Goal: Transaction & Acquisition: Book appointment/travel/reservation

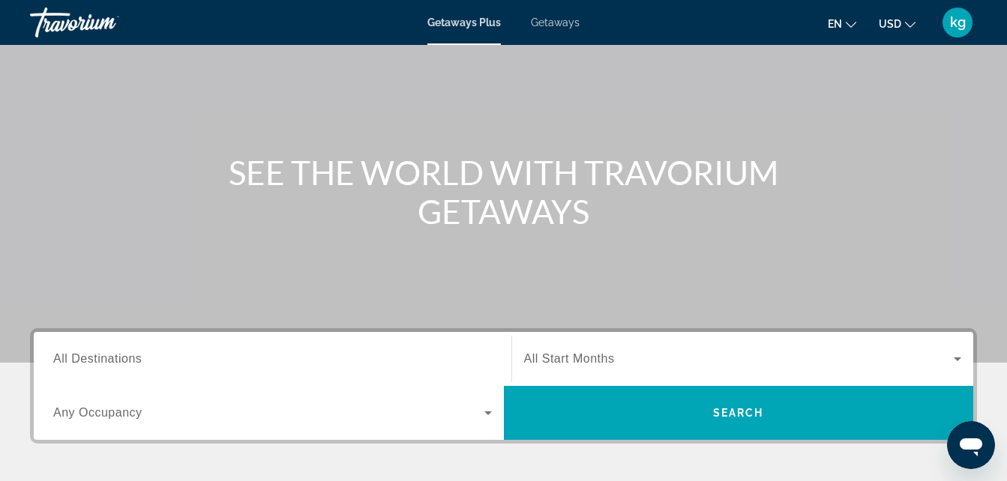
scroll to position [78, 0]
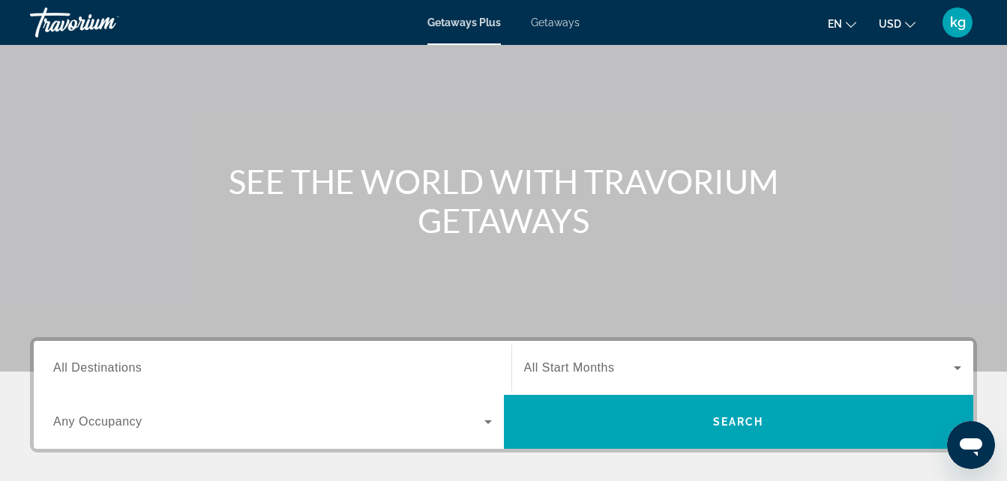
click at [117, 373] on span "All Destinations" at bounding box center [97, 367] width 88 height 13
click at [117, 373] on input "Destination All Destinations" at bounding box center [272, 369] width 438 height 18
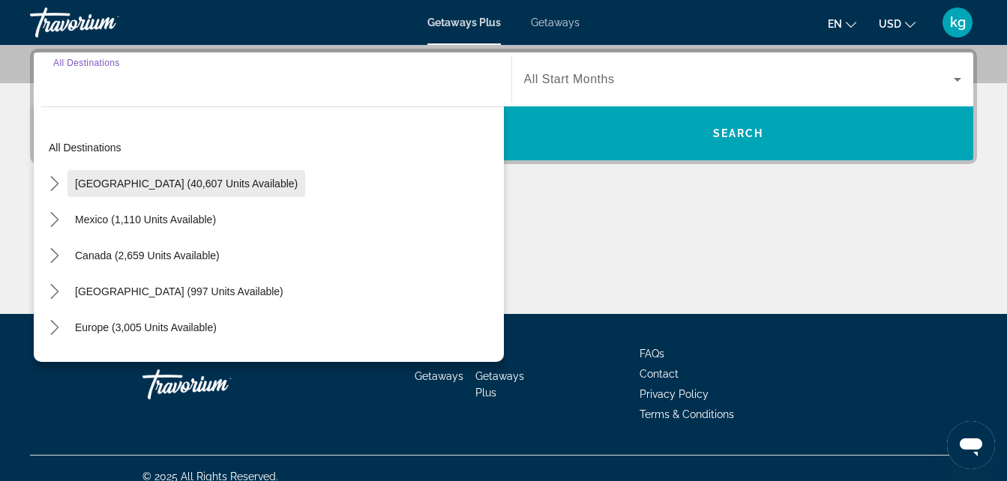
scroll to position [283, 0]
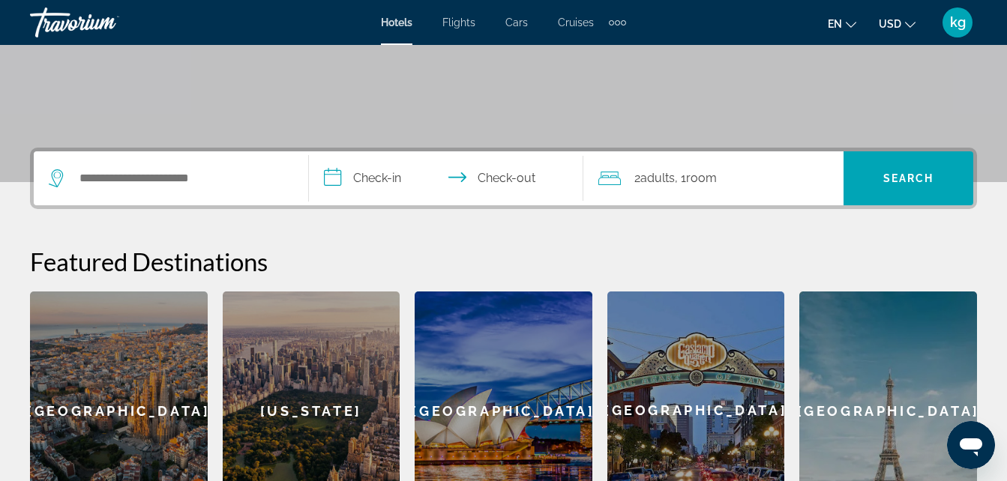
scroll to position [268, 0]
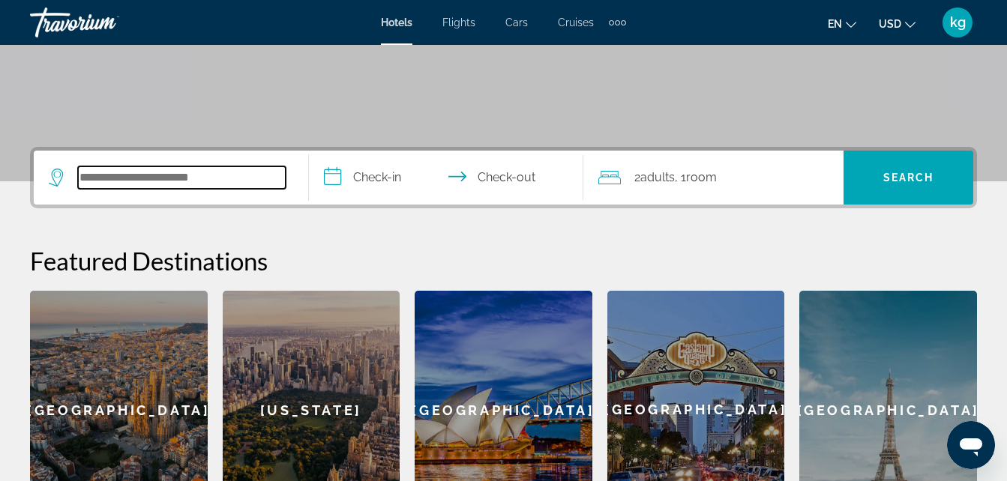
click at [157, 182] on input "Search hotel destination" at bounding box center [182, 177] width 208 height 22
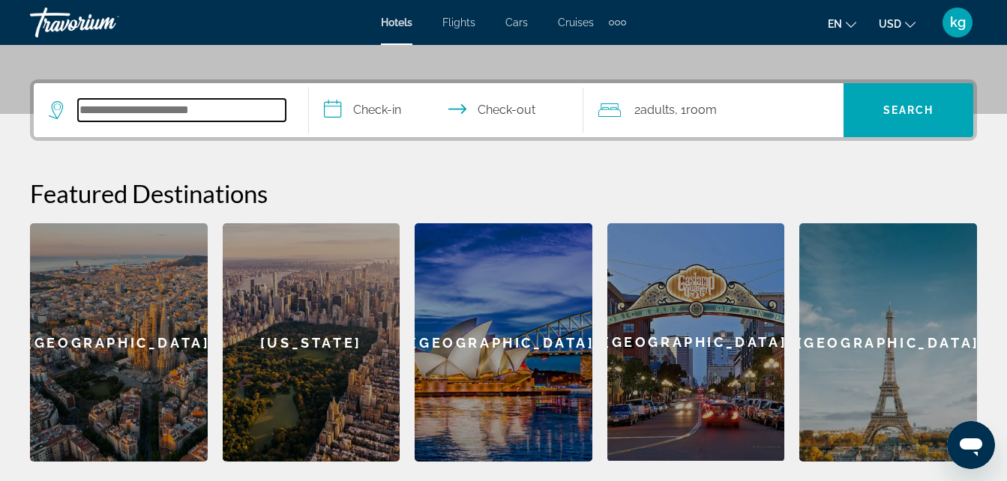
scroll to position [367, 0]
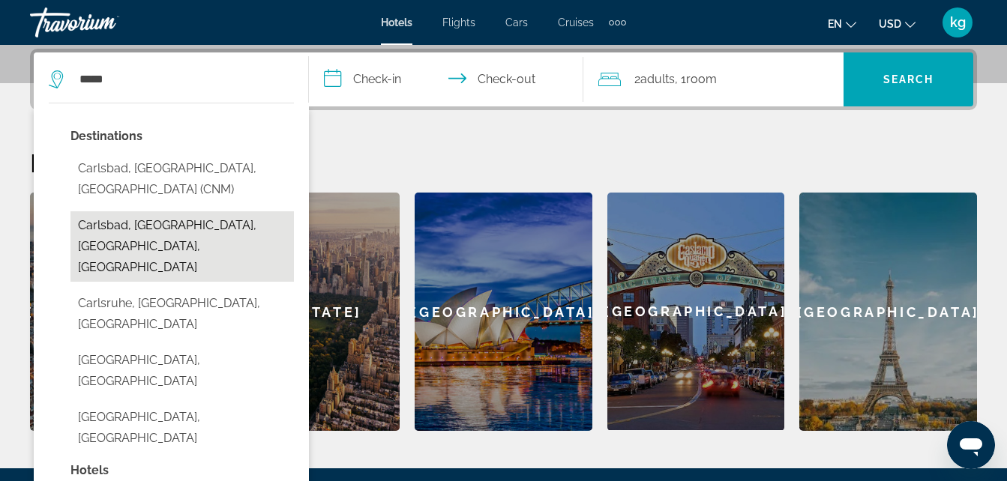
click at [105, 215] on button "Carlsbad, [GEOGRAPHIC_DATA], [GEOGRAPHIC_DATA], [GEOGRAPHIC_DATA]" at bounding box center [181, 246] width 223 height 70
type input "**********"
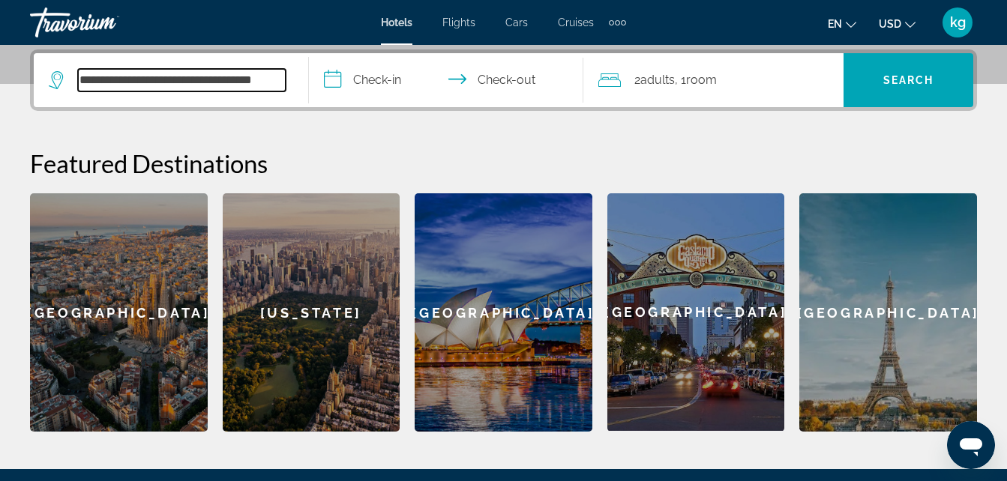
scroll to position [355, 0]
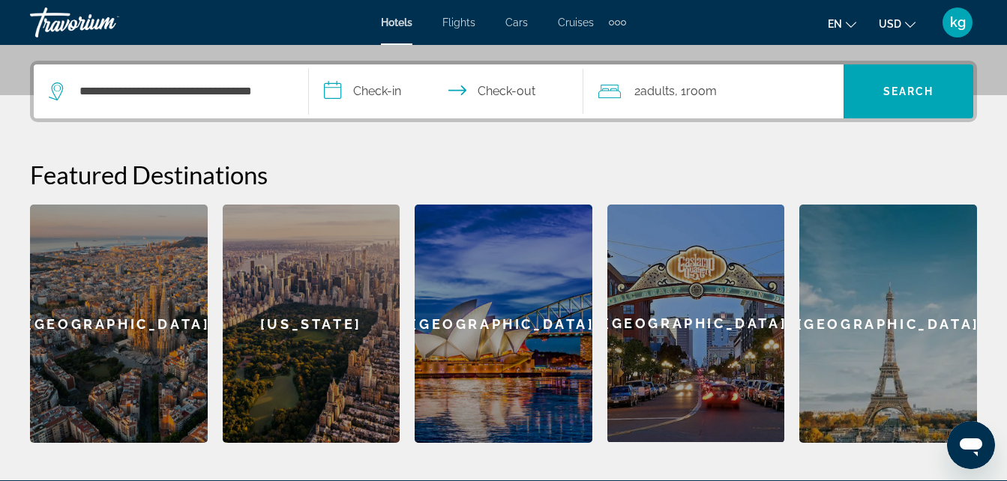
click at [382, 98] on input "**********" at bounding box center [449, 93] width 281 height 58
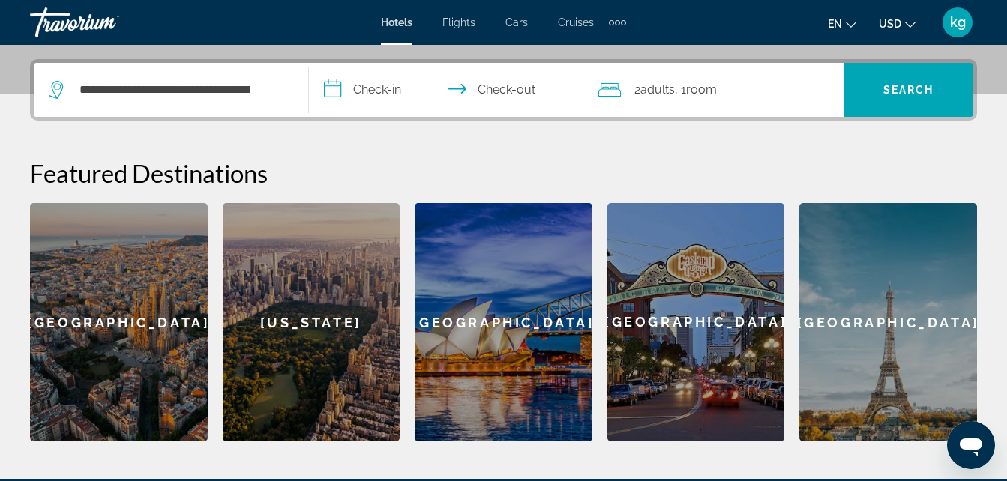
scroll to position [367, 0]
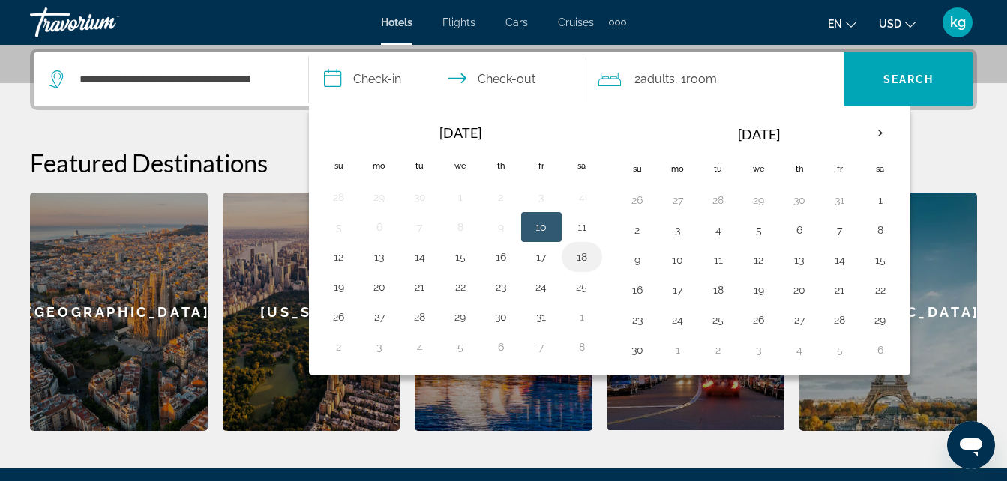
click at [577, 267] on button "18" at bounding box center [582, 257] width 24 height 21
click at [377, 297] on button "20" at bounding box center [379, 287] width 24 height 21
type input "**********"
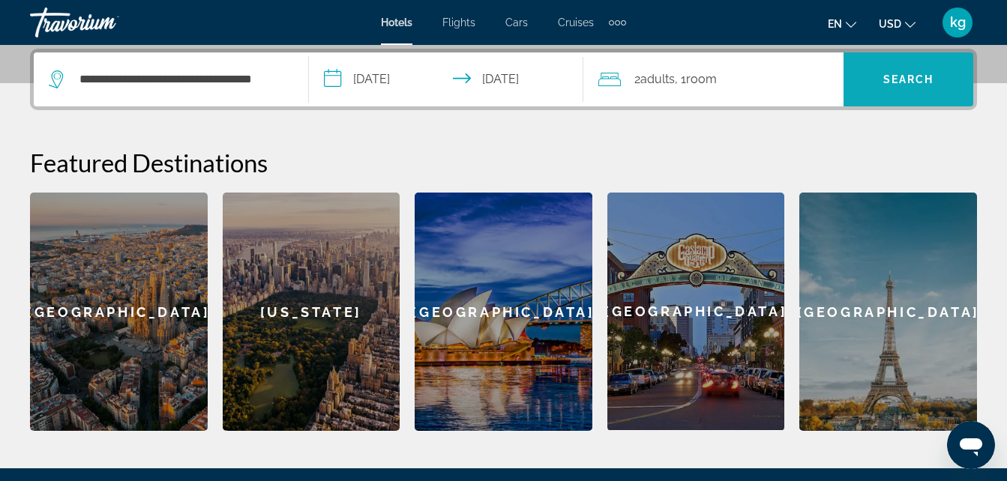
click at [914, 74] on span "Search" at bounding box center [908, 79] width 51 height 12
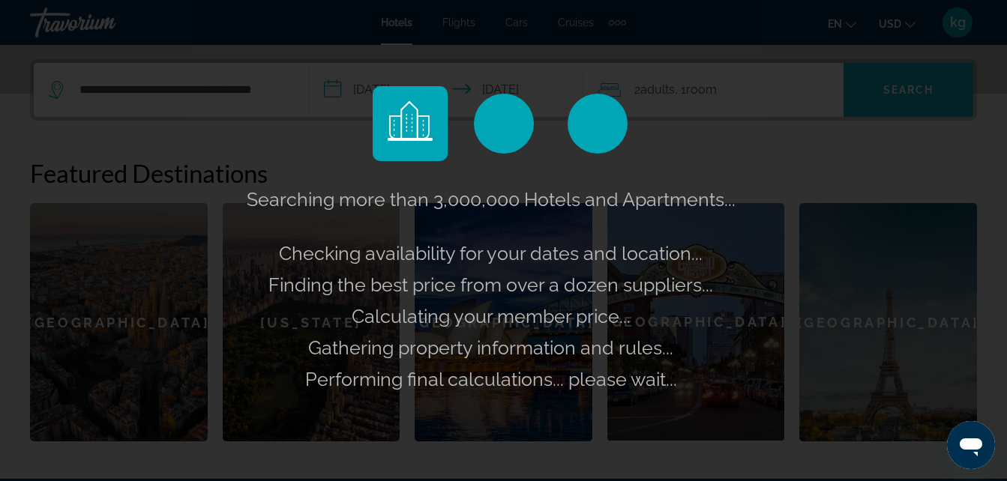
scroll to position [355, 0]
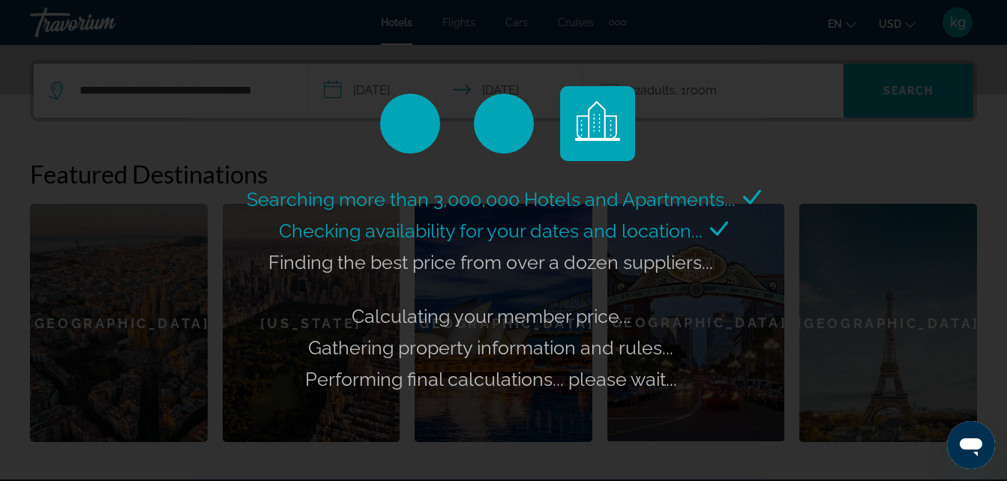
click at [585, 217] on div "Checking availability for your dates and location..." at bounding box center [503, 230] width 449 height 31
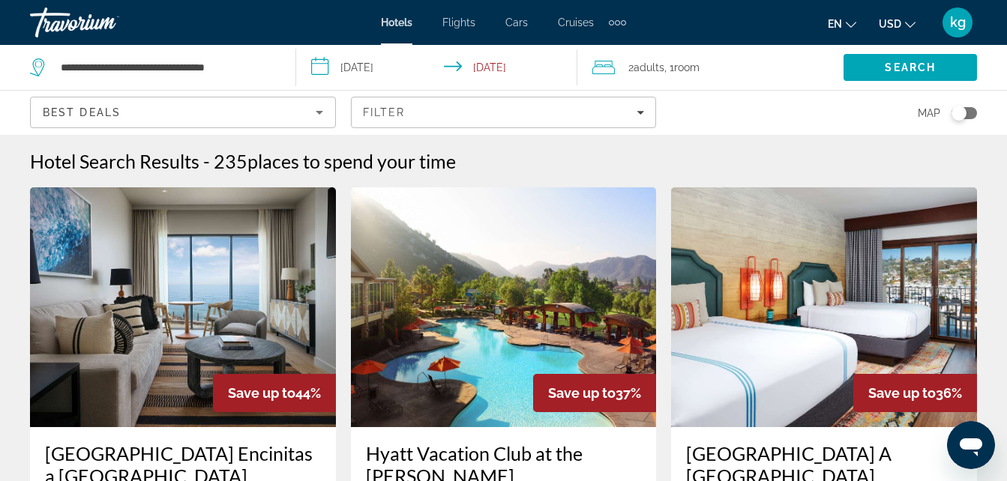
click at [627, 67] on div "2 Adult Adults , 1 Room rooms" at bounding box center [717, 67] width 251 height 21
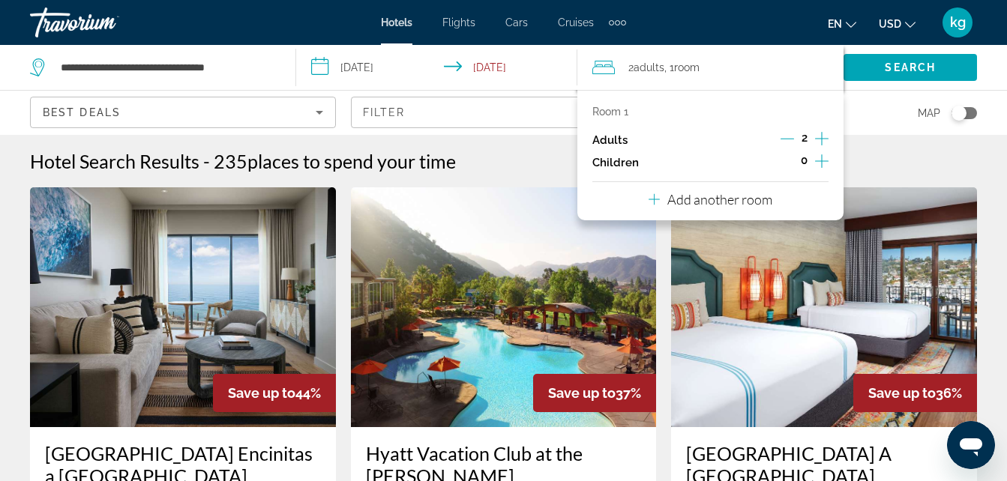
click at [822, 150] on button "Increment adults" at bounding box center [821, 140] width 13 height 22
click at [822, 166] on icon "Increment children" at bounding box center [821, 161] width 13 height 18
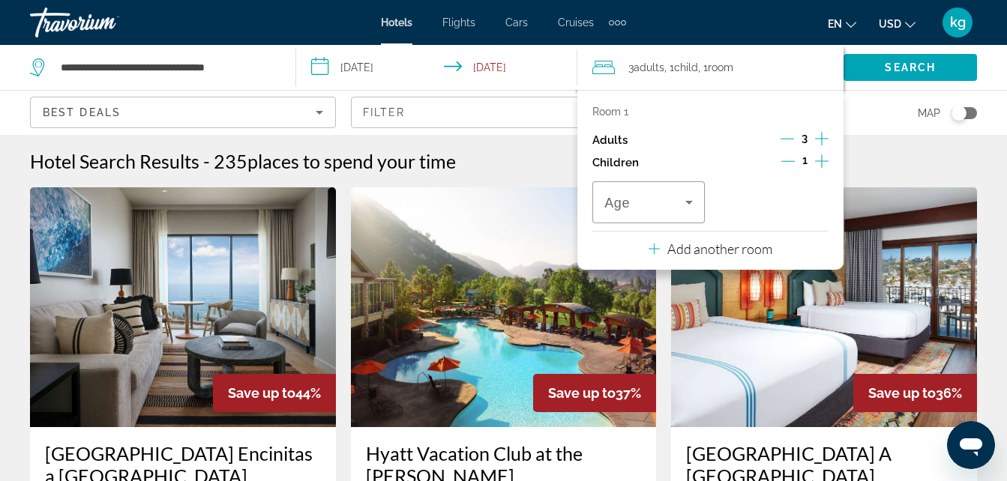
click at [822, 166] on icon "Increment children" at bounding box center [821, 161] width 13 height 18
click at [672, 203] on span "Travelers: 3 adults, 2 children" at bounding box center [644, 202] width 81 height 18
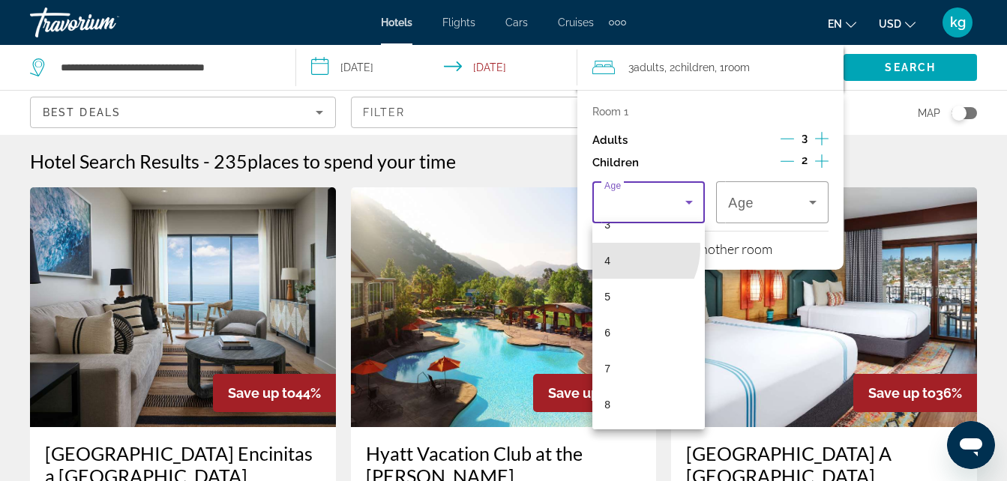
scroll to position [132, 0]
click at [581, 444] on div at bounding box center [503, 240] width 1007 height 481
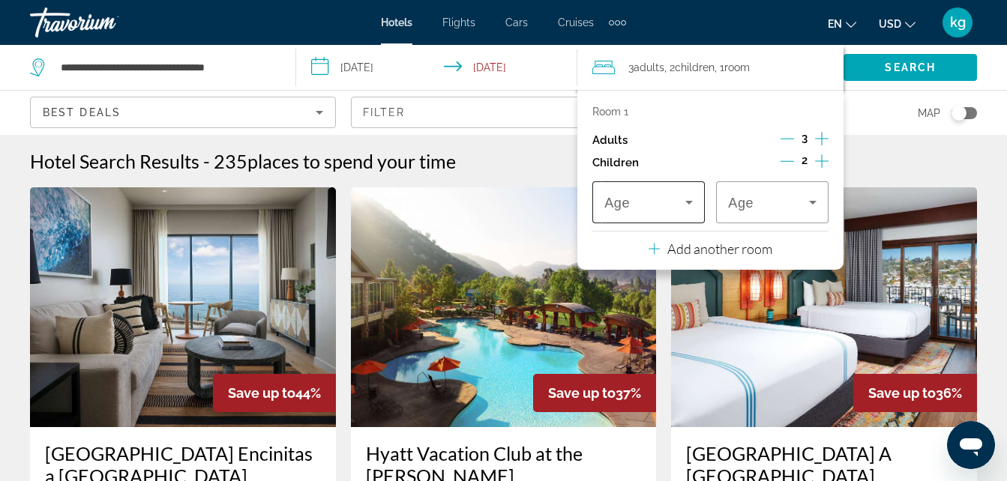
click at [614, 210] on span "Age" at bounding box center [616, 203] width 25 height 15
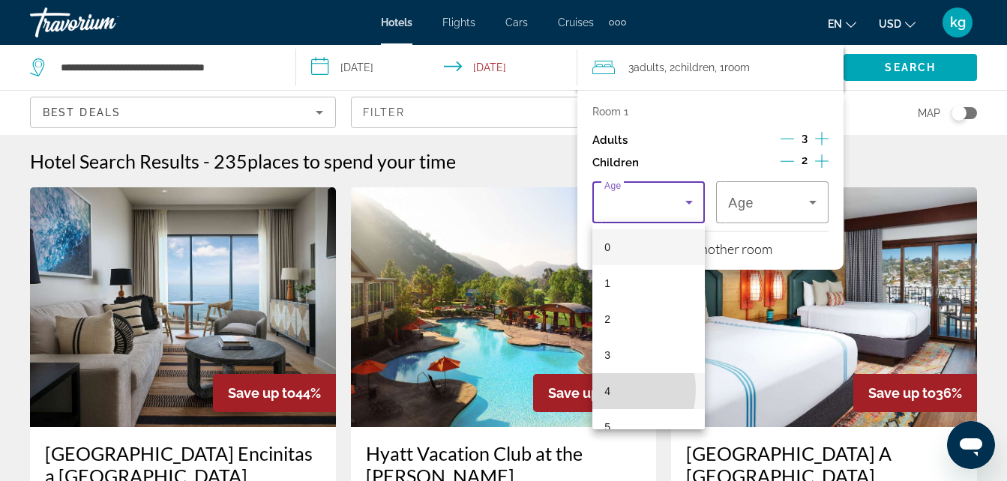
click at [602, 390] on mat-option "4" at bounding box center [648, 391] width 112 height 36
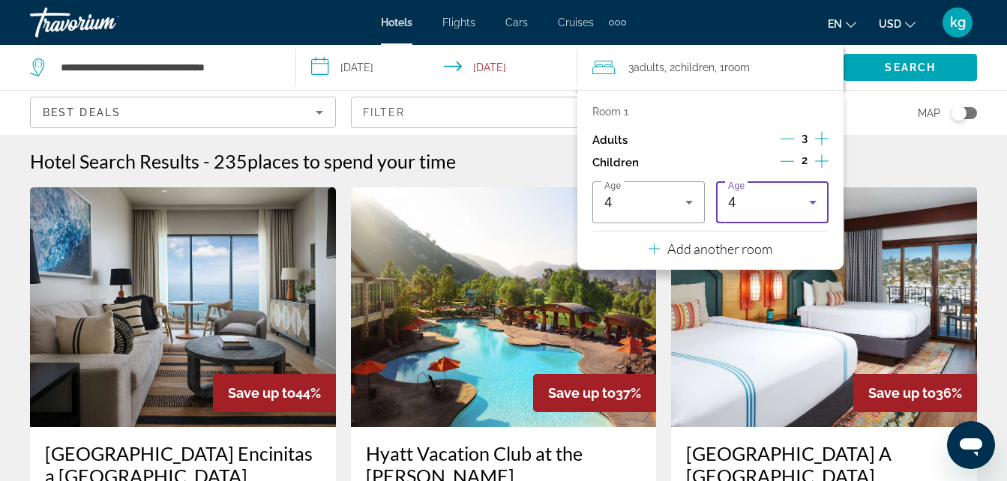
click at [762, 205] on div "4" at bounding box center [768, 202] width 81 height 18
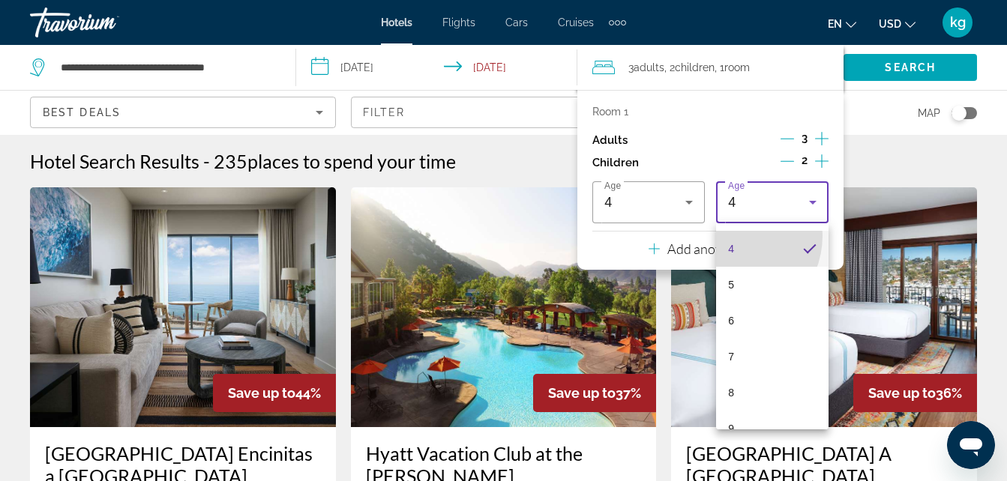
scroll to position [151, 0]
click at [729, 391] on span "8" at bounding box center [731, 385] width 6 height 18
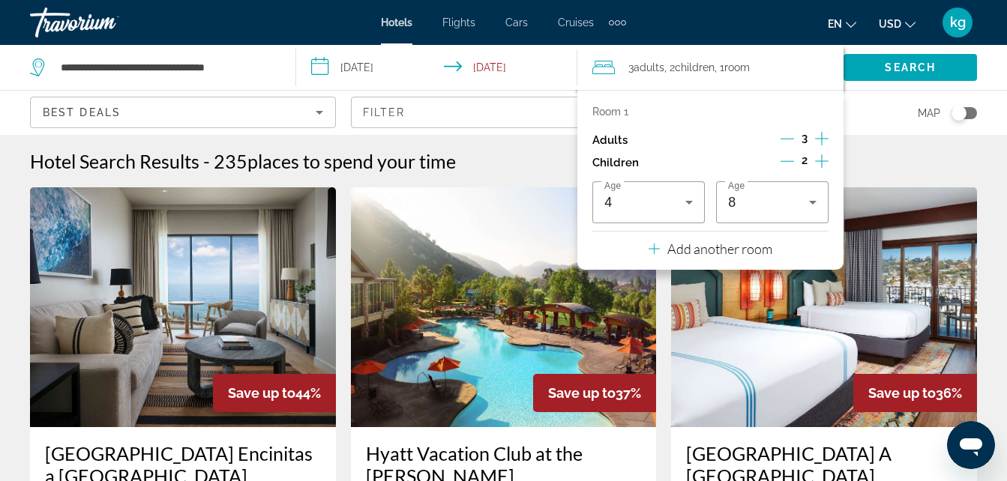
click at [603, 114] on p "Room 1" at bounding box center [610, 112] width 36 height 12
click at [902, 63] on span "Search" at bounding box center [909, 67] width 51 height 12
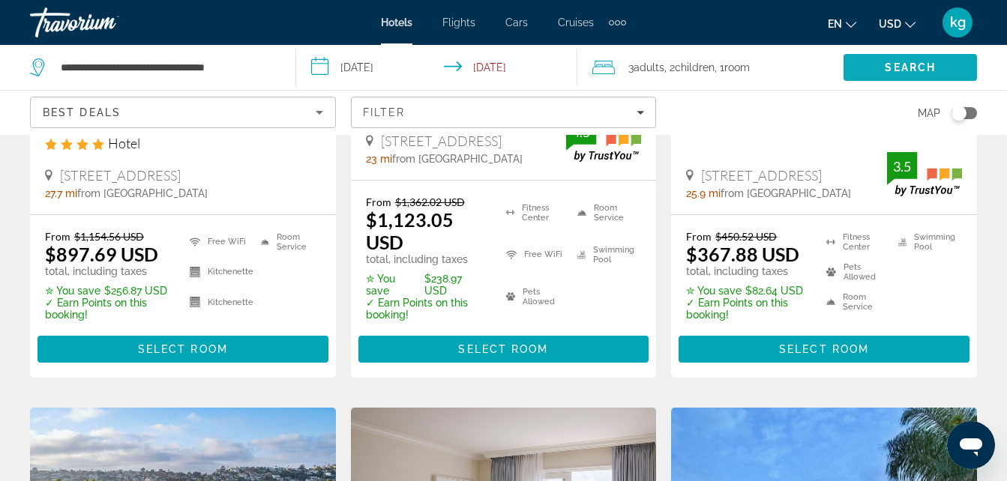
scroll to position [968, 0]
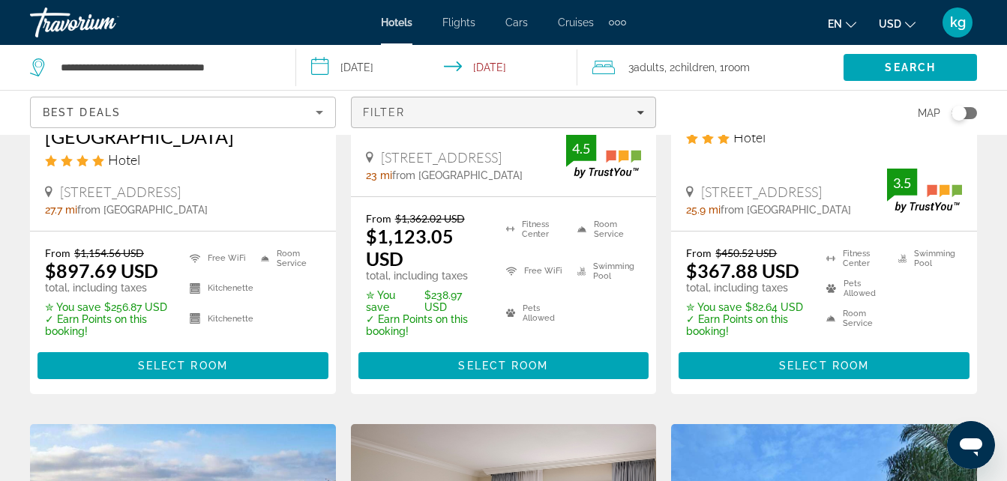
click at [394, 120] on span "Filters" at bounding box center [504, 112] width 304 height 36
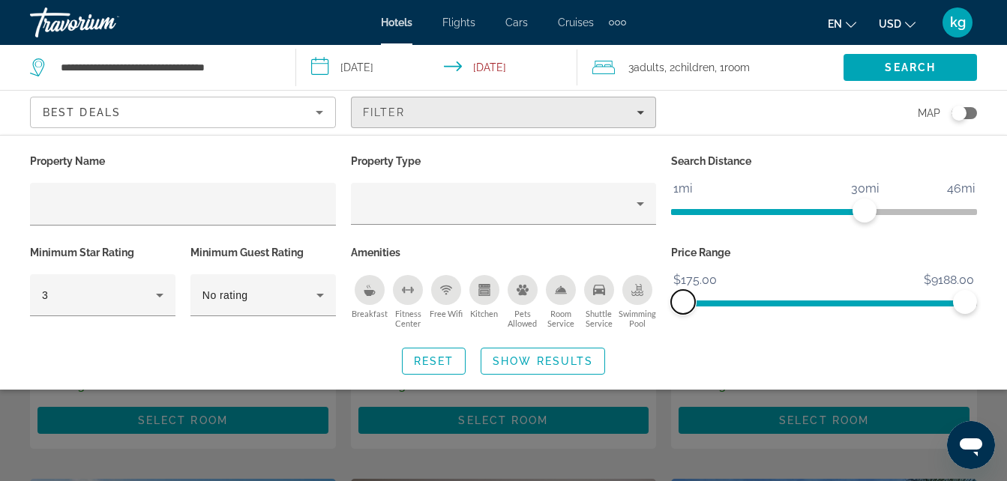
scroll to position [0, 0]
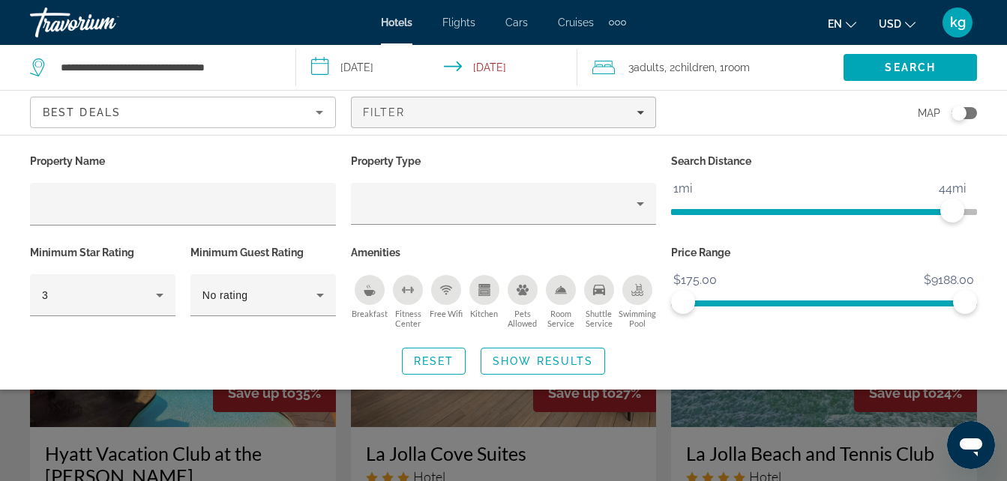
click at [953, 200] on span "ngx-slider" at bounding box center [824, 209] width 306 height 24
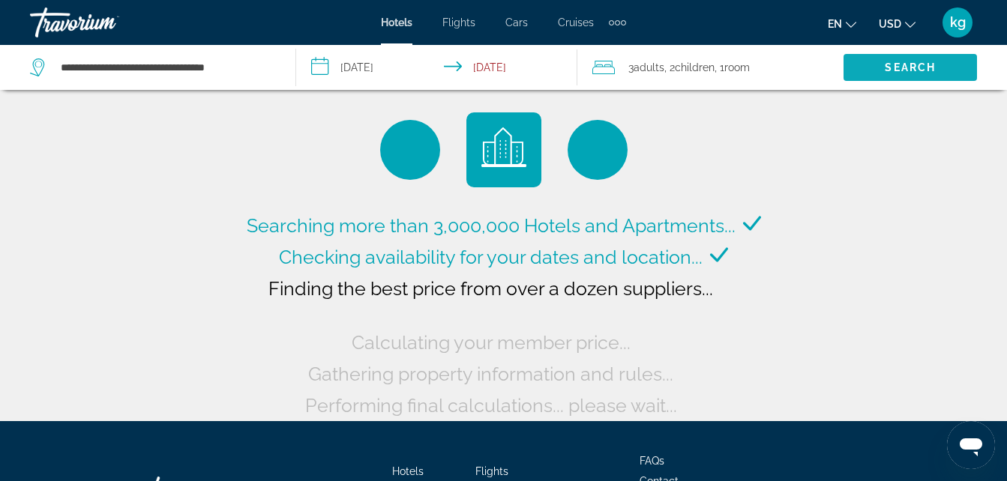
click at [911, 73] on span "Search" at bounding box center [909, 67] width 51 height 12
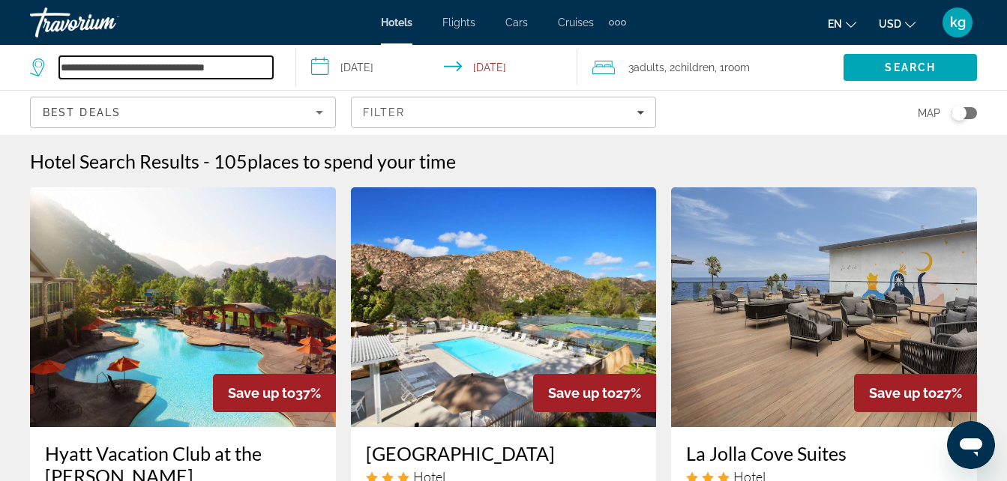
click at [172, 70] on input "**********" at bounding box center [166, 67] width 214 height 22
click at [254, 73] on input "**********" at bounding box center [166, 67] width 214 height 22
type input "*"
click at [163, 76] on input "**********" at bounding box center [166, 67] width 214 height 22
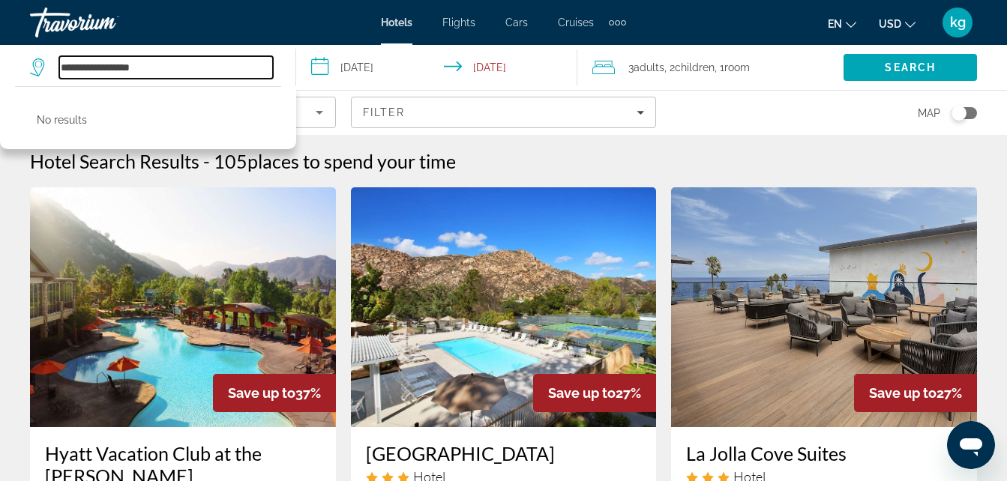
click at [173, 73] on input "**********" at bounding box center [166, 67] width 214 height 22
click at [140, 67] on input "**********" at bounding box center [166, 67] width 214 height 22
click at [130, 70] on input "*****" at bounding box center [166, 67] width 214 height 22
type input "*"
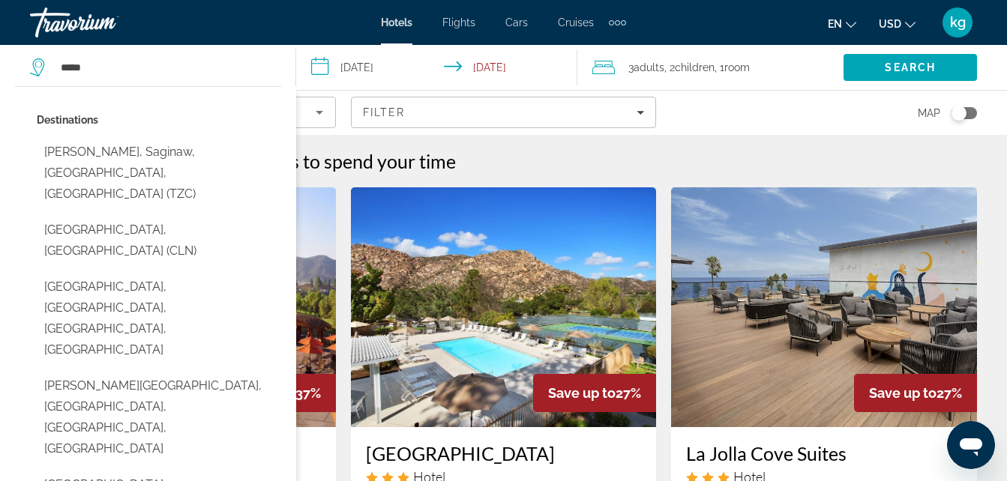
click at [403, 168] on span "places to spend your time" at bounding box center [351, 161] width 208 height 22
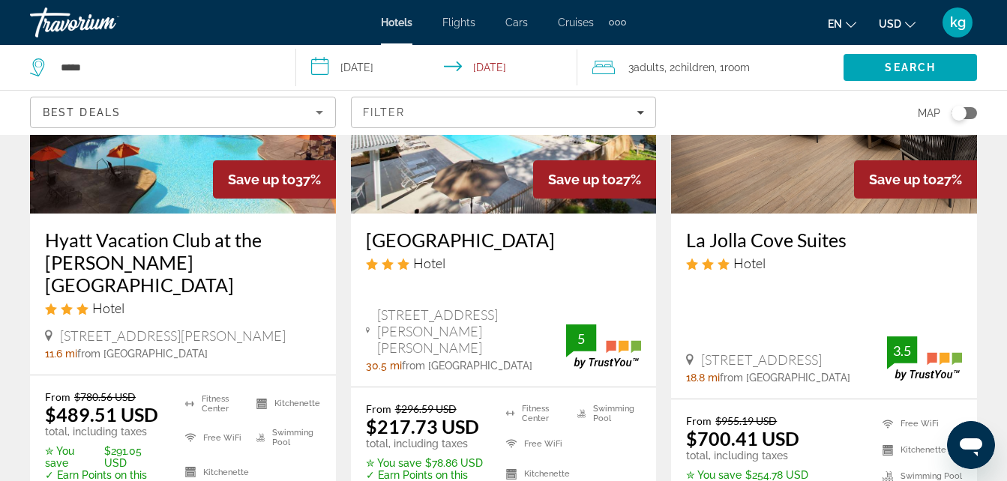
scroll to position [219, 0]
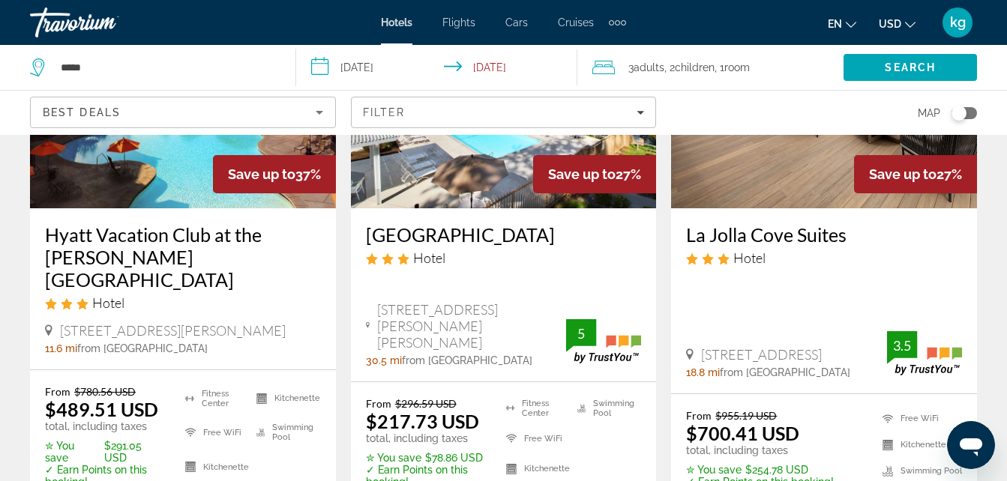
click at [970, 112] on div "Toggle map" at bounding box center [963, 113] width 25 height 12
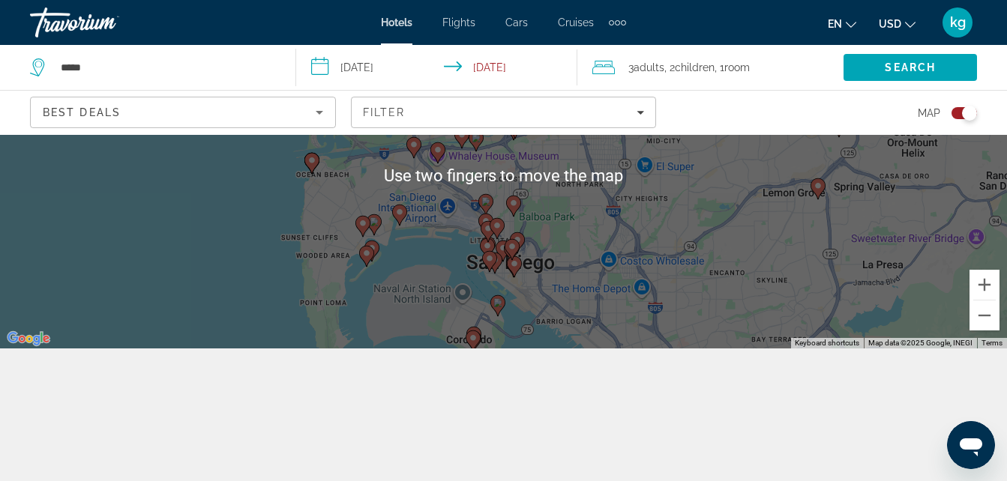
scroll to position [135, 0]
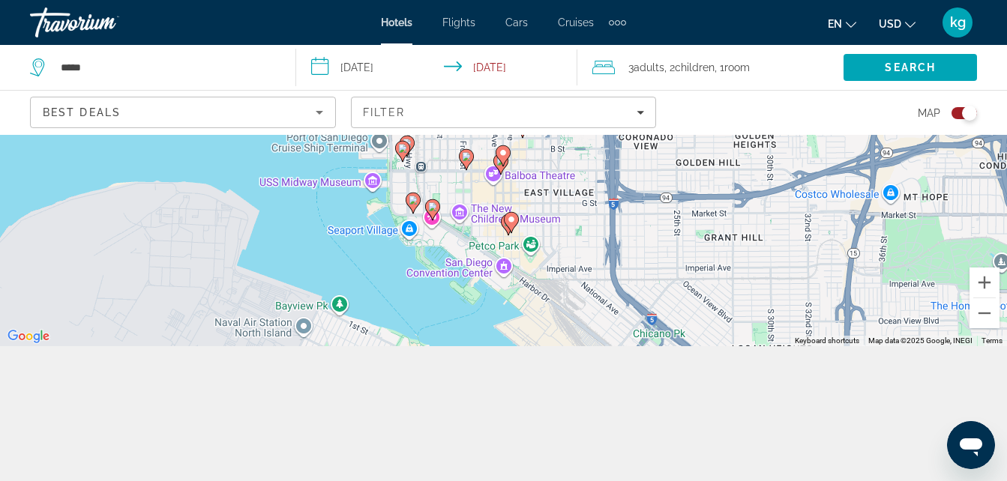
click at [181, 111] on div "Best Deals" at bounding box center [179, 112] width 273 height 18
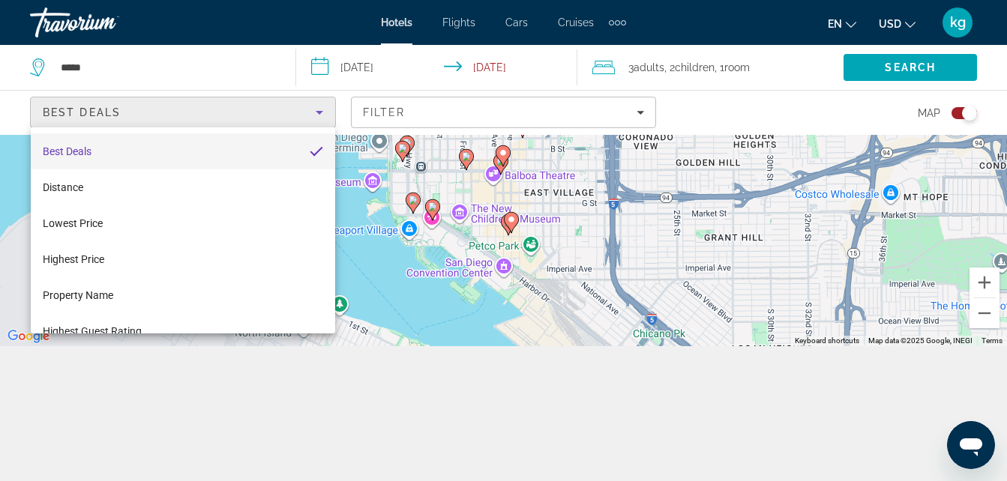
click at [94, 76] on div at bounding box center [503, 240] width 1007 height 481
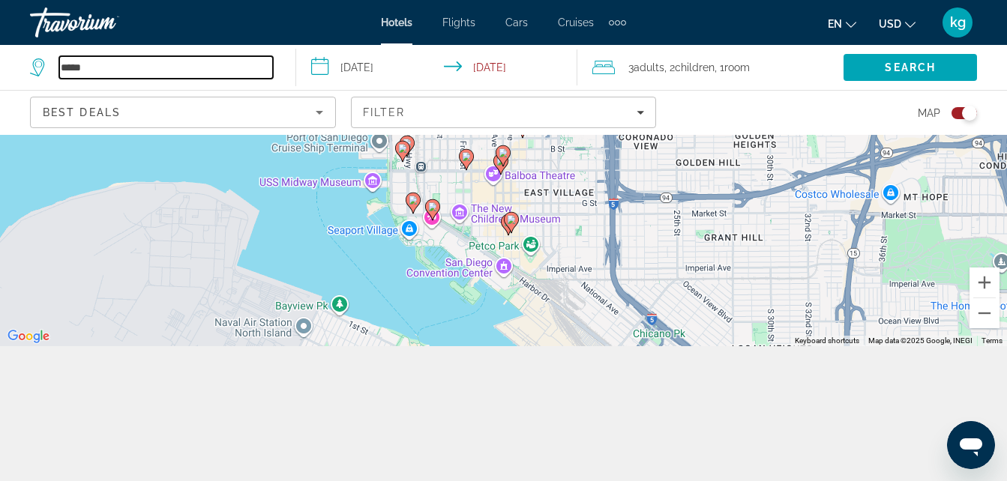
click at [106, 58] on input "****" at bounding box center [166, 67] width 214 height 22
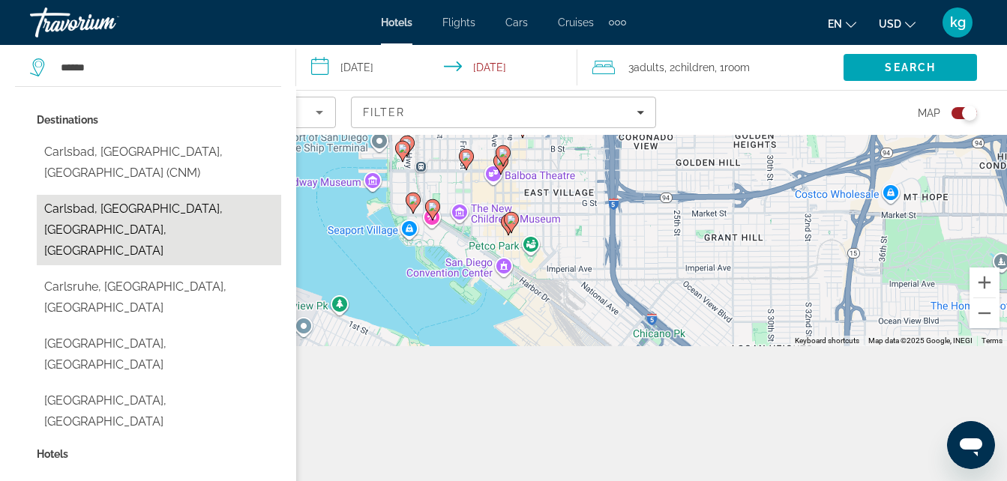
click at [246, 198] on button "Carlsbad, [GEOGRAPHIC_DATA], [GEOGRAPHIC_DATA], [GEOGRAPHIC_DATA]" at bounding box center [159, 230] width 244 height 70
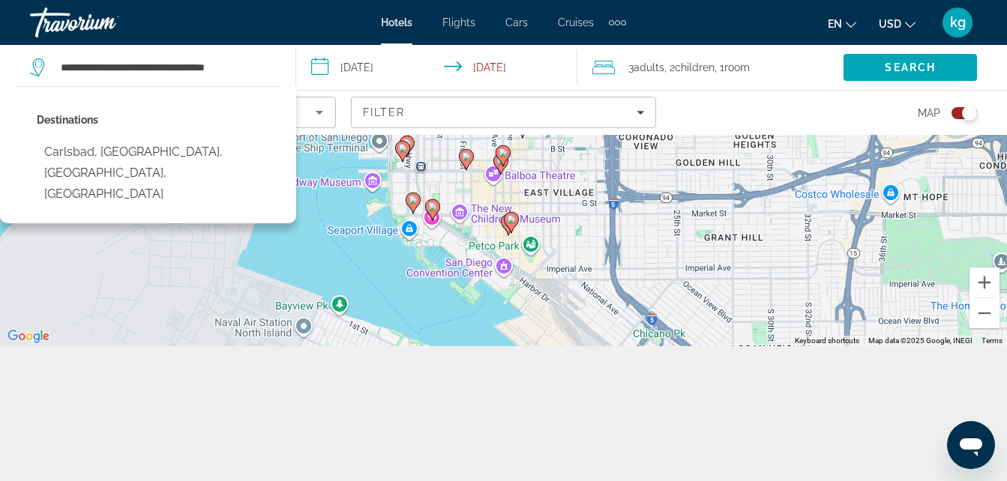
click at [280, 148] on div "Destinations [GEOGRAPHIC_DATA], [GEOGRAPHIC_DATA], [GEOGRAPHIC_DATA], [GEOGRAPH…" at bounding box center [148, 154] width 296 height 137
click at [247, 160] on button "Carlsbad, [GEOGRAPHIC_DATA], [GEOGRAPHIC_DATA], [GEOGRAPHIC_DATA]" at bounding box center [159, 173] width 244 height 70
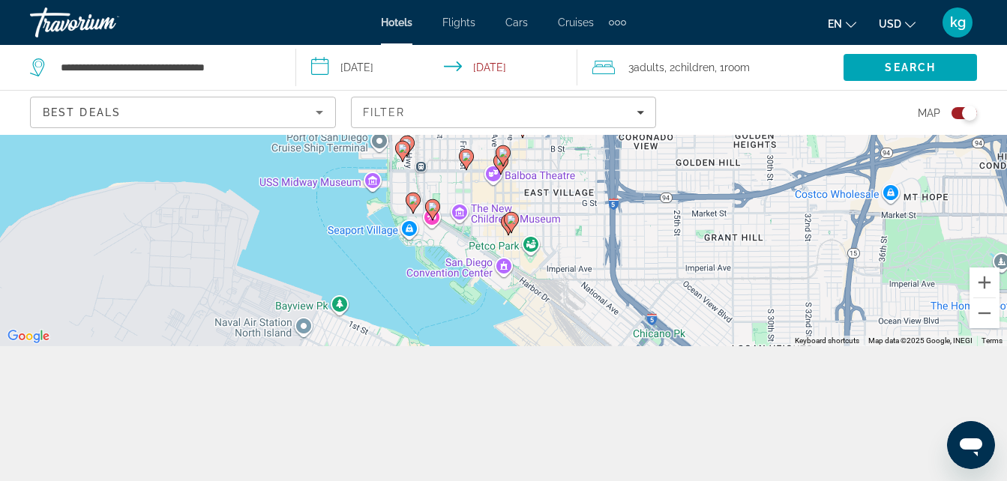
click at [962, 116] on div "Toggle map" at bounding box center [963, 113] width 25 height 12
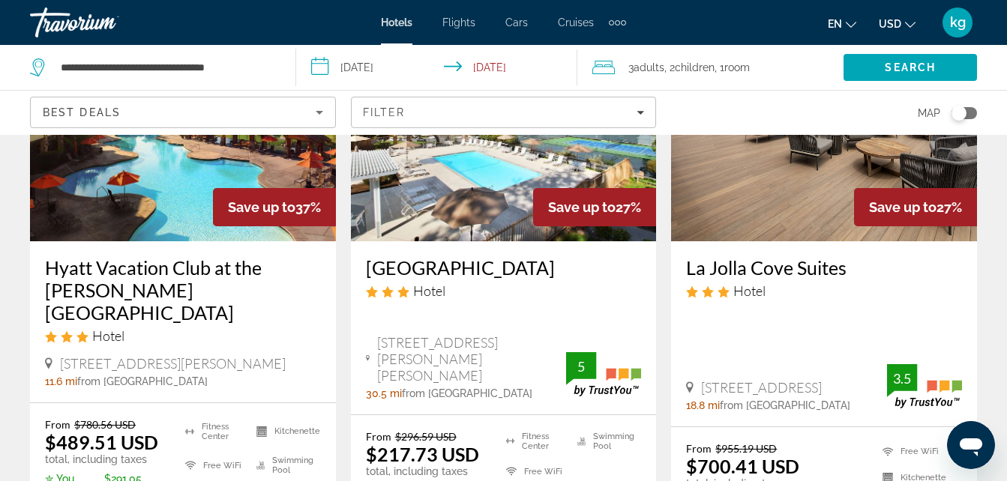
scroll to position [182, 0]
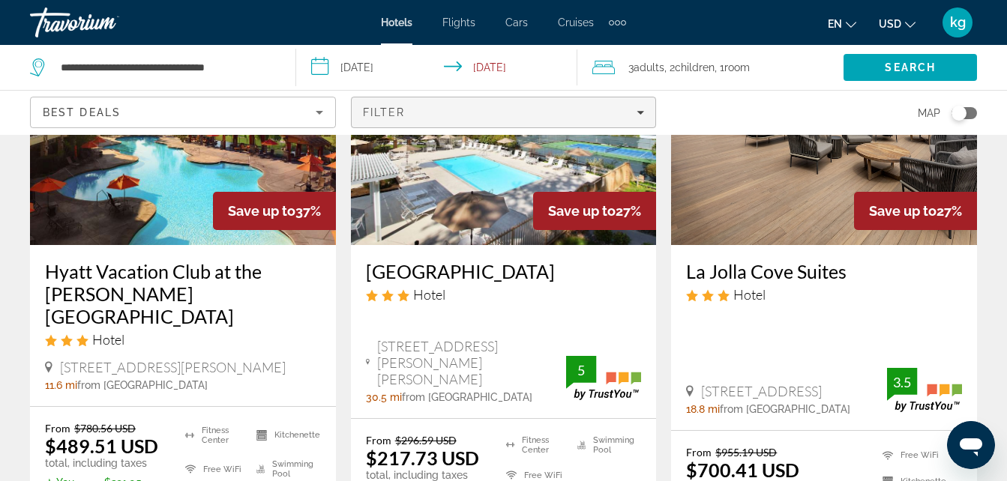
click at [491, 117] on div "Filter" at bounding box center [504, 112] width 282 height 12
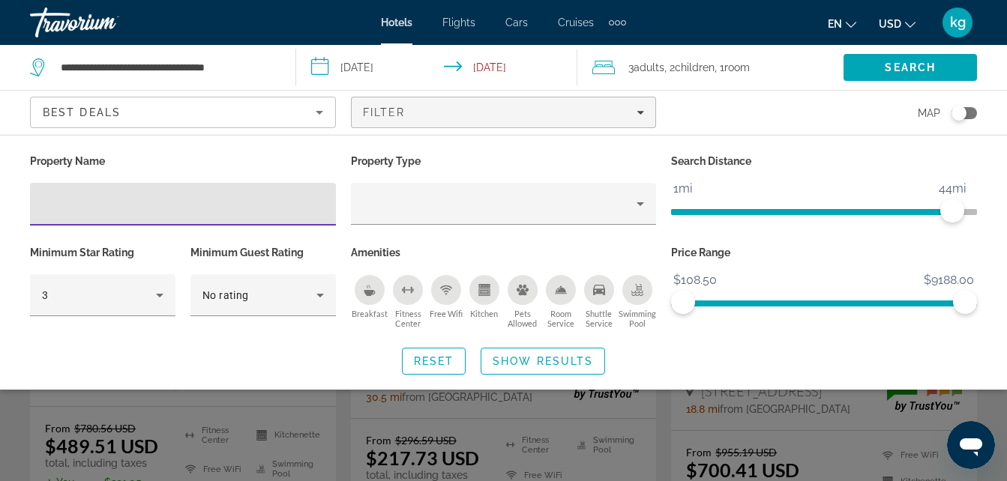
click at [294, 396] on div "Search widget" at bounding box center [503, 353] width 1007 height 256
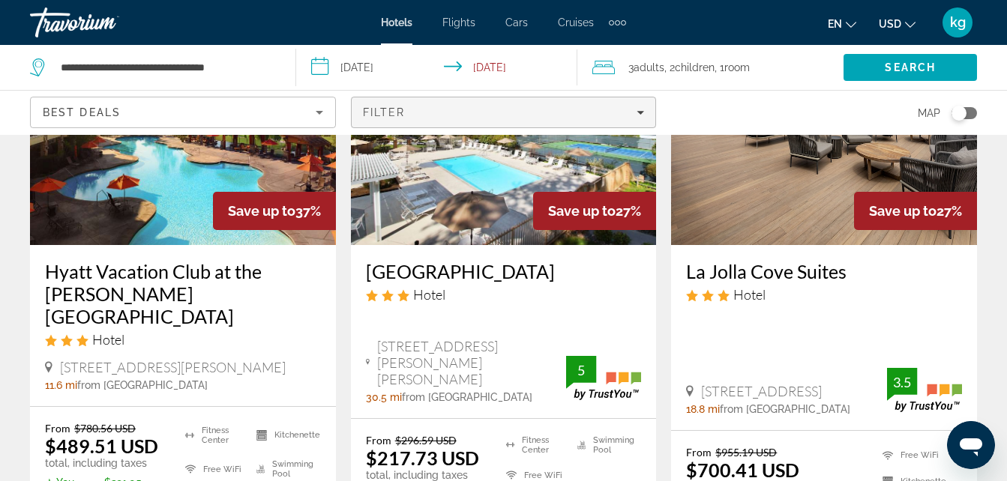
click at [516, 127] on span "Filters" at bounding box center [504, 112] width 304 height 36
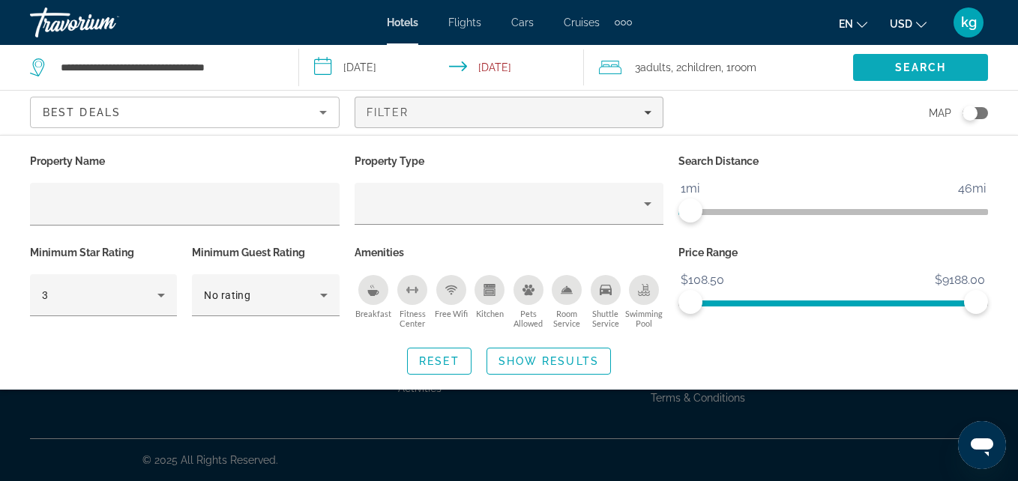
click at [944, 68] on span "Search" at bounding box center [920, 67] width 51 height 12
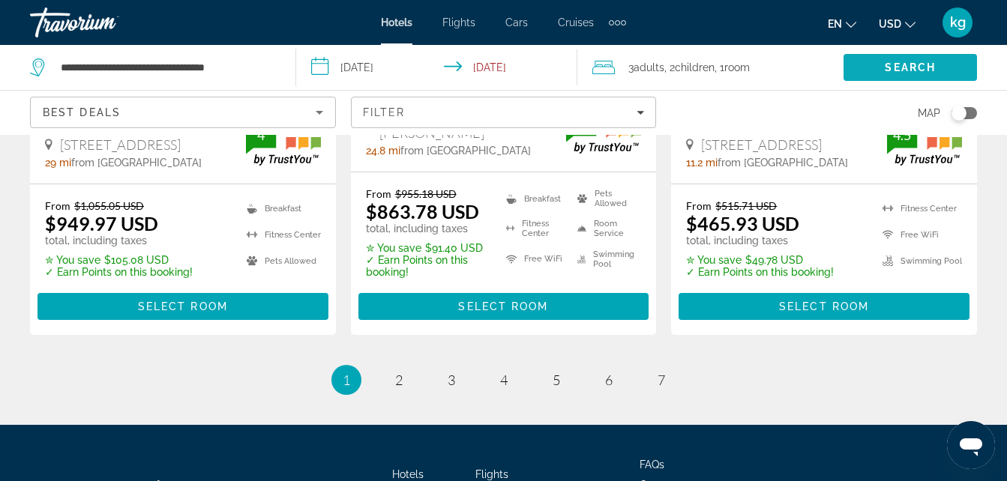
scroll to position [2217, 0]
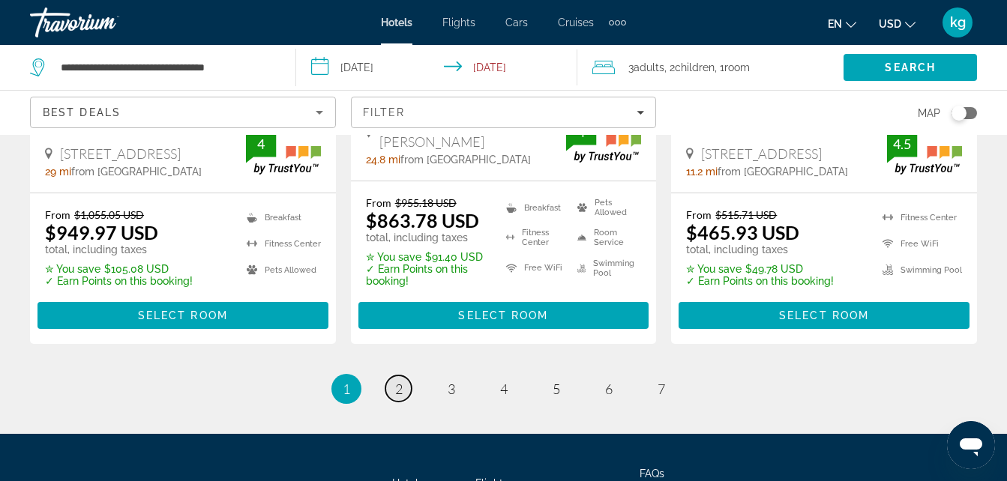
click at [400, 376] on link "page 2" at bounding box center [398, 389] width 26 height 26
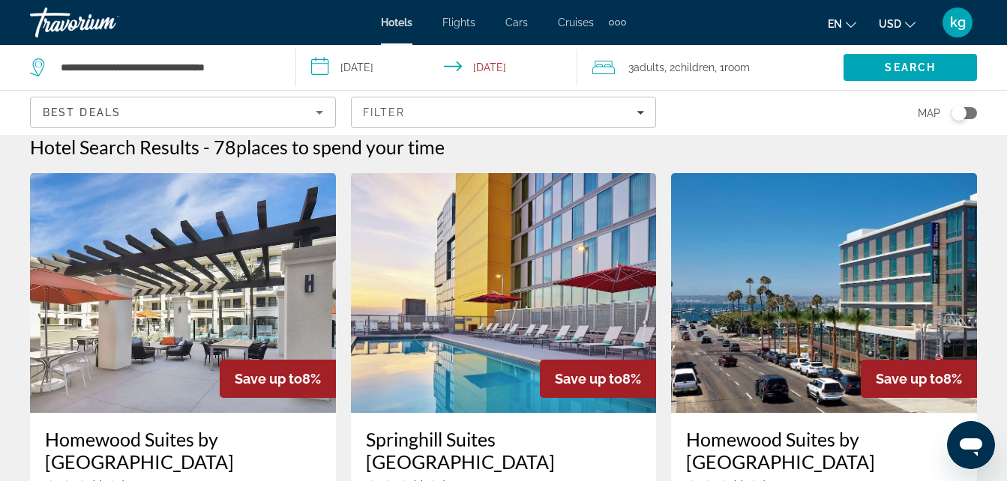
scroll to position [4, 0]
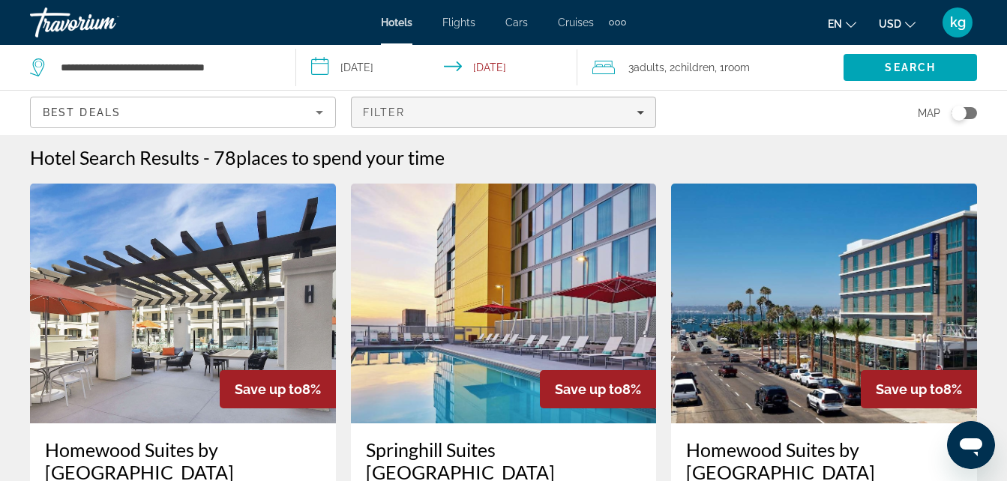
click at [403, 113] on span "Filter" at bounding box center [384, 112] width 43 height 12
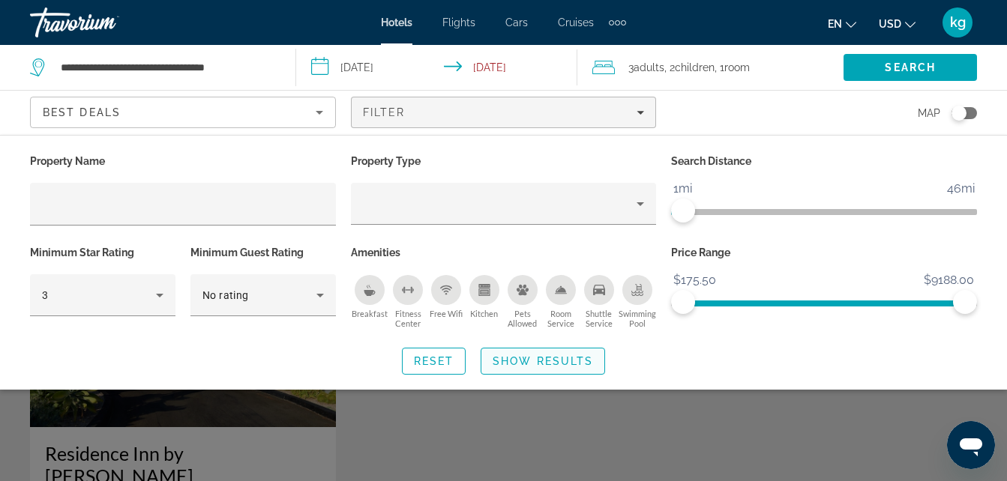
click at [538, 361] on span "Show Results" at bounding box center [542, 361] width 100 height 12
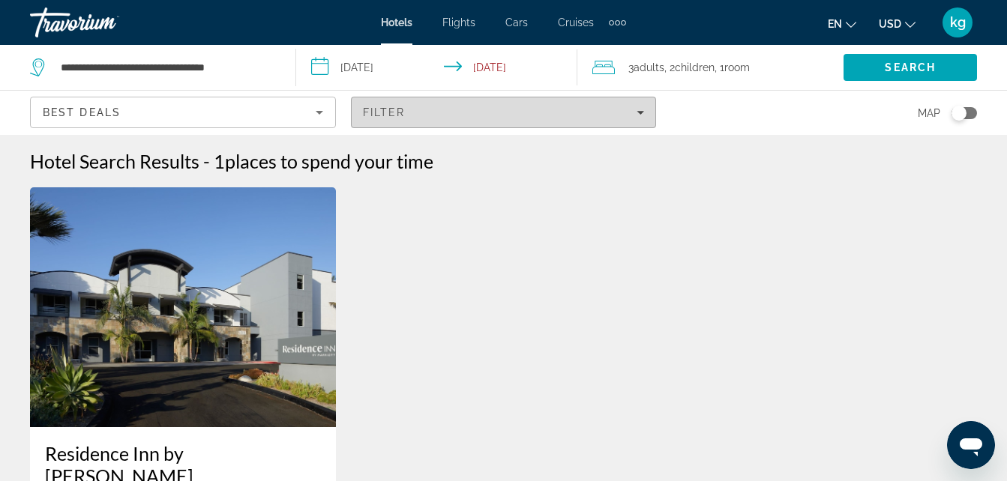
click at [374, 126] on span "Filters" at bounding box center [504, 112] width 304 height 36
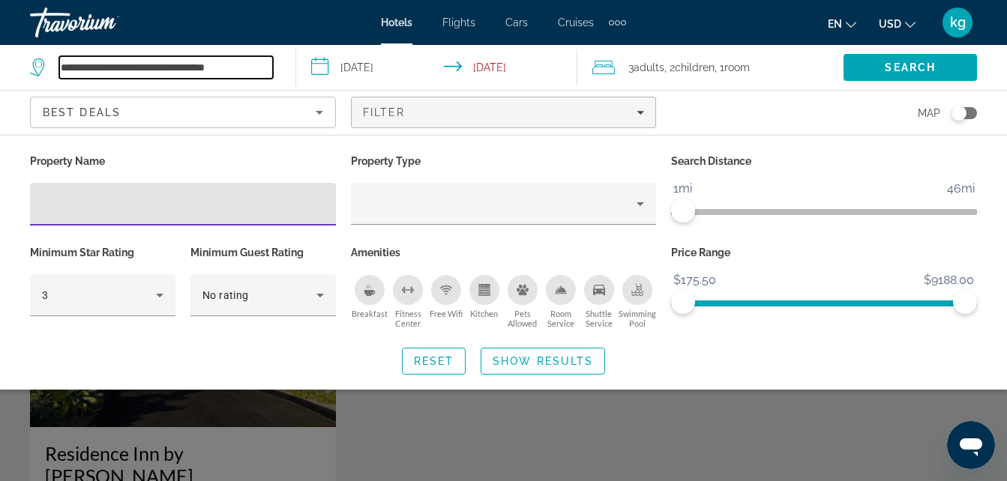
click at [245, 73] on input "**********" at bounding box center [166, 67] width 214 height 22
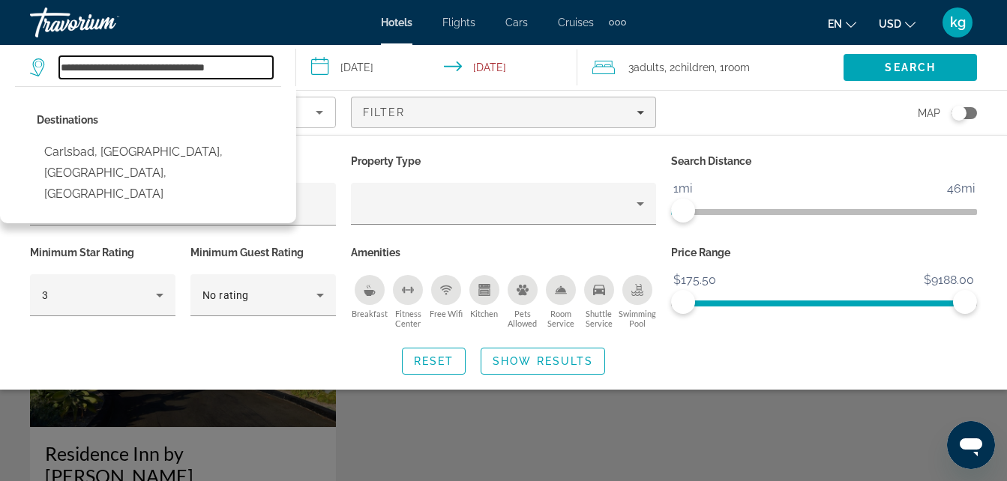
click at [262, 67] on input "**********" at bounding box center [166, 67] width 214 height 22
type input "*"
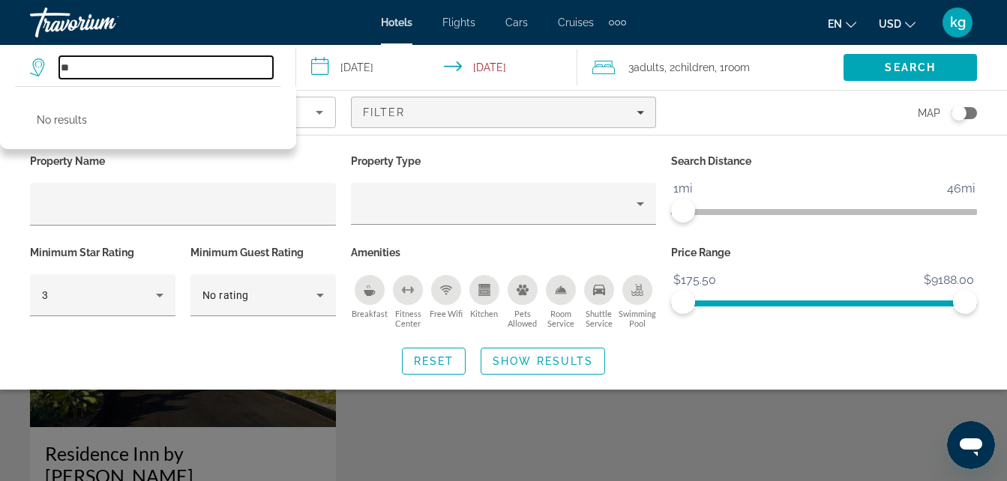
type input "*"
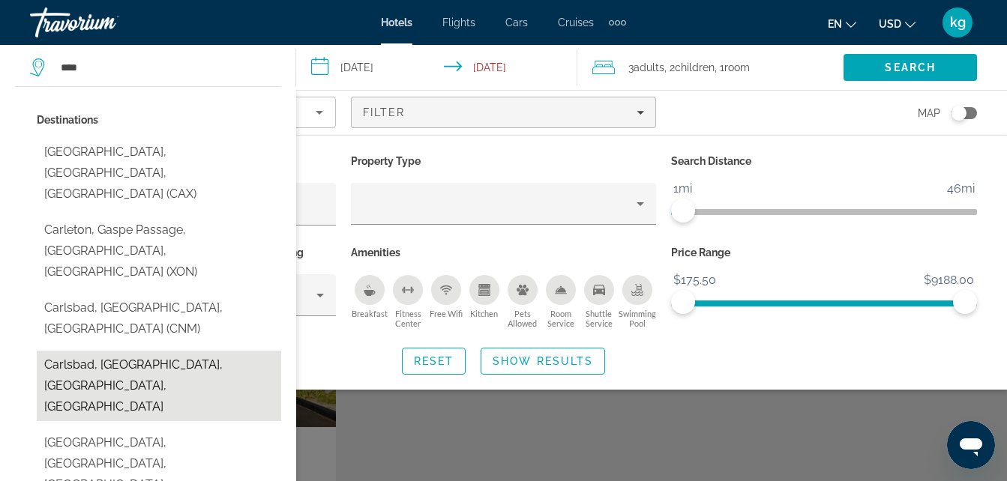
click at [62, 351] on button "Carlsbad, [GEOGRAPHIC_DATA], [GEOGRAPHIC_DATA], [GEOGRAPHIC_DATA]" at bounding box center [159, 386] width 244 height 70
type input "**********"
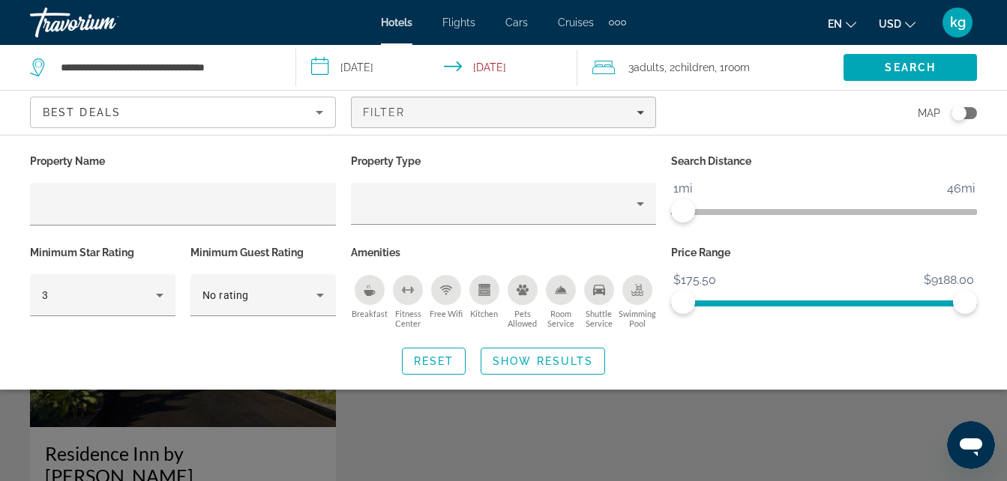
click at [970, 112] on div "Toggle map" at bounding box center [963, 113] width 25 height 12
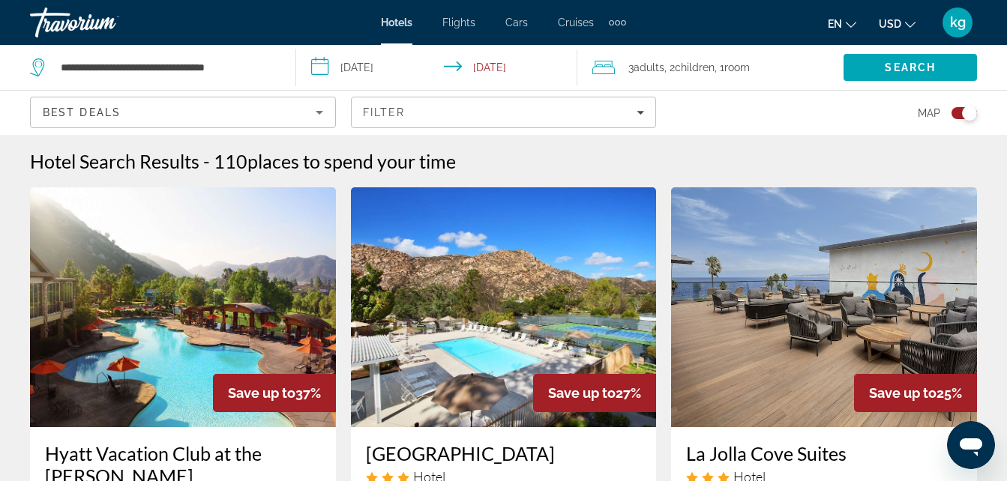
click at [76, 115] on span "Best Deals" at bounding box center [82, 112] width 78 height 12
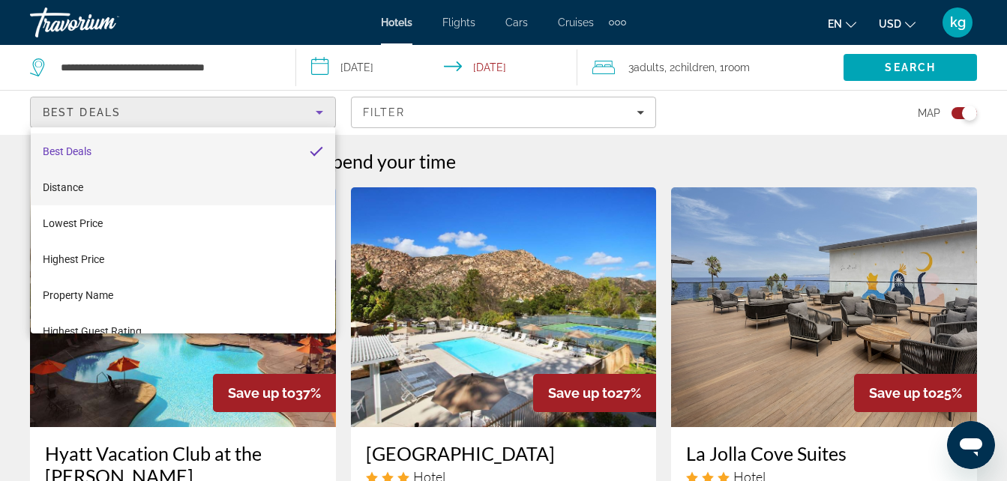
click at [58, 188] on span "Distance" at bounding box center [63, 187] width 40 height 12
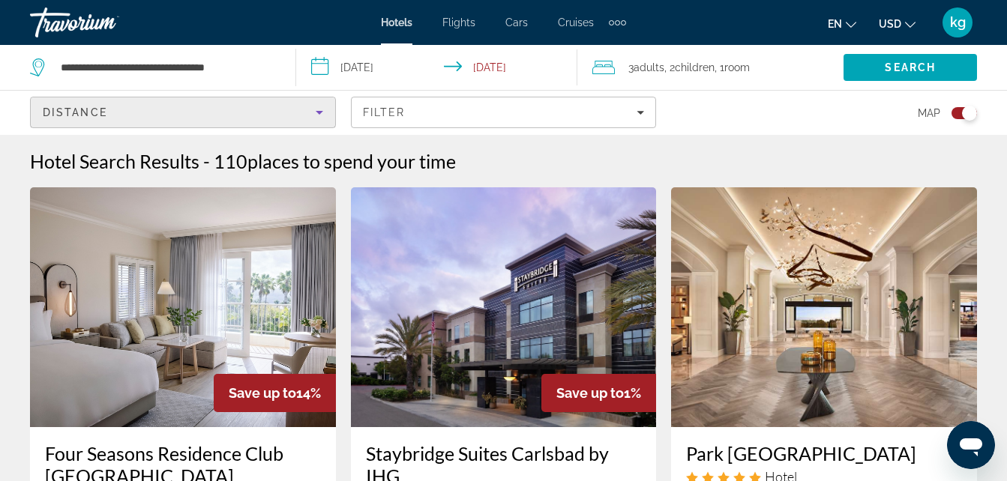
click at [957, 111] on div "Toggle map" at bounding box center [963, 113] width 25 height 12
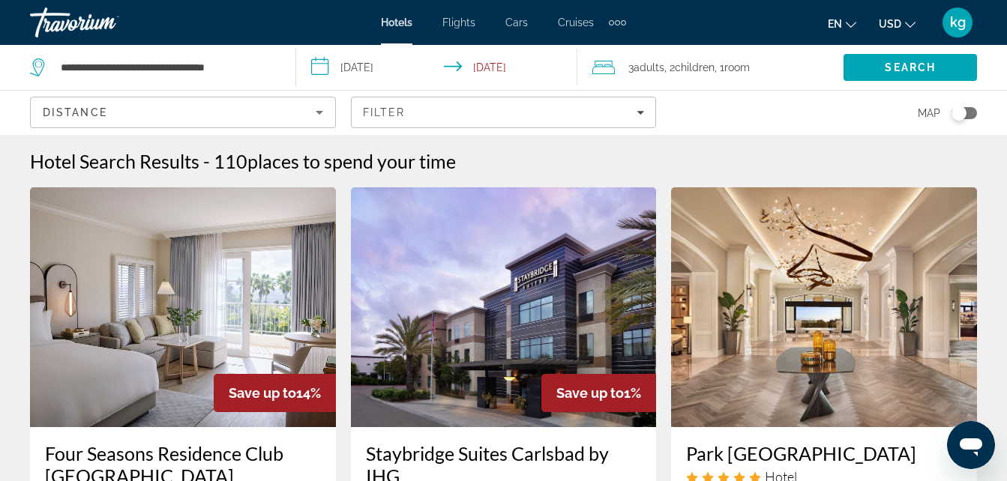
click at [957, 111] on div "Toggle map" at bounding box center [958, 113] width 15 height 15
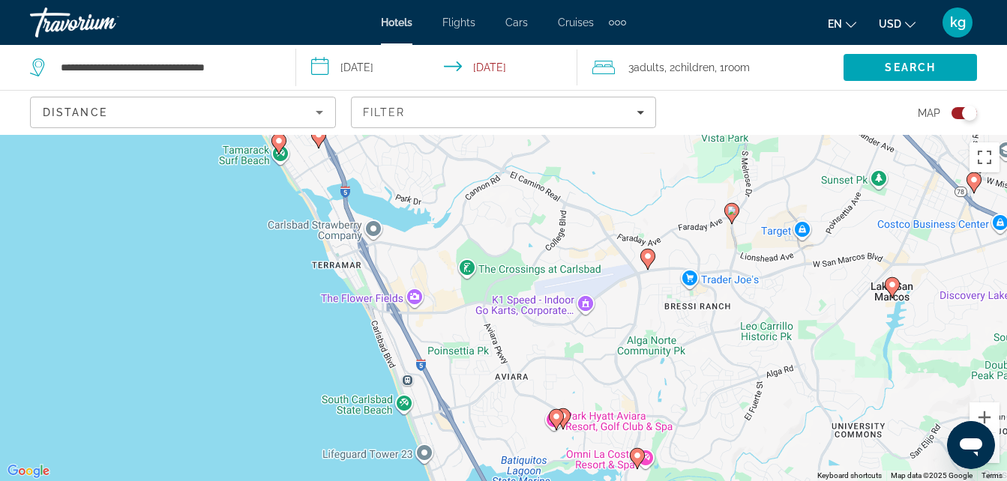
click at [563, 414] on icon "Main content" at bounding box center [556, 419] width 15 height 21
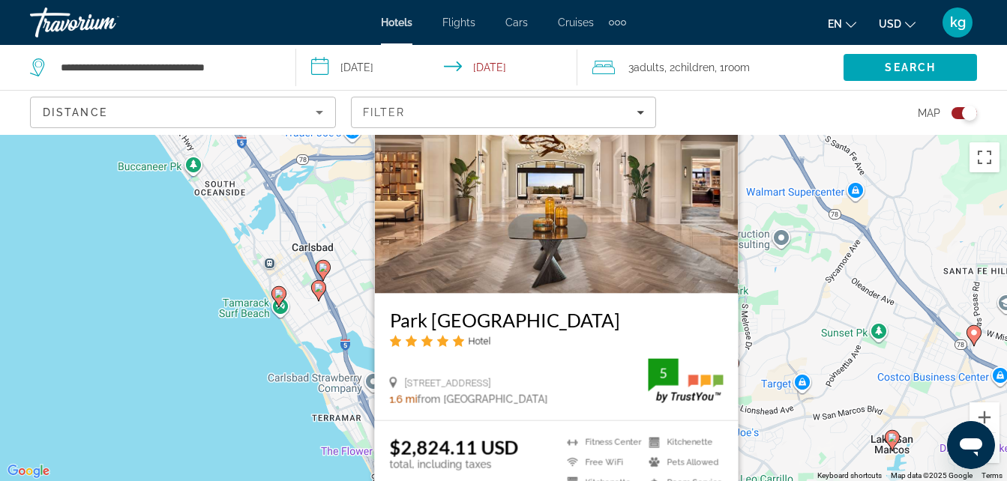
click at [277, 295] on image "Main content" at bounding box center [278, 293] width 9 height 9
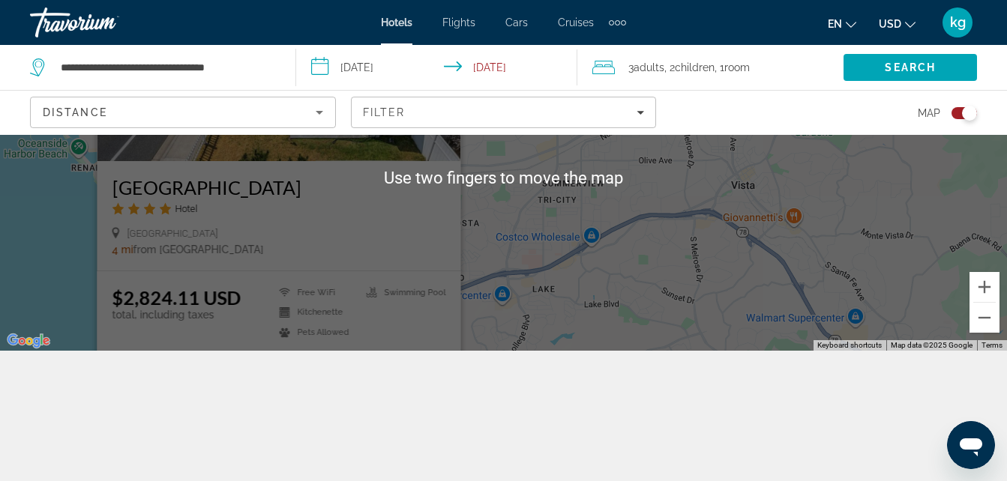
scroll to position [135, 0]
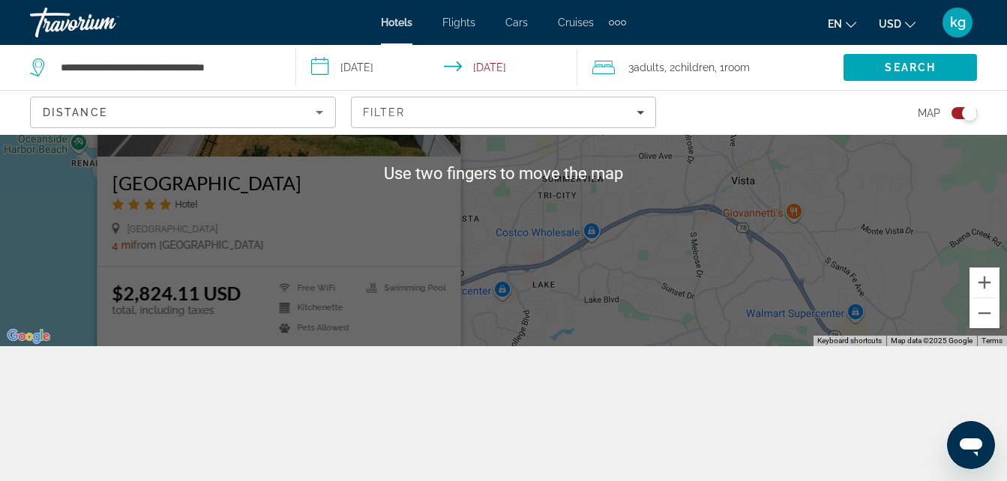
click at [79, 266] on div "To navigate, press the arrow keys. To activate drag with keyboard, press Alt + …" at bounding box center [503, 173] width 1007 height 346
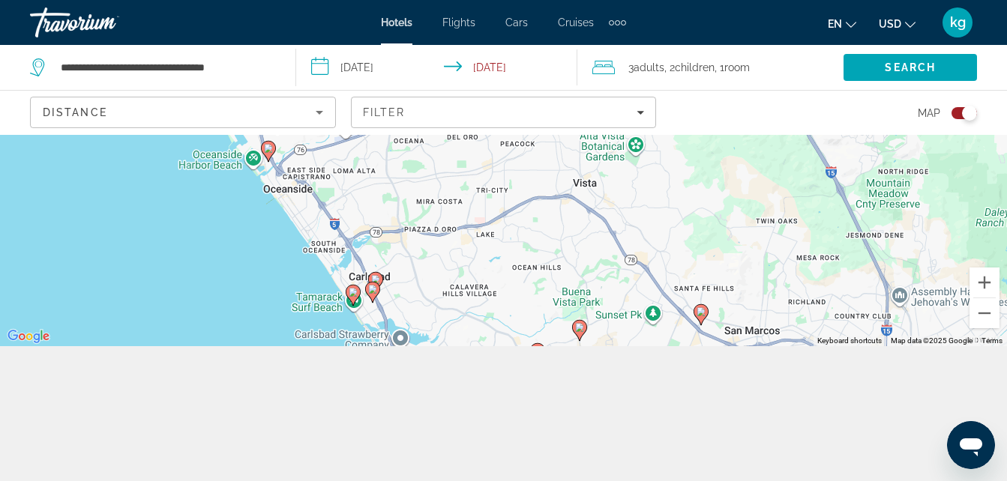
click at [373, 286] on image "Main content" at bounding box center [372, 289] width 9 height 9
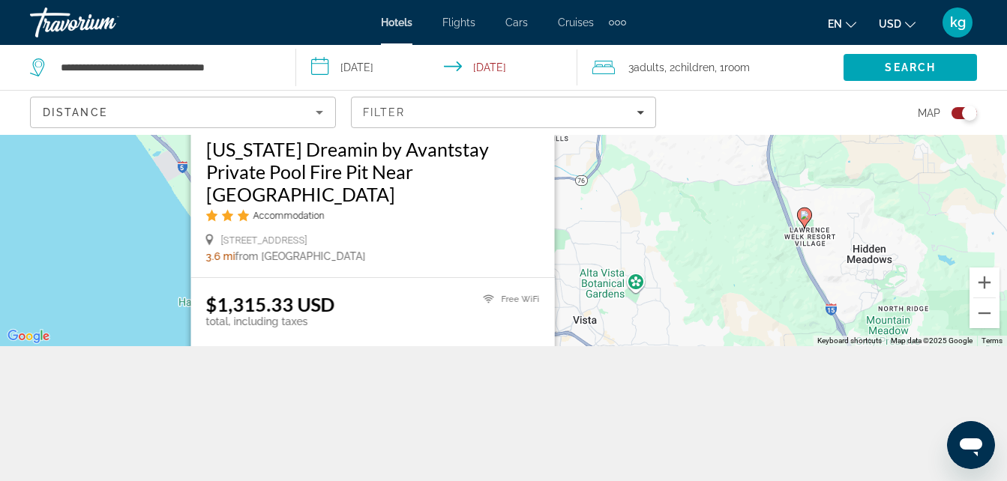
click at [145, 254] on div "To navigate, press the arrow keys. To activate drag with keyboard, press Alt + …" at bounding box center [503, 173] width 1007 height 346
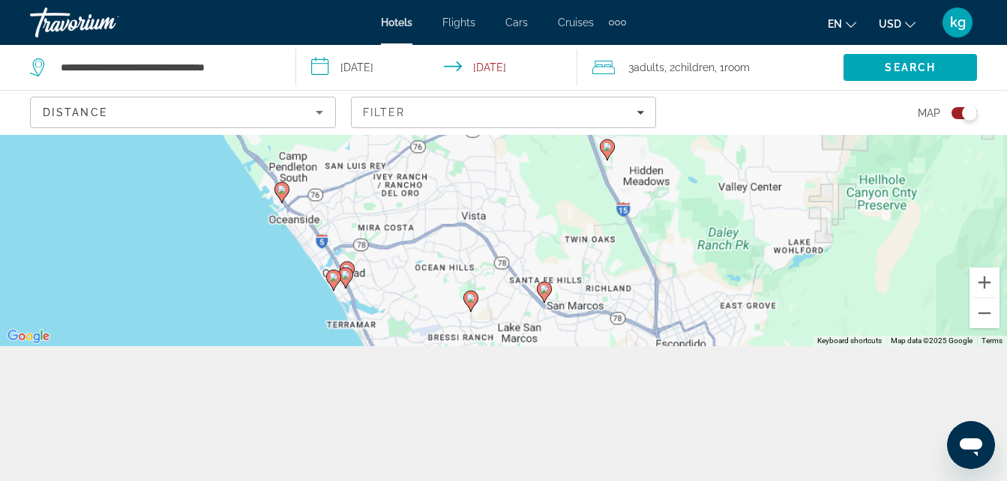
click at [331, 168] on div "To activate drag with keyboard, press Alt + Enter. Once in keyboard drag state,…" at bounding box center [503, 173] width 1007 height 346
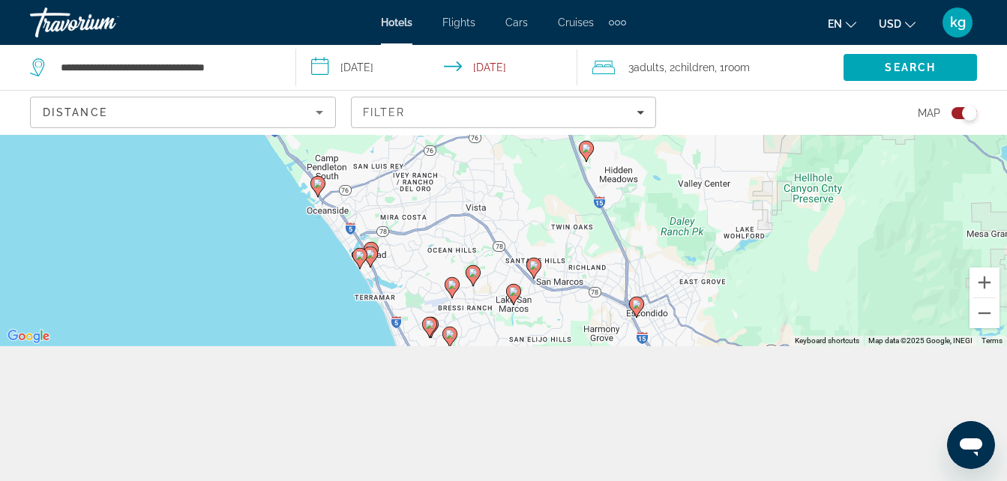
click at [370, 250] on icon "Main content" at bounding box center [369, 256] width 13 height 19
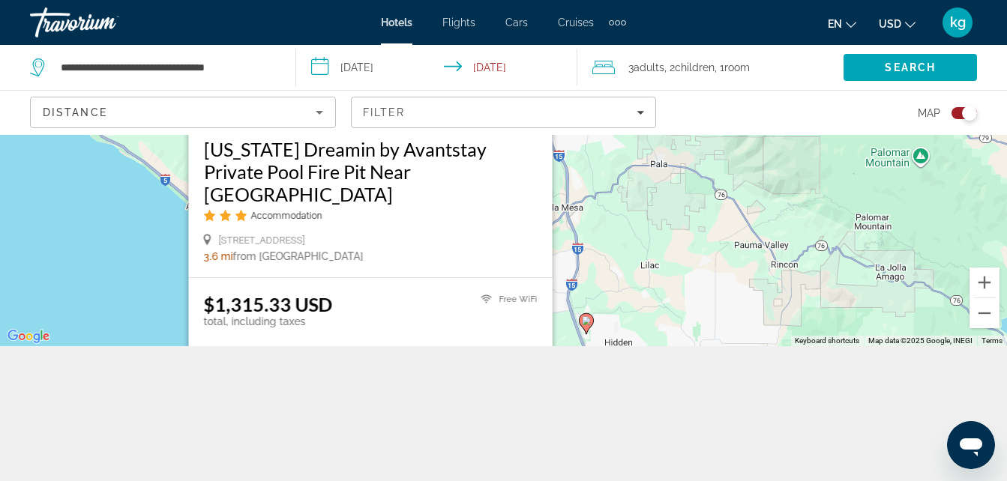
click at [141, 204] on div "To navigate, press the arrow keys. To activate drag with keyboard, press Alt + …" at bounding box center [503, 173] width 1007 height 346
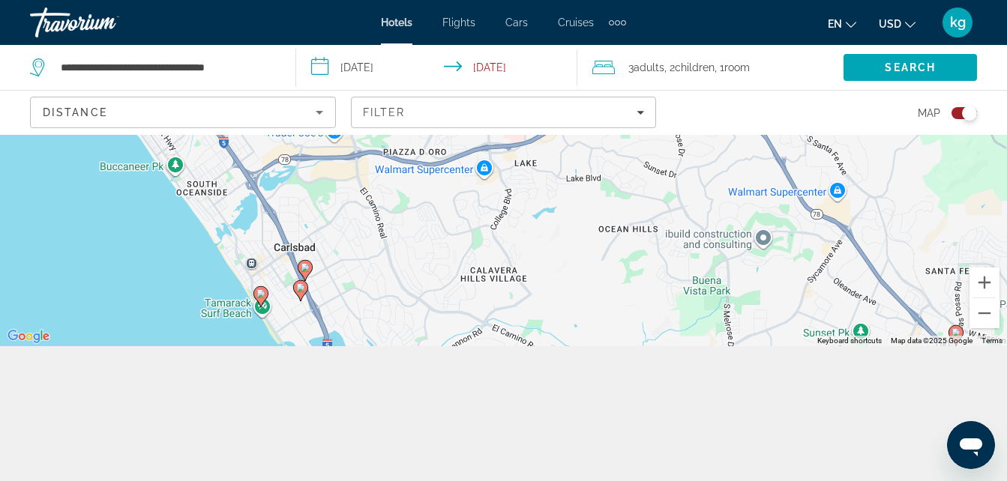
click at [309, 265] on image "Main content" at bounding box center [305, 267] width 9 height 9
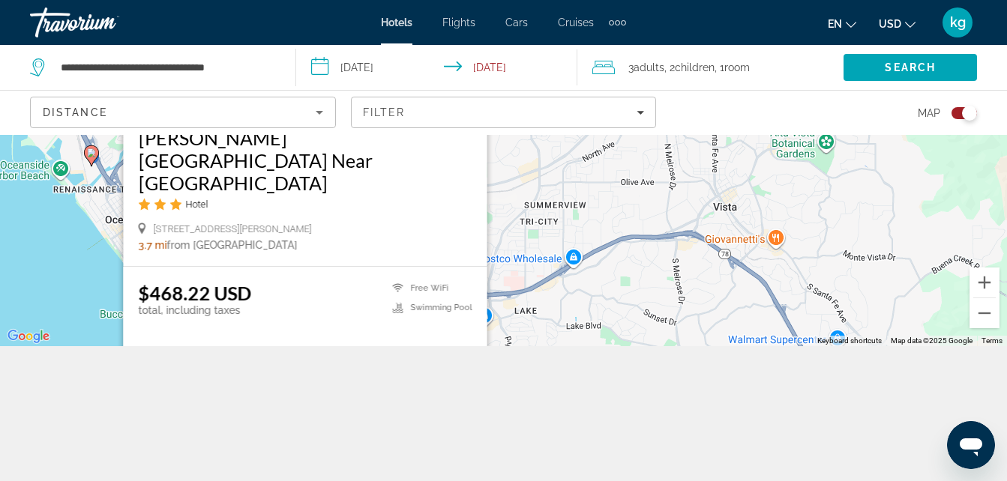
click at [89, 214] on div "To navigate, press the arrow keys. To activate drag with keyboard, press Alt + …" at bounding box center [503, 173] width 1007 height 346
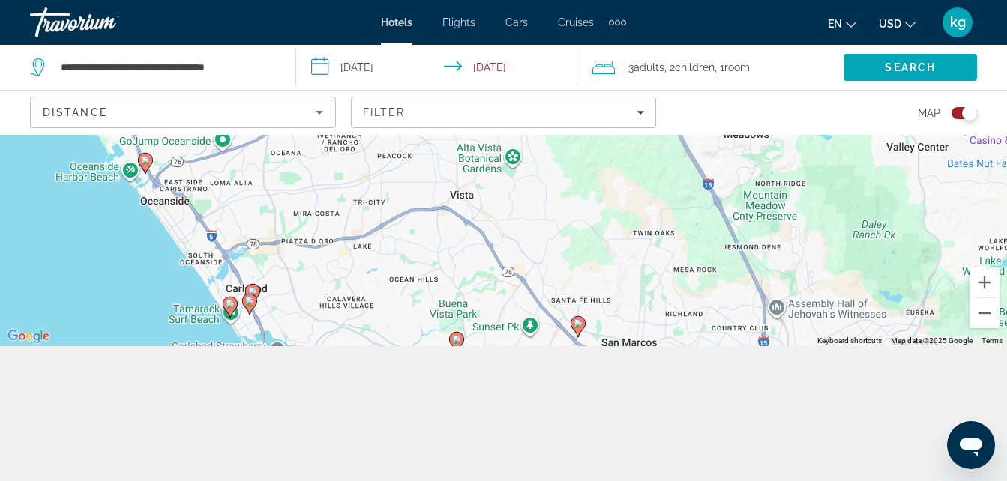
click at [252, 291] on image "Main content" at bounding box center [252, 291] width 9 height 9
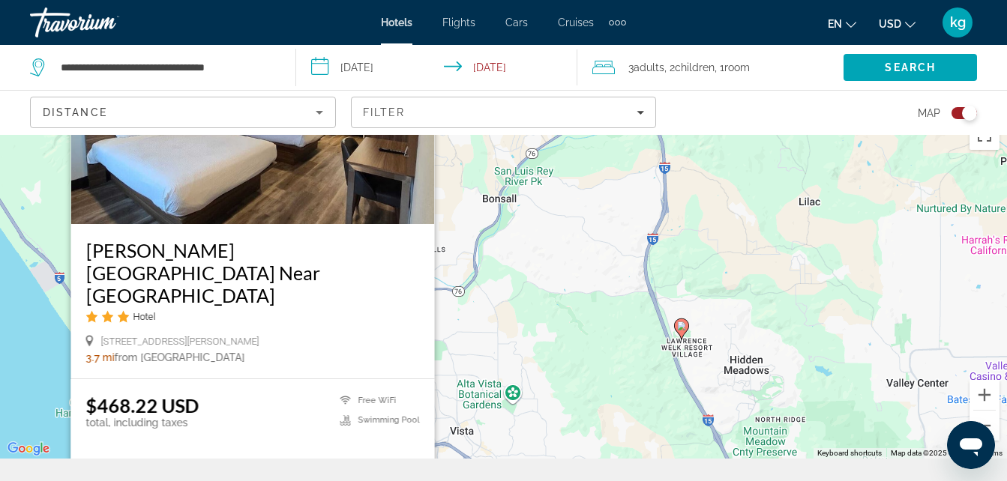
scroll to position [25, 0]
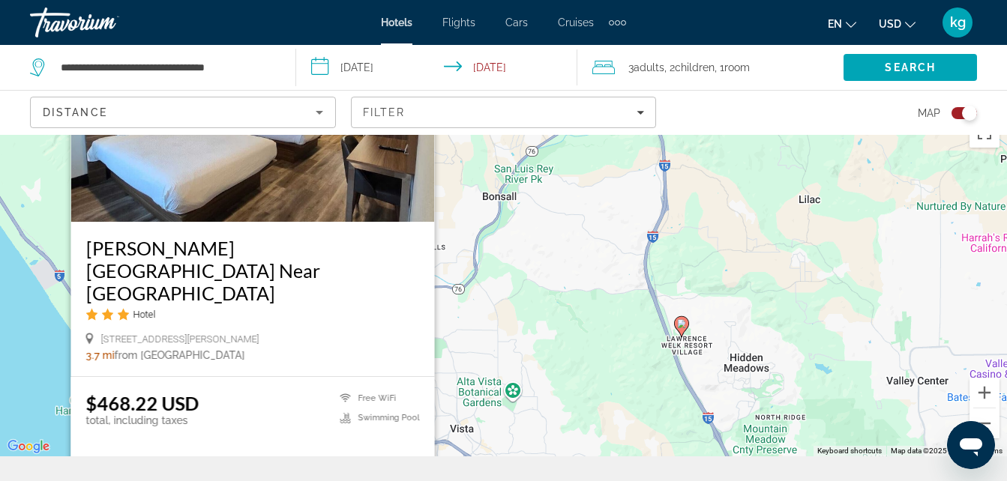
click at [48, 287] on div "To navigate, press the arrow keys. To activate drag with keyboard, press Alt + …" at bounding box center [503, 283] width 1007 height 346
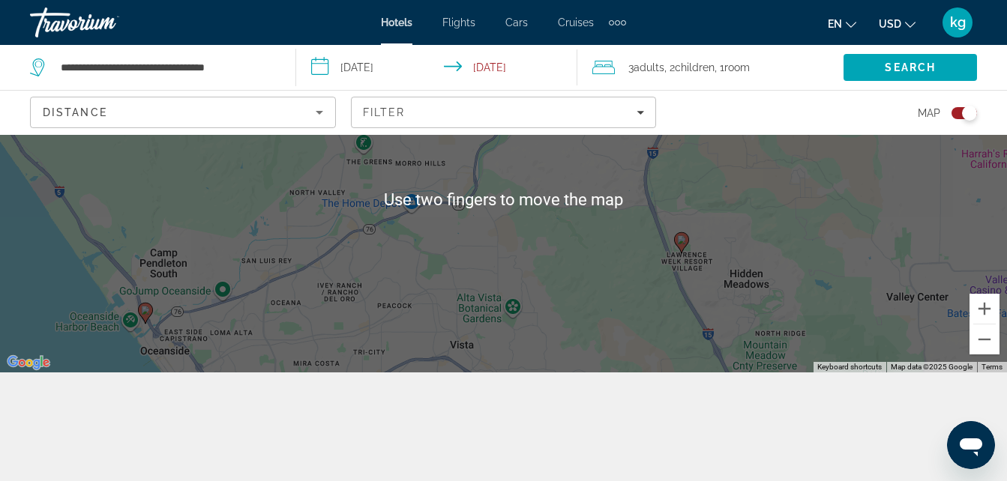
scroll to position [113, 0]
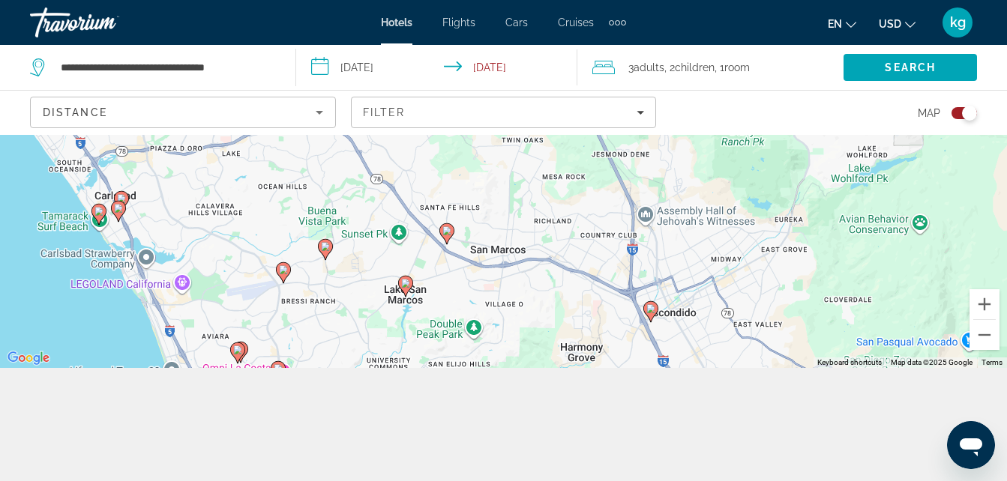
click at [283, 269] on image "Main content" at bounding box center [283, 269] width 9 height 9
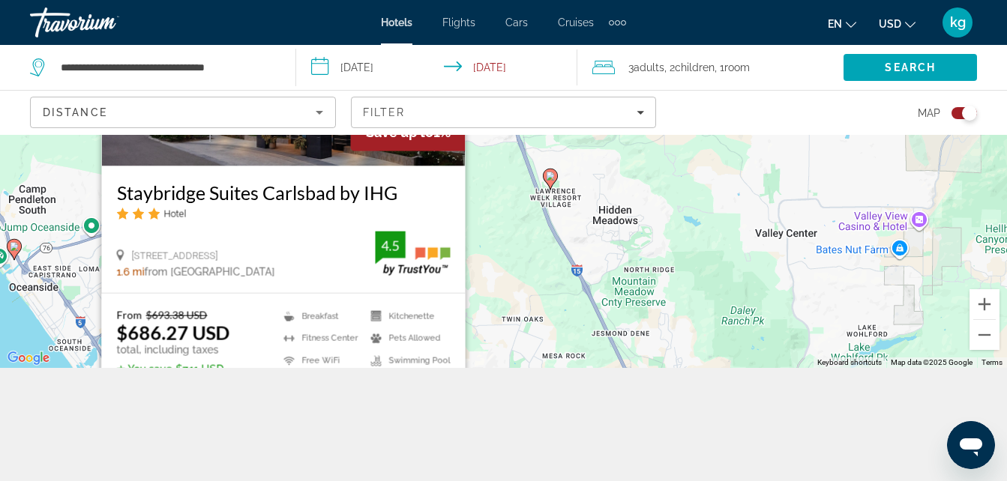
scroll to position [135, 0]
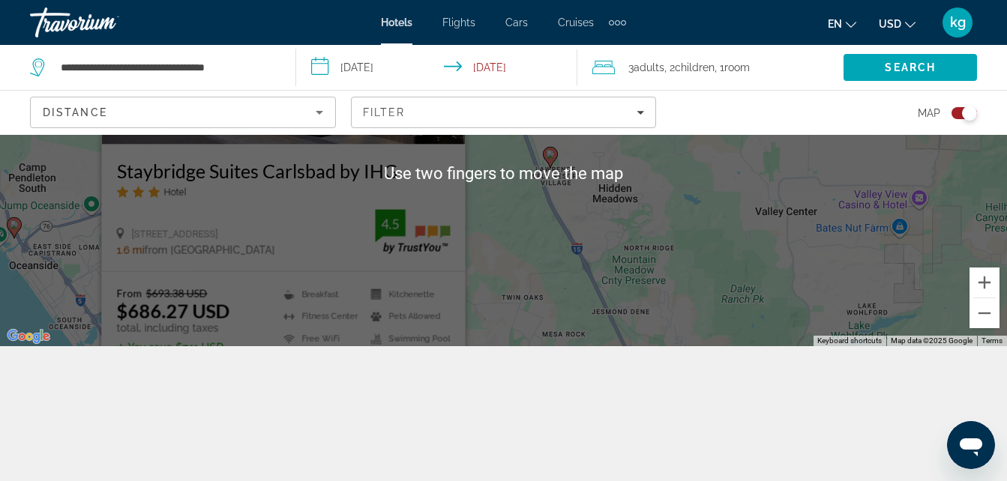
click at [57, 269] on div "To navigate, press the arrow keys. To activate drag with keyboard, press Alt + …" at bounding box center [503, 173] width 1007 height 346
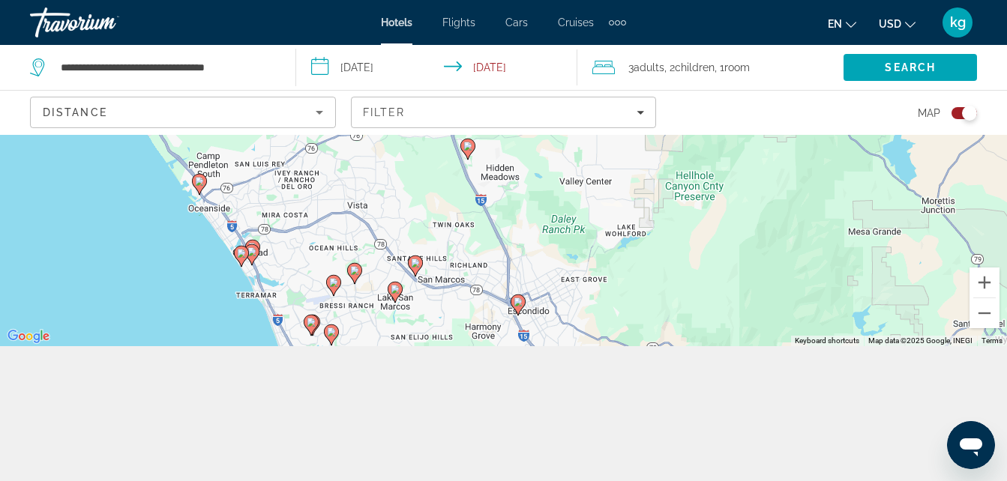
click at [252, 251] on image "Main content" at bounding box center [251, 251] width 9 height 9
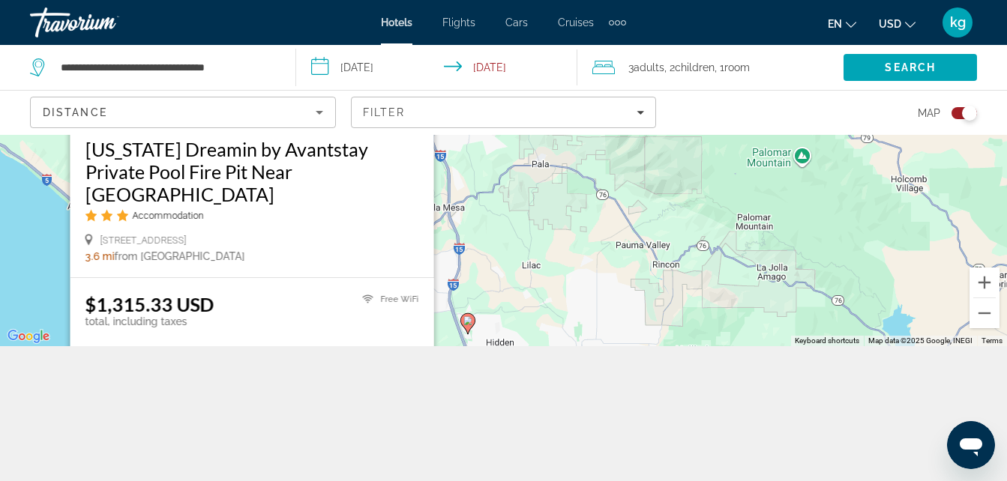
click at [483, 207] on div "To navigate, press the arrow keys. To activate drag with keyboard, press Alt + …" at bounding box center [503, 173] width 1007 height 346
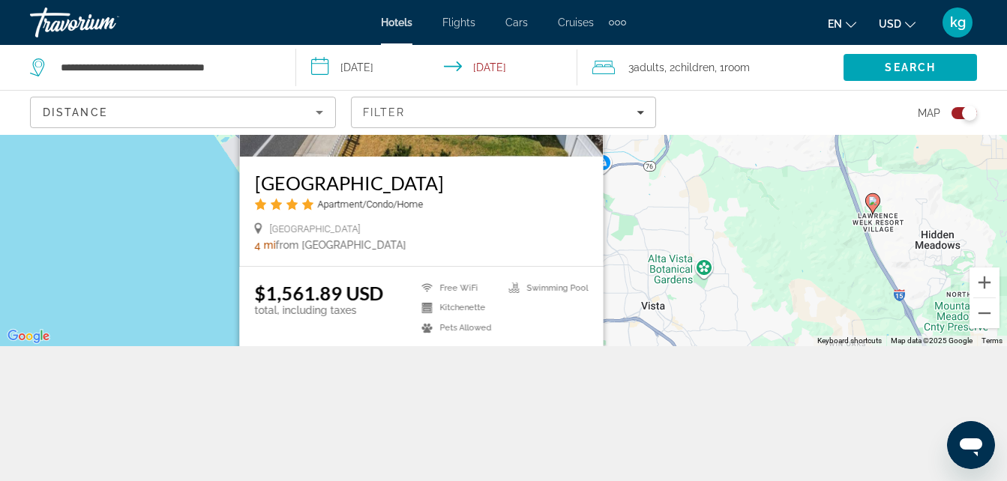
click at [672, 207] on div "To activate drag with keyboard, press Alt + Enter. Once in keyboard drag state,…" at bounding box center [503, 173] width 1007 height 346
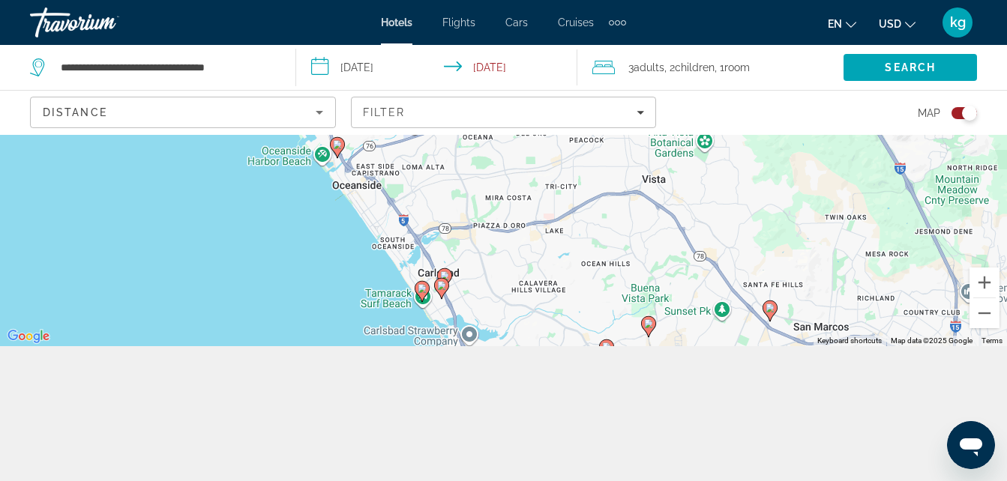
click at [447, 274] on image "Main content" at bounding box center [444, 275] width 9 height 9
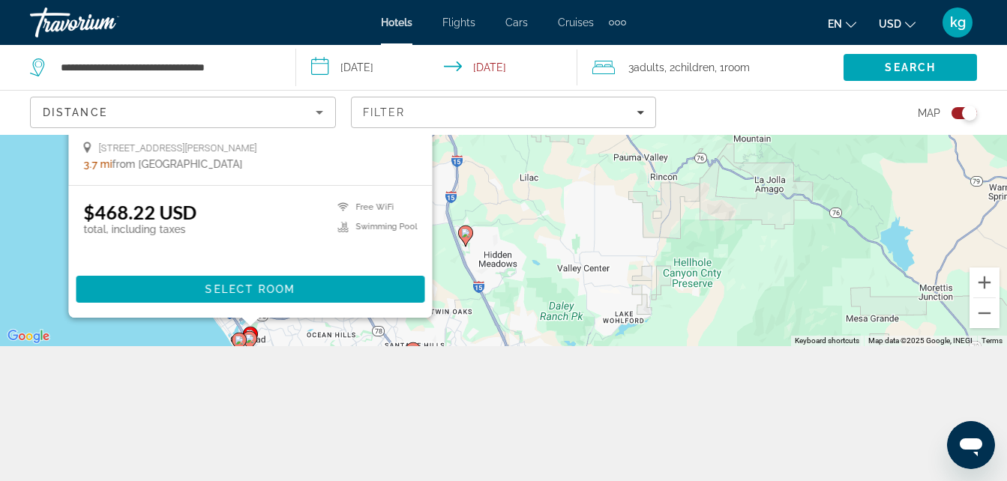
click at [49, 265] on div "To activate drag with keyboard, press Alt + Enter. Once in keyboard drag state,…" at bounding box center [503, 173] width 1007 height 346
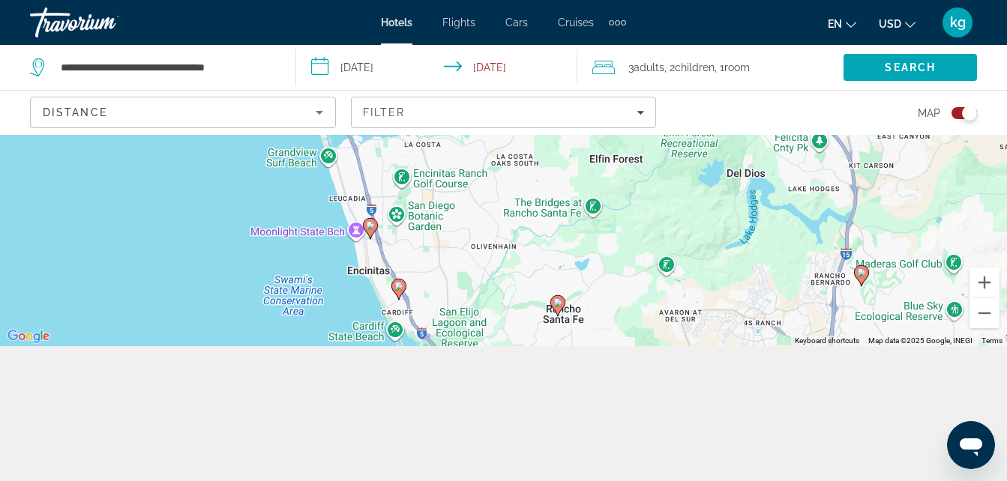
click at [369, 228] on image "Main content" at bounding box center [370, 225] width 9 height 9
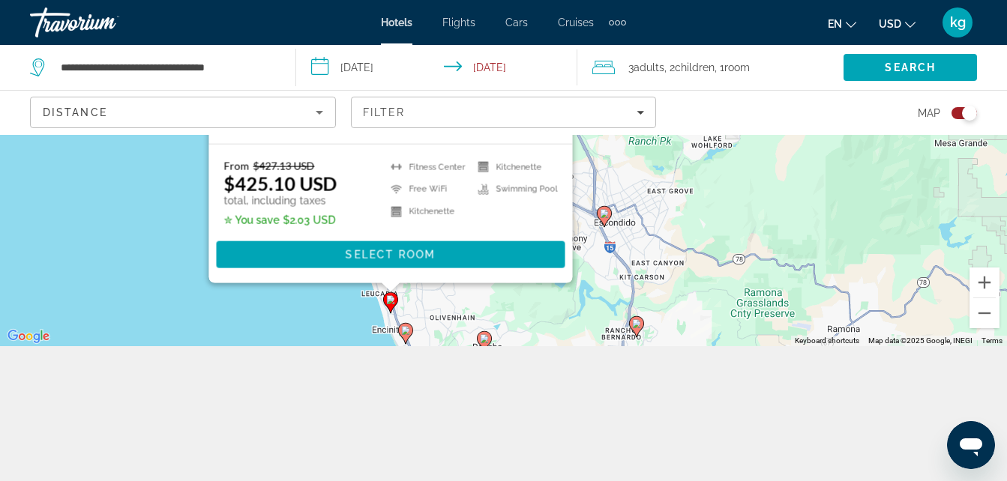
click at [168, 234] on div "To activate drag with keyboard, press Alt + Enter. Once in keyboard drag state,…" at bounding box center [503, 173] width 1007 height 346
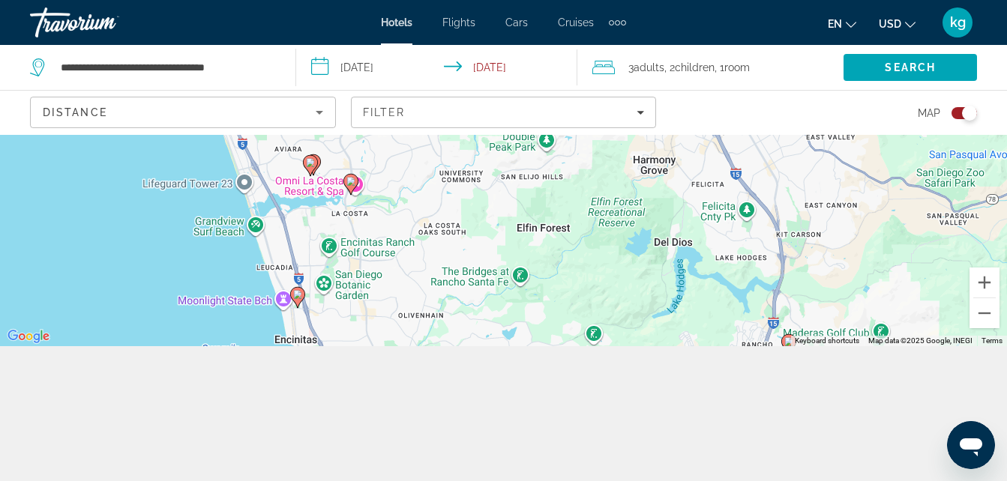
click at [310, 162] on image "Main content" at bounding box center [310, 162] width 9 height 9
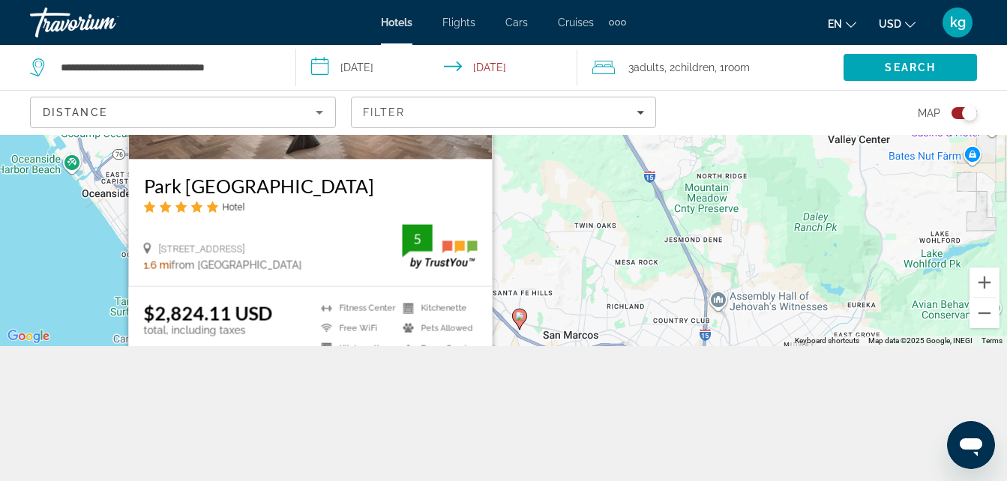
click at [110, 235] on div "To navigate, press the arrow keys. To activate drag with keyboard, press Alt + …" at bounding box center [503, 173] width 1007 height 346
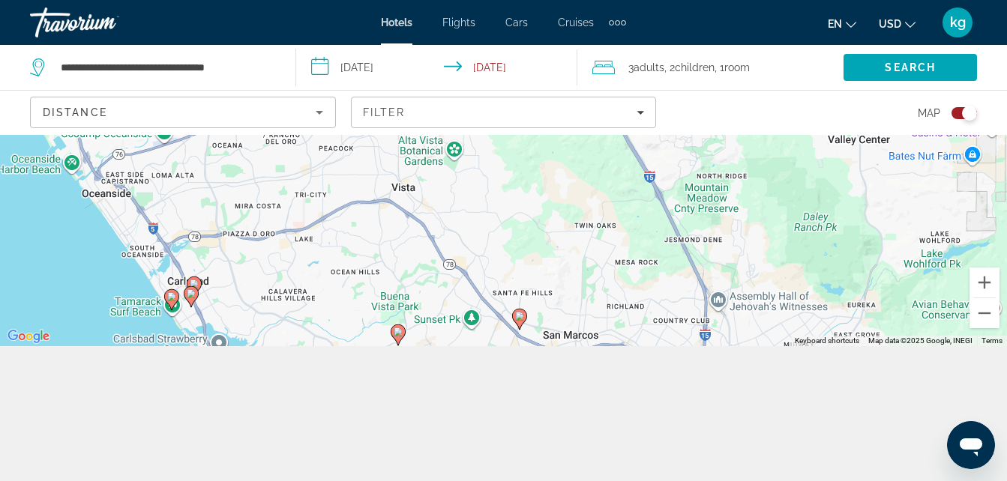
click at [193, 293] on image "Main content" at bounding box center [191, 293] width 9 height 9
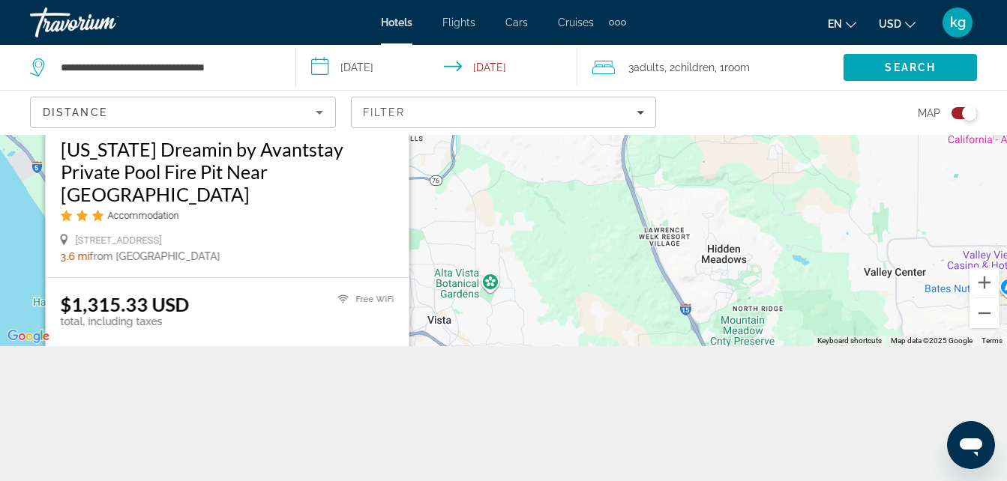
click at [29, 215] on div "To navigate, press the arrow keys. To activate drag with keyboard, press Alt + …" at bounding box center [503, 173] width 1007 height 346
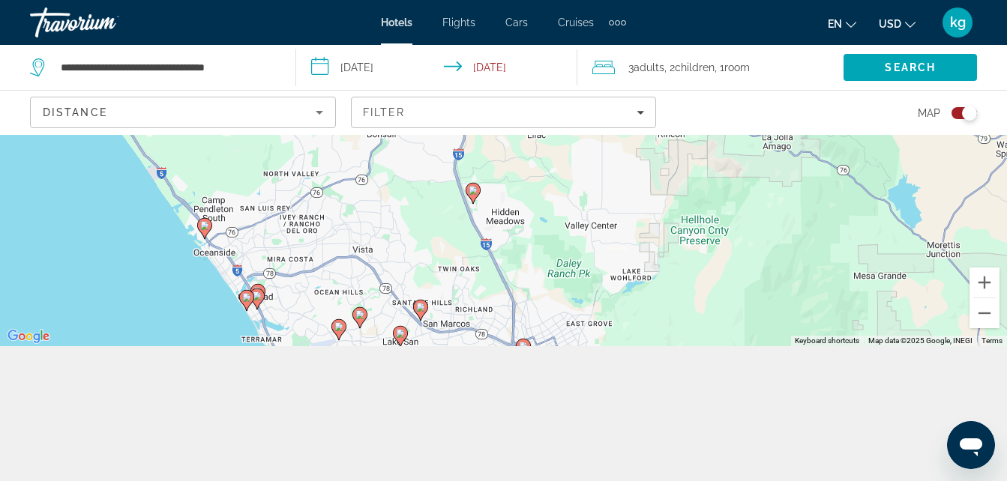
click at [261, 287] on icon "Main content" at bounding box center [256, 294] width 13 height 19
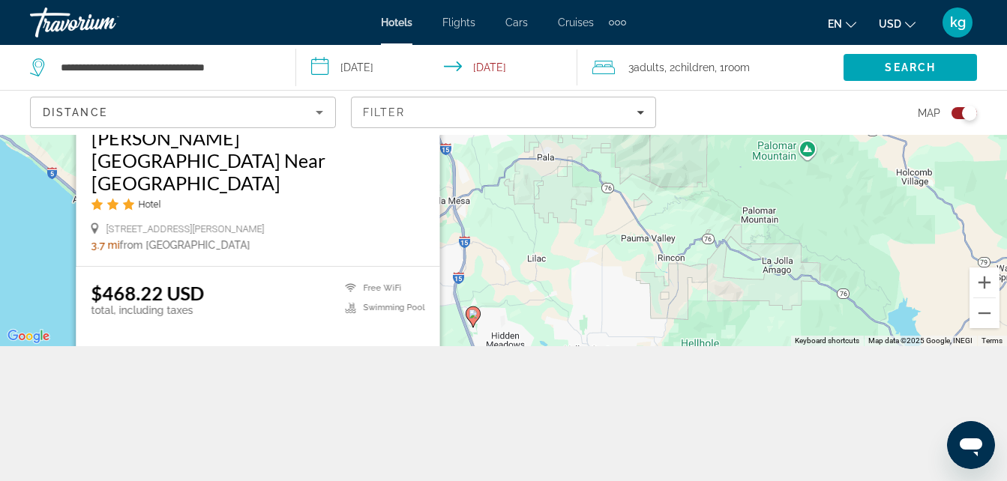
click at [535, 236] on div "To navigate, press the arrow keys. To activate drag with keyboard, press Alt + …" at bounding box center [503, 173] width 1007 height 346
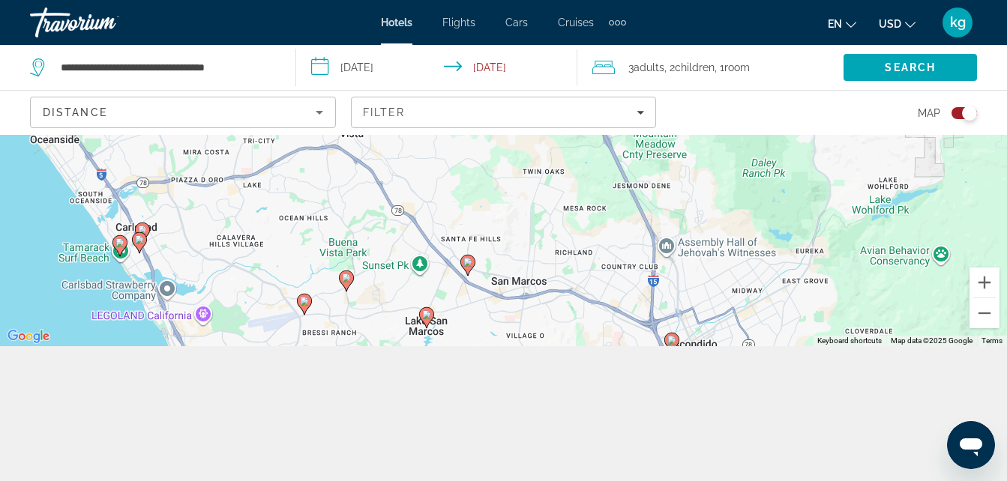
click at [304, 301] on image "Main content" at bounding box center [304, 301] width 9 height 9
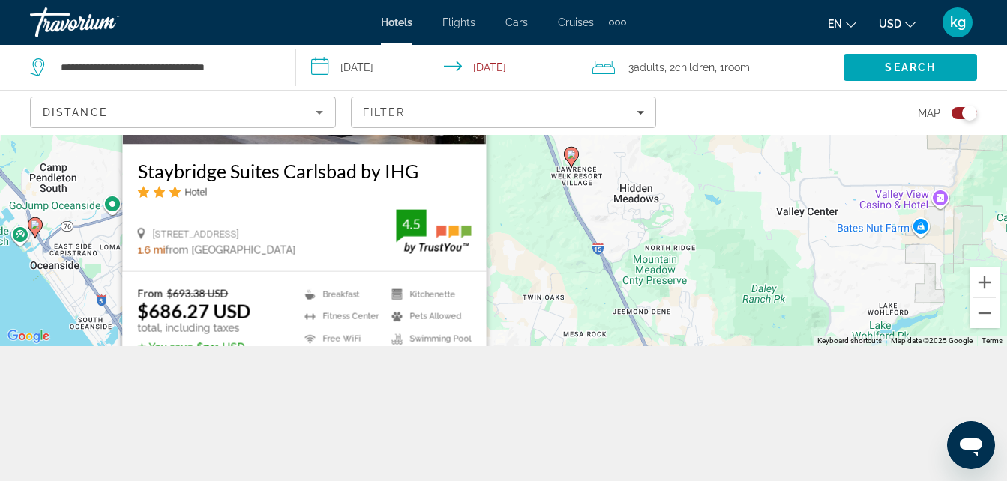
click at [94, 265] on div "To navigate, press the arrow keys. To activate drag with keyboard, press Alt + …" at bounding box center [503, 173] width 1007 height 346
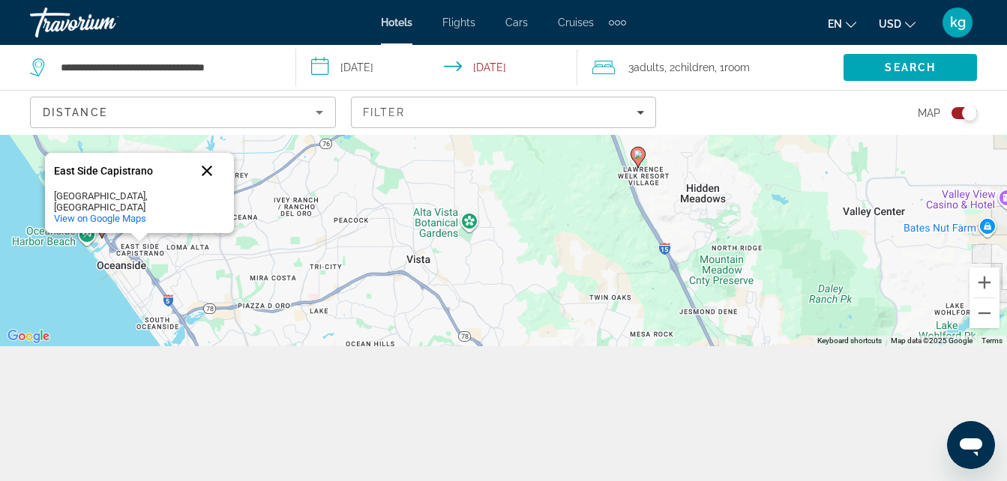
click at [215, 189] on button "Close" at bounding box center [207, 171] width 36 height 36
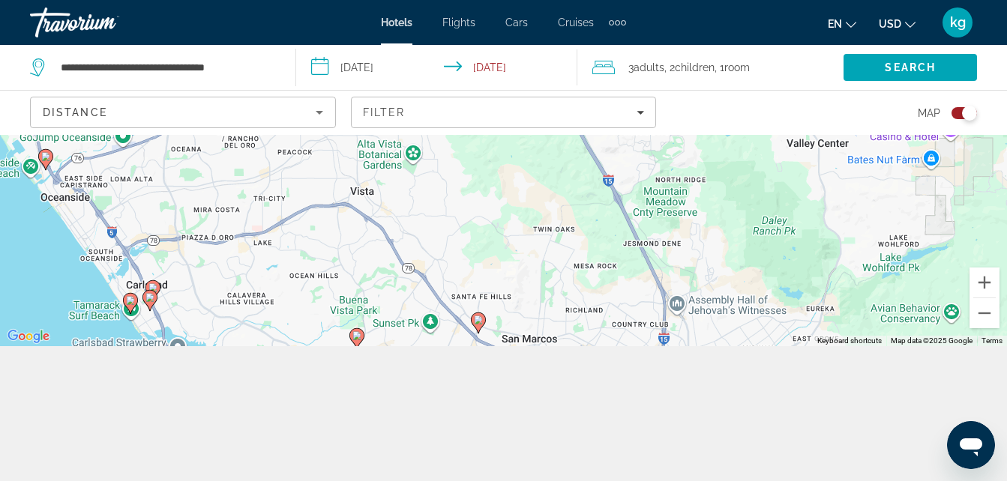
click at [149, 297] on image "Main content" at bounding box center [149, 297] width 9 height 9
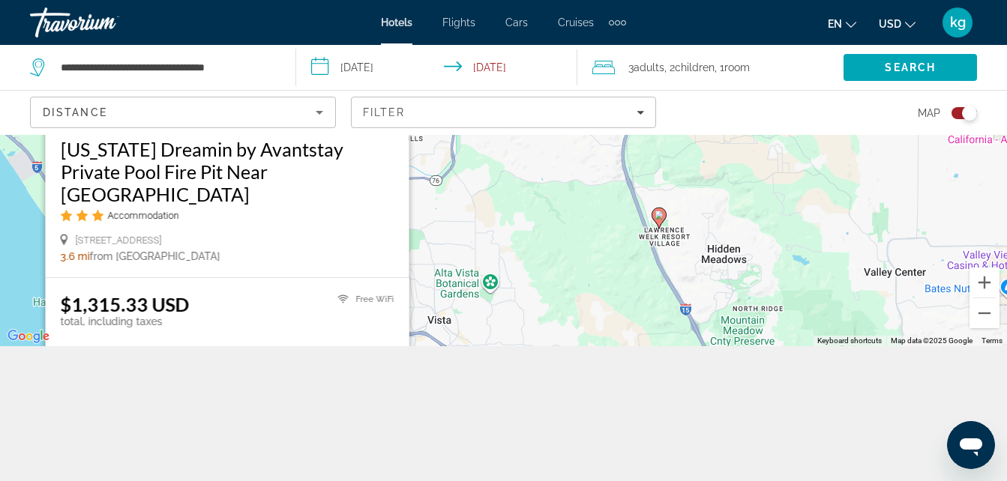
click at [23, 238] on div "To navigate, press the arrow keys. To activate drag with keyboard, press Alt + …" at bounding box center [503, 173] width 1007 height 346
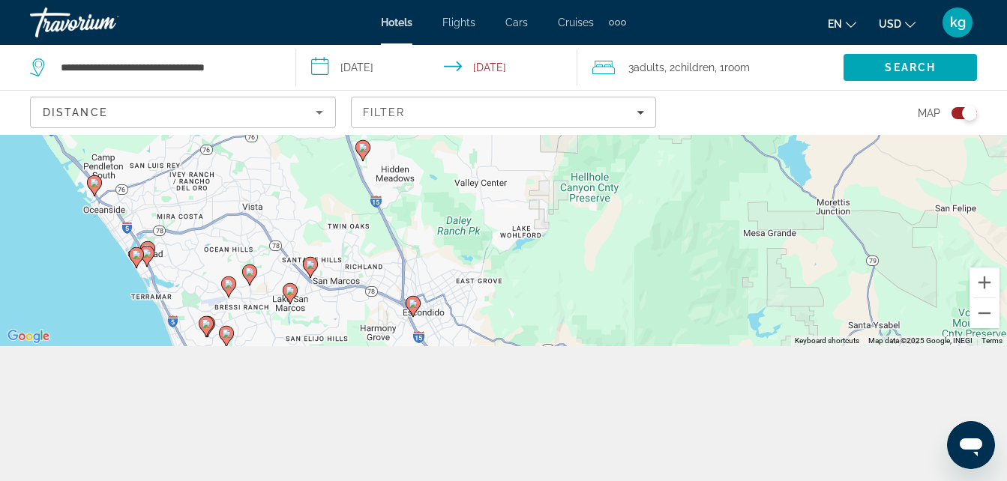
click at [140, 255] on image "Main content" at bounding box center [136, 254] width 9 height 9
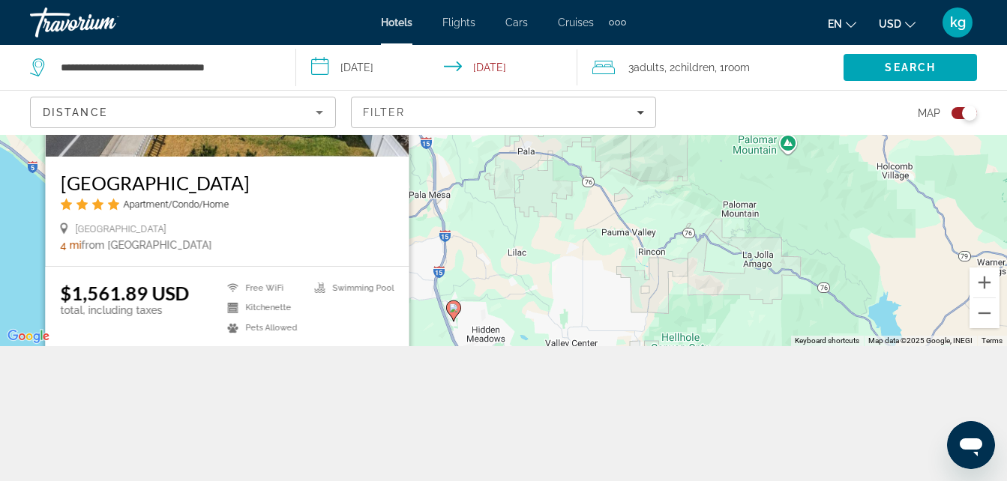
click at [23, 241] on div "To navigate, press the arrow keys. To activate drag with keyboard, press Alt + …" at bounding box center [503, 173] width 1007 height 346
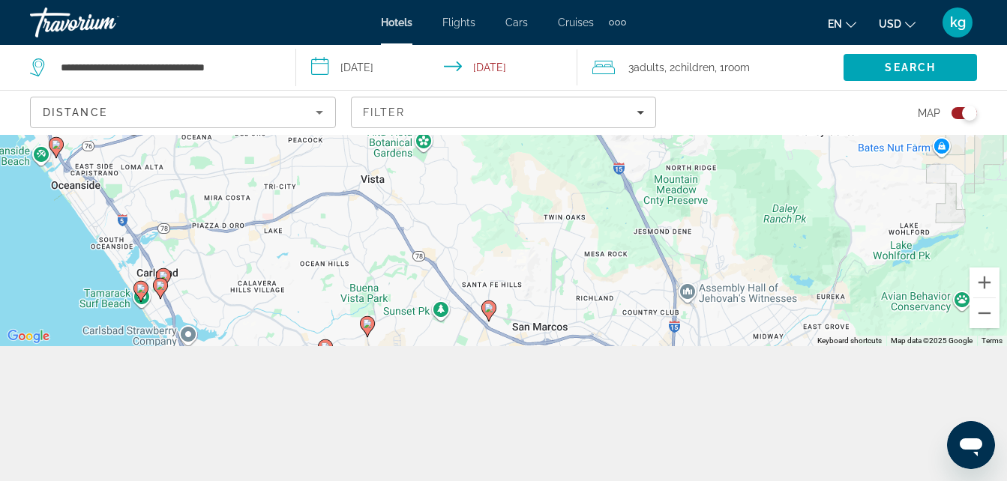
click at [166, 274] on image "Main content" at bounding box center [163, 275] width 9 height 9
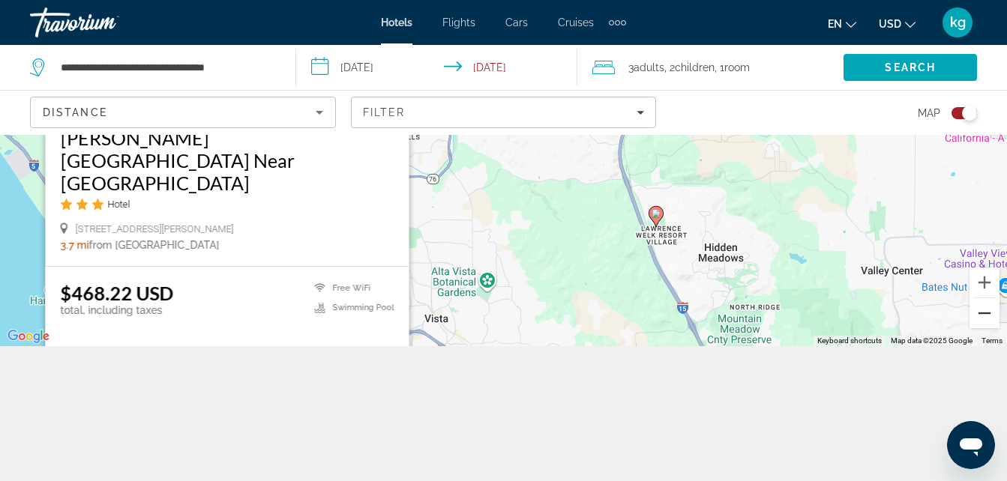
click at [980, 315] on button "Zoom out" at bounding box center [984, 313] width 30 height 30
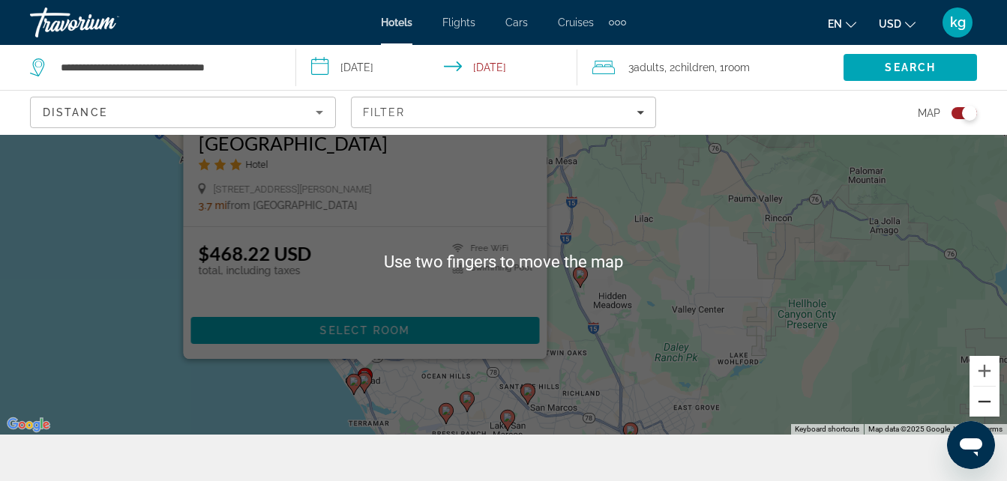
scroll to position [46, 0]
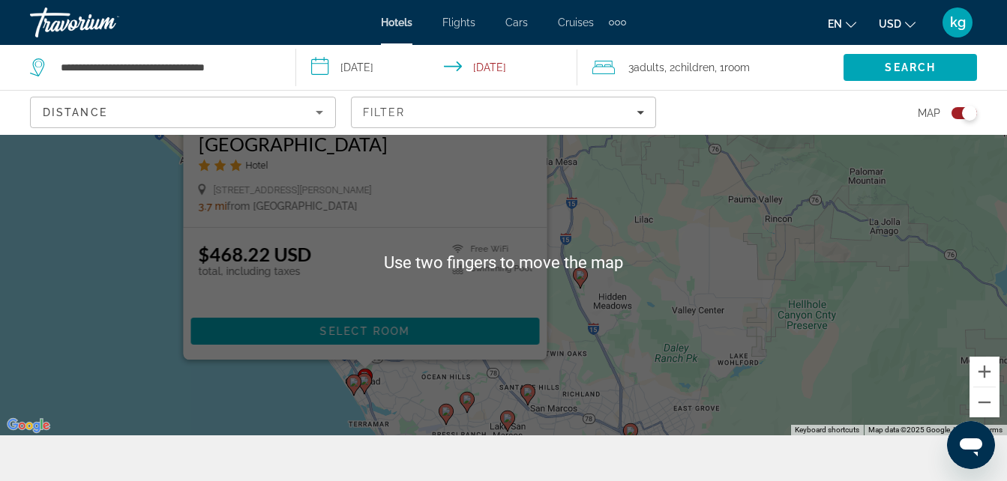
click at [367, 276] on div "$468.22 USD total, including taxes Free WiFi Swimming Pool" at bounding box center [365, 273] width 334 height 60
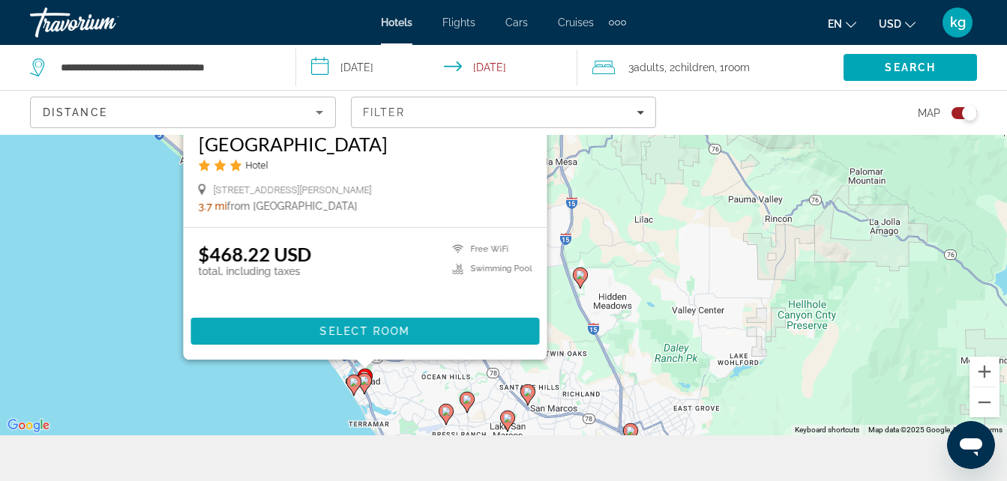
click at [337, 331] on span "Select Room" at bounding box center [364, 331] width 90 height 12
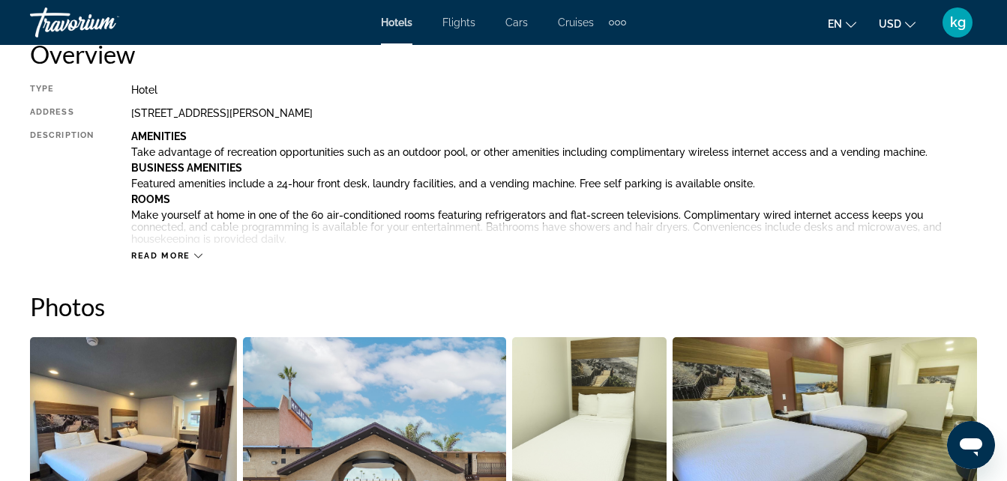
scroll to position [792, 0]
click at [160, 257] on span "Read more" at bounding box center [160, 257] width 59 height 10
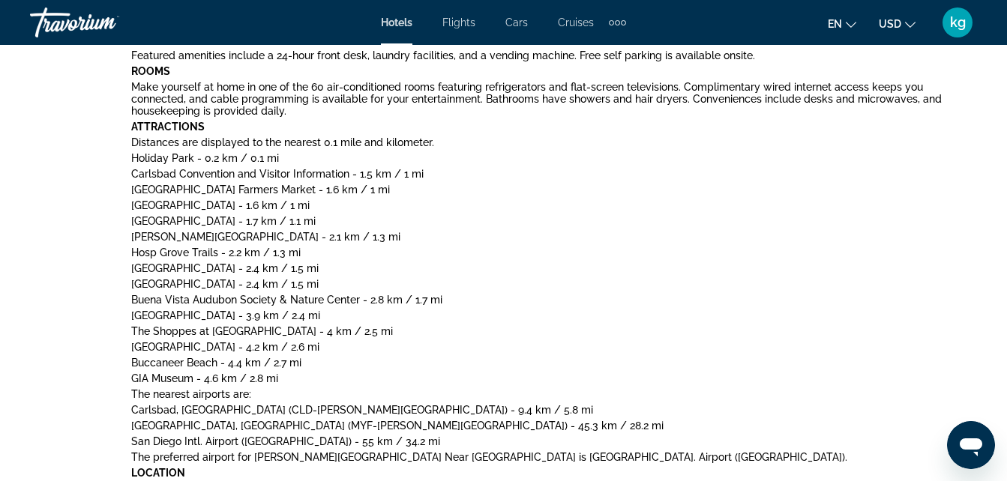
scroll to position [920, 0]
click at [111, 337] on div "Type Hotel Address [STREET_ADDRESS] Description Amenities Take advantage of rec…" at bounding box center [503, 391] width 947 height 869
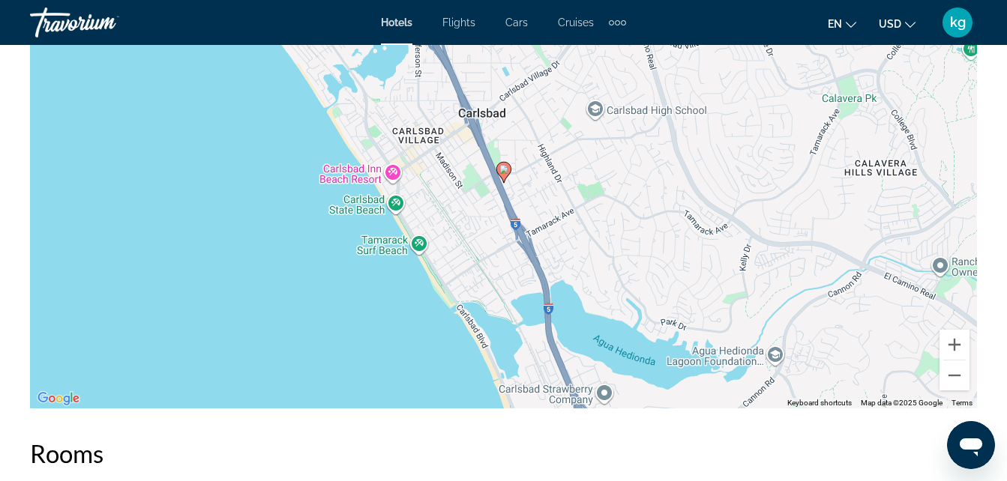
scroll to position [2505, 0]
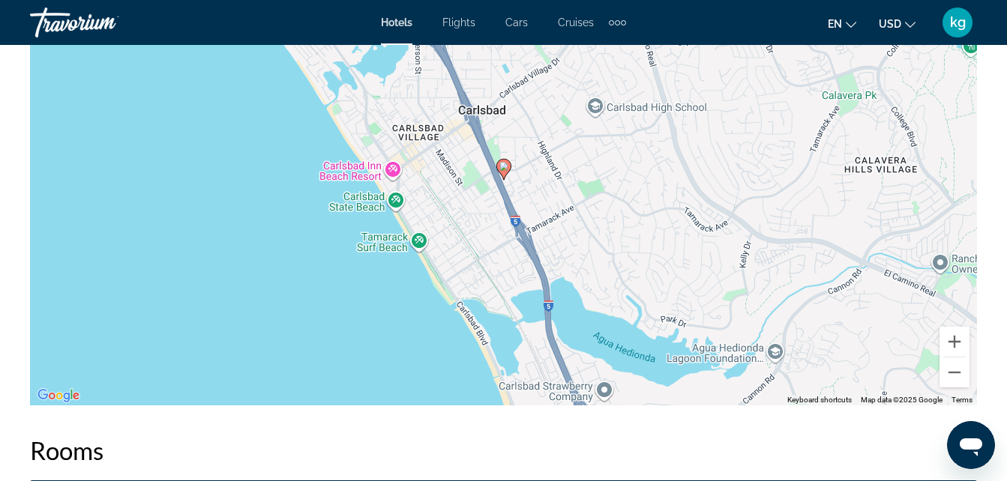
click at [125, 225] on div "To activate drag with keyboard, press Alt + Enter. Once in keyboard drag state,…" at bounding box center [503, 181] width 947 height 450
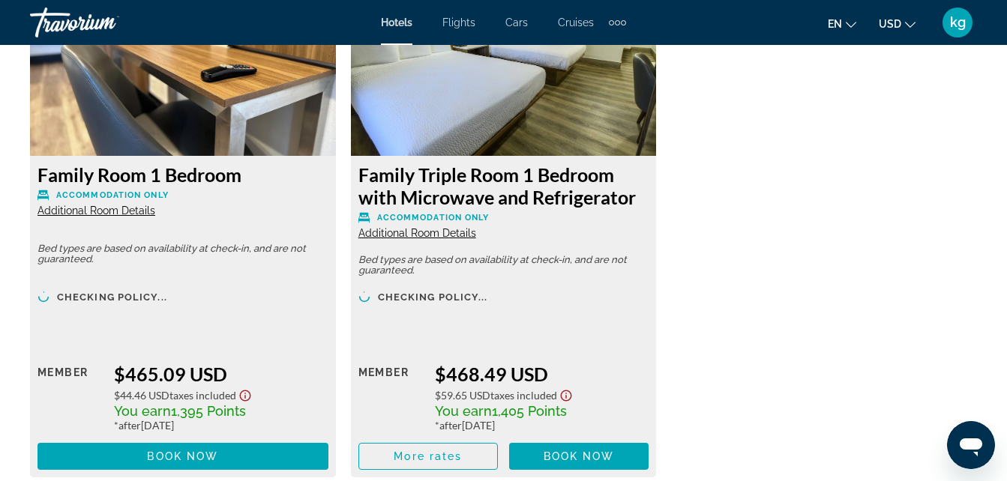
scroll to position [3273, 0]
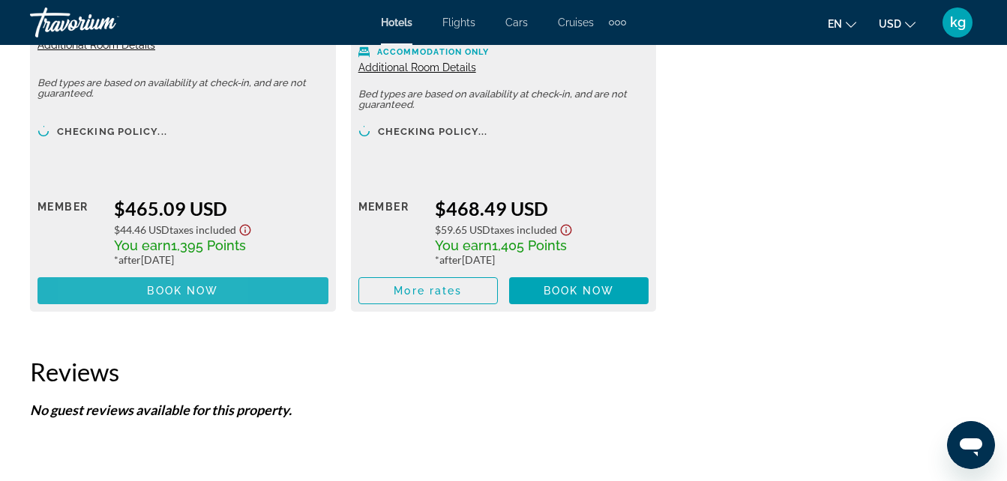
click at [98, 294] on span "Main content" at bounding box center [182, 291] width 291 height 36
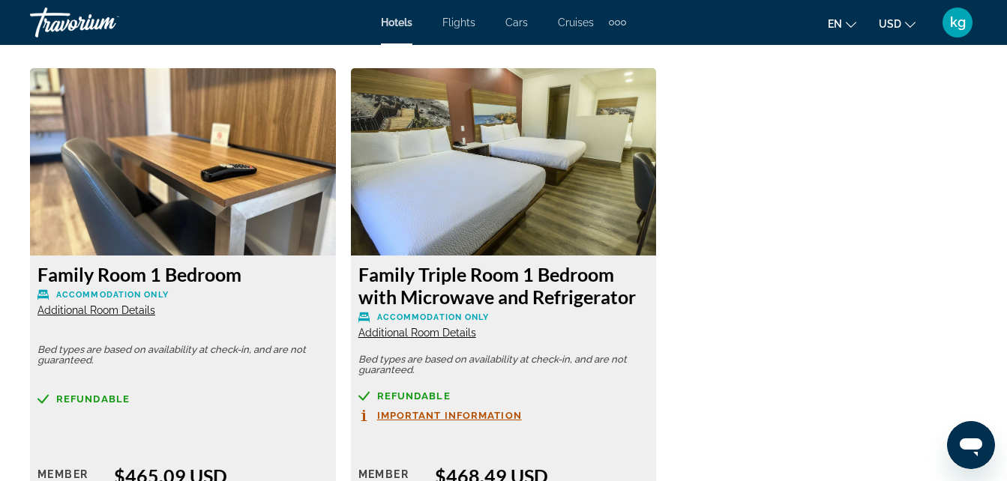
scroll to position [2315, 0]
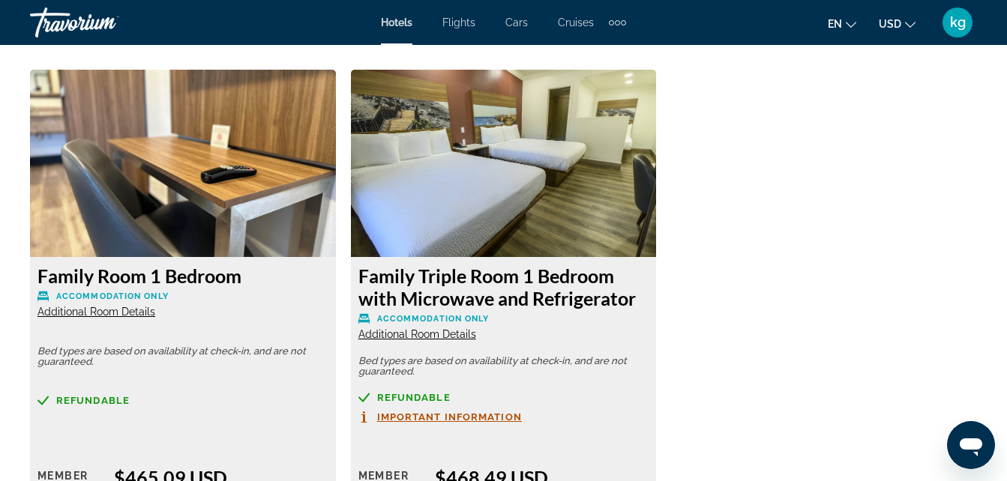
click at [367, 335] on span "Additional Room Details" at bounding box center [417, 334] width 118 height 12
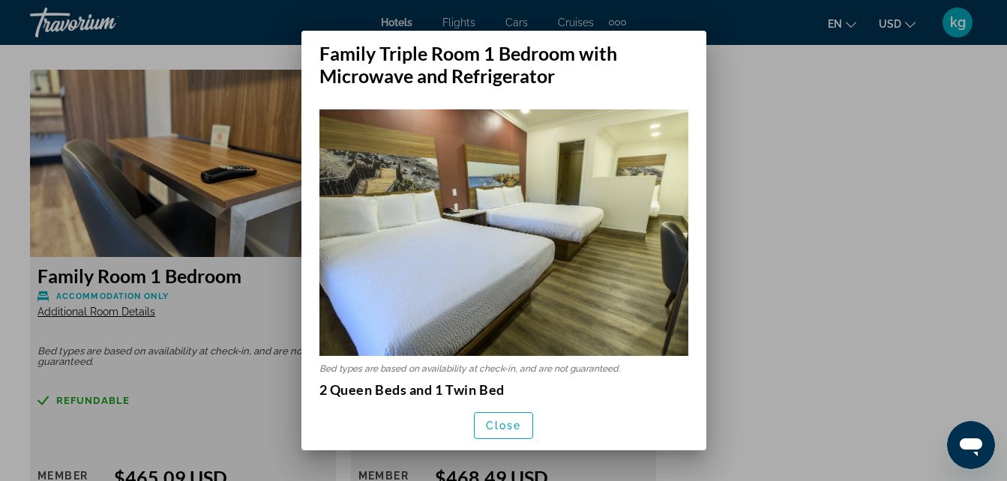
scroll to position [0, 0]
click at [483, 427] on span "button" at bounding box center [503, 426] width 58 height 36
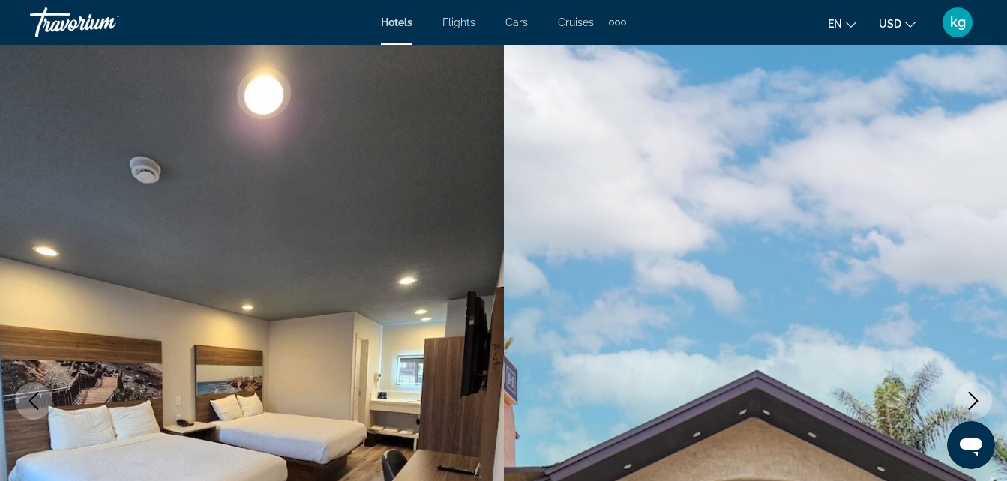
scroll to position [2315, 0]
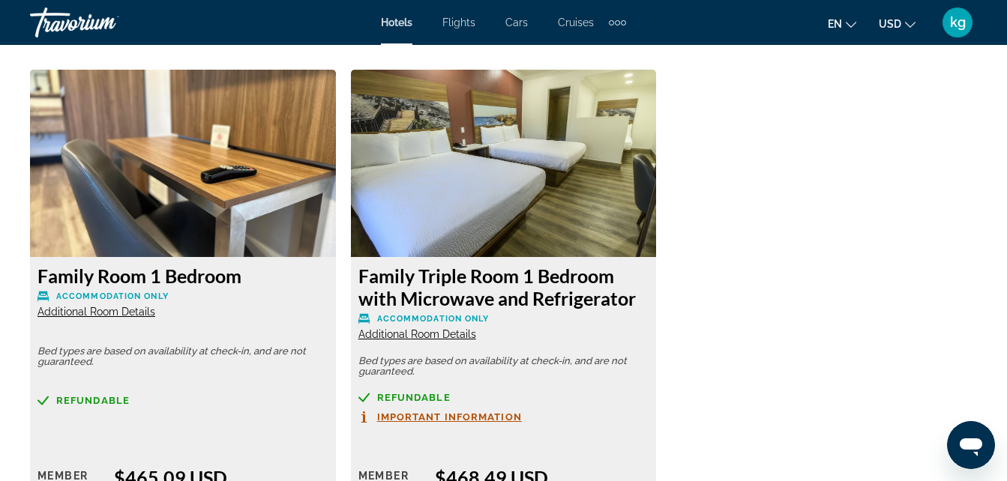
click at [71, 312] on span "Additional Room Details" at bounding box center [96, 312] width 118 height 12
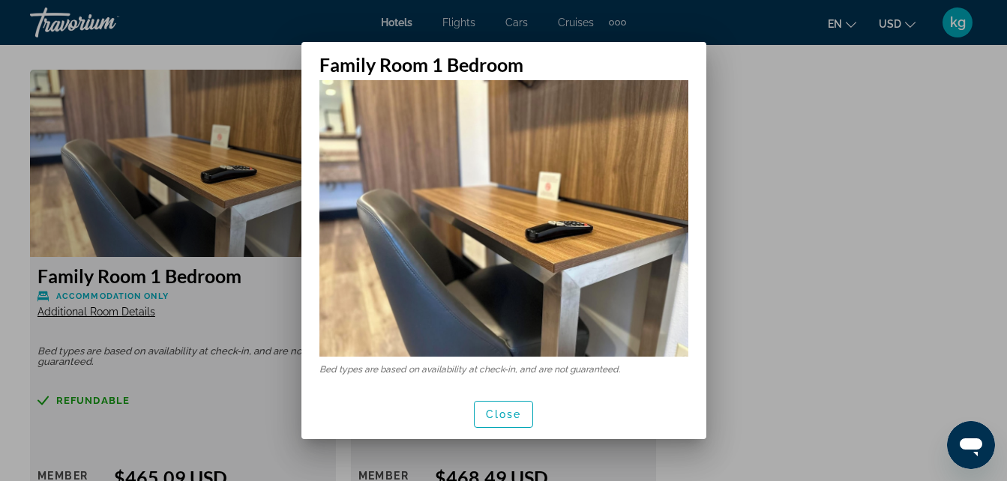
scroll to position [0, 0]
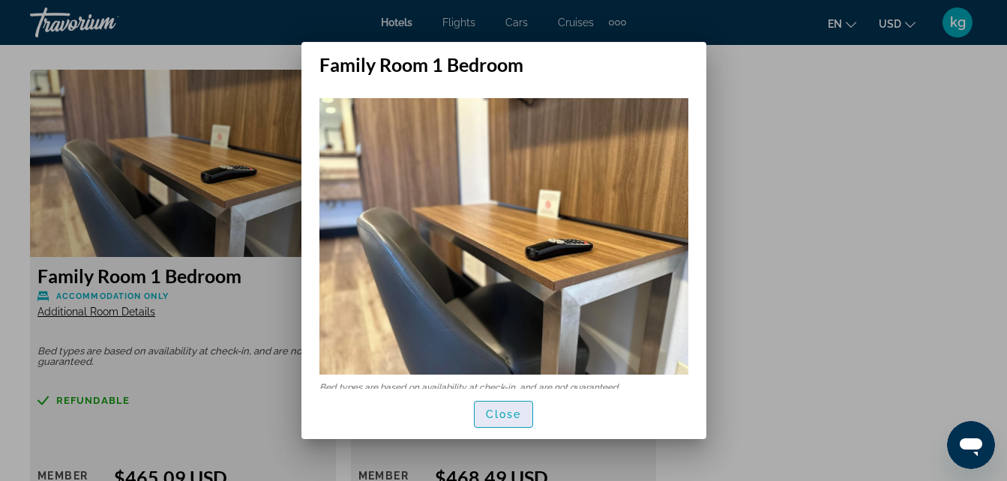
click at [489, 424] on span "button" at bounding box center [503, 415] width 58 height 36
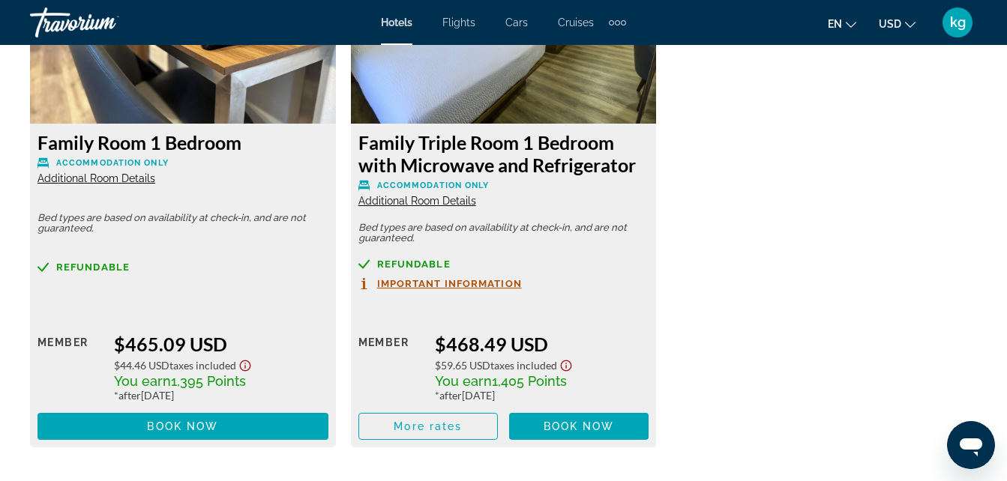
scroll to position [2447, 0]
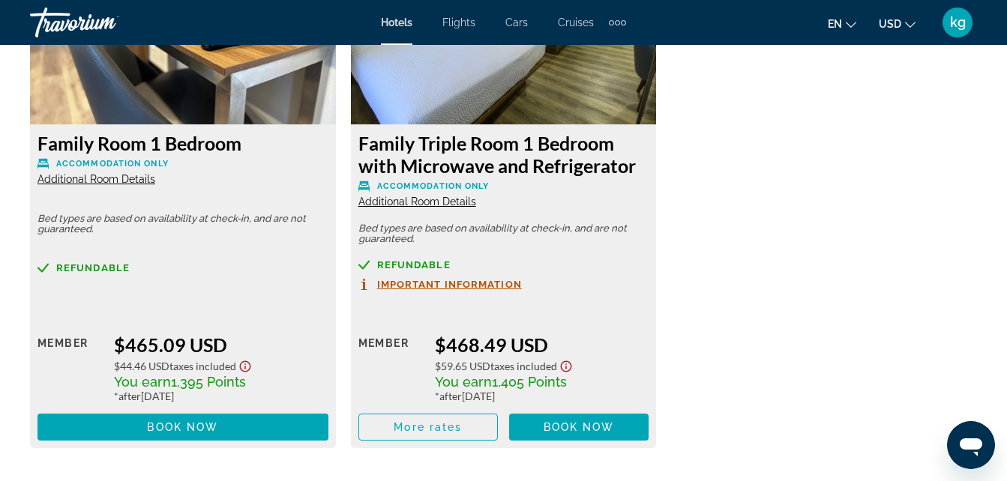
click at [384, 203] on span "Additional Room Details" at bounding box center [417, 202] width 118 height 12
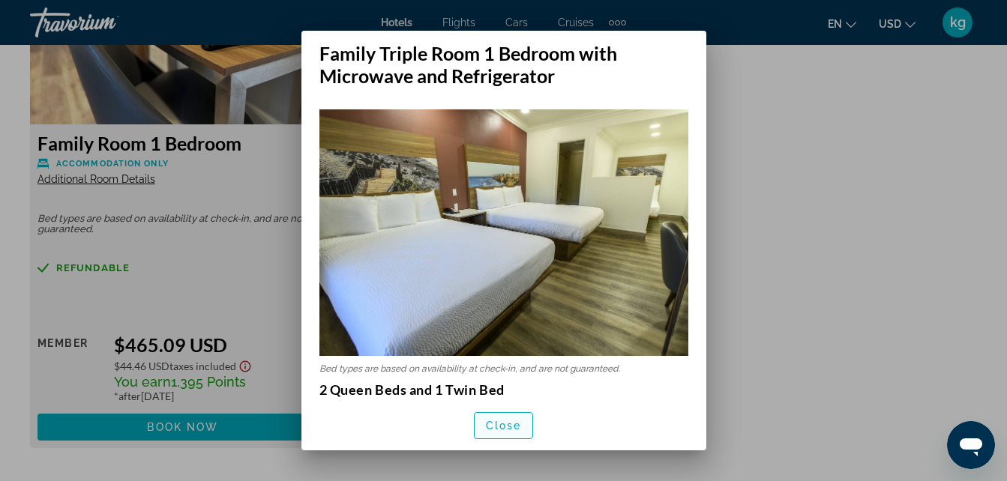
click at [495, 433] on span "button" at bounding box center [503, 426] width 58 height 36
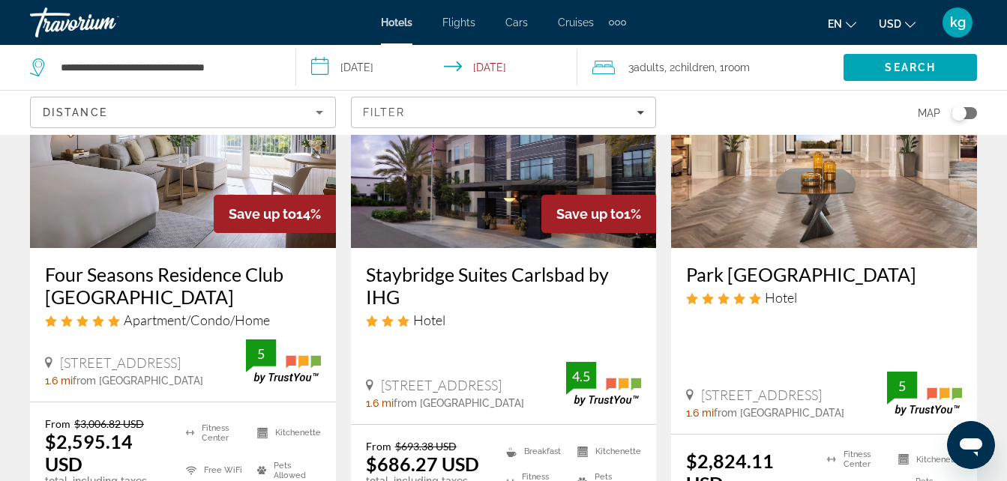
scroll to position [181, 0]
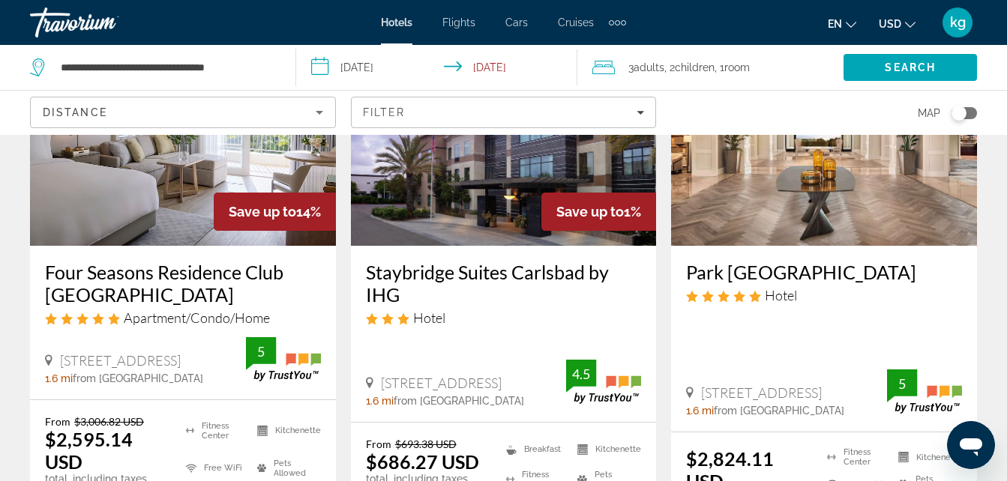
click at [951, 117] on button "Toggle map" at bounding box center [958, 112] width 37 height 13
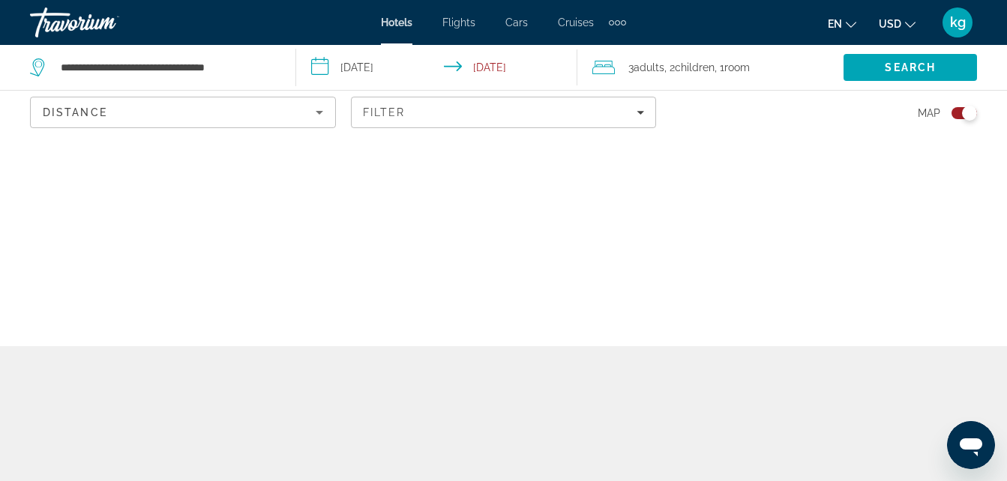
scroll to position [0, 0]
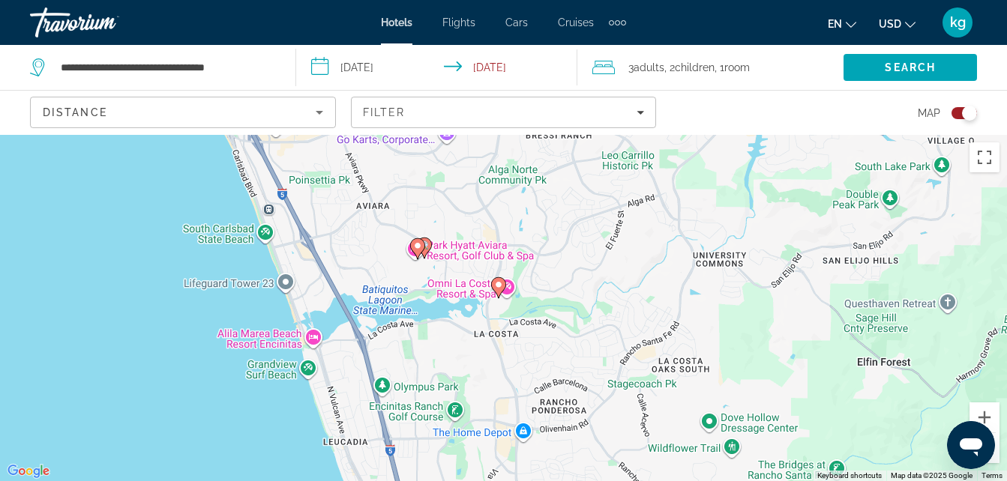
click at [498, 280] on icon "Main content" at bounding box center [497, 287] width 13 height 19
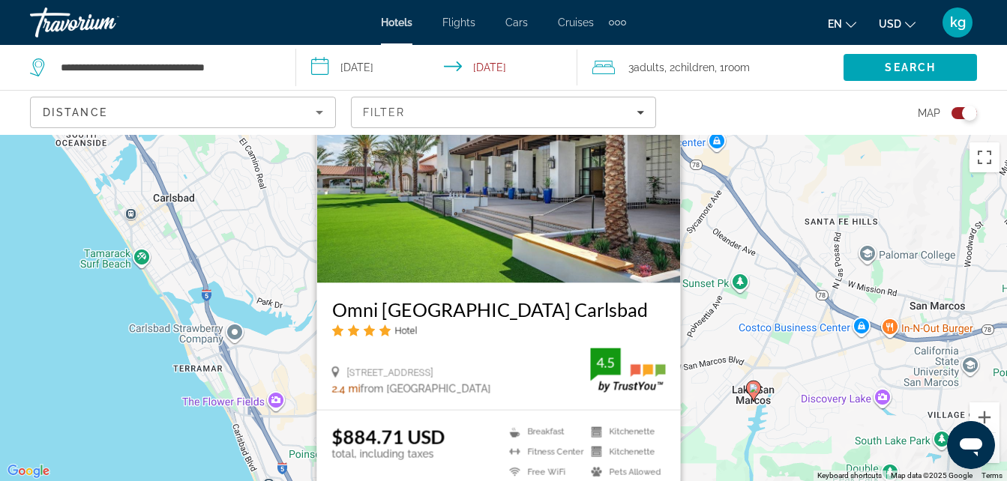
click at [252, 389] on div "To navigate, press the arrow keys. To activate drag with keyboard, press Alt + …" at bounding box center [503, 308] width 1007 height 346
click at [259, 365] on div "To activate drag with keyboard, press Alt + Enter. Once in keyboard drag state,…" at bounding box center [503, 308] width 1007 height 346
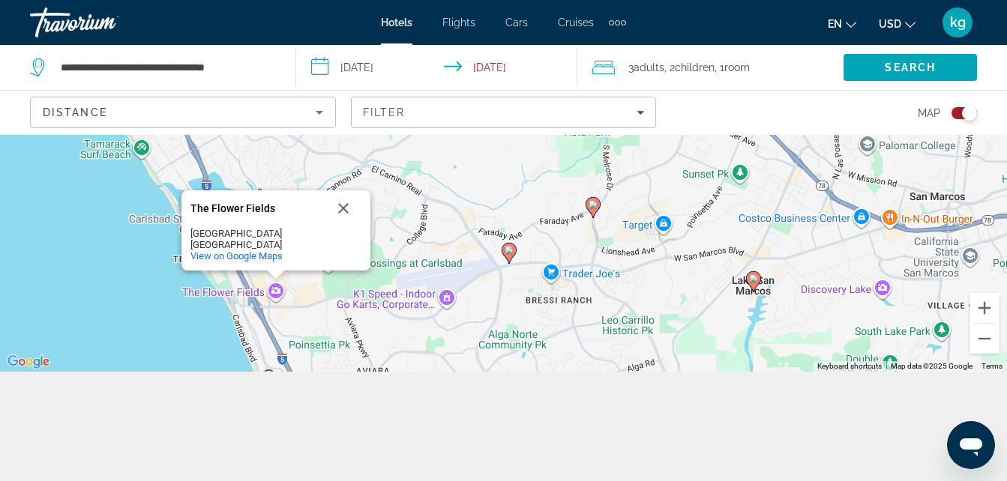
scroll to position [135, 0]
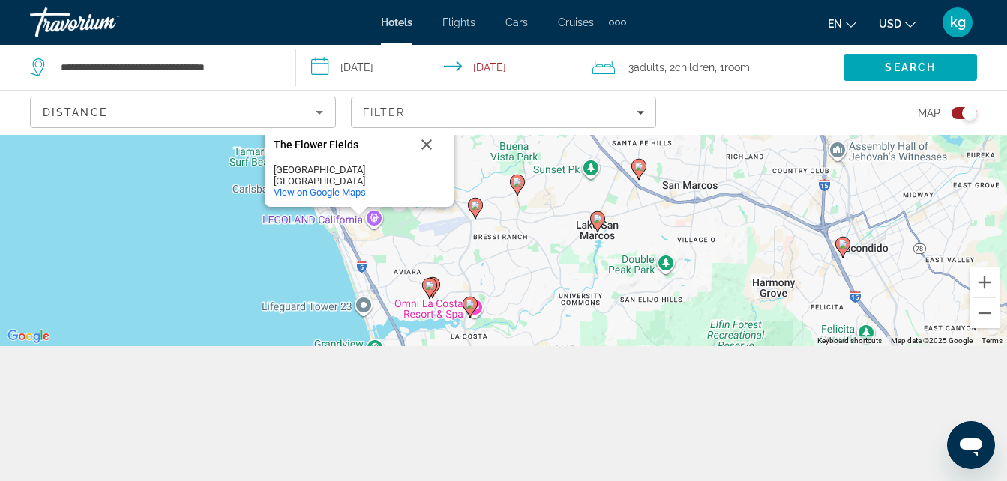
click at [430, 286] on image "Main content" at bounding box center [429, 285] width 9 height 9
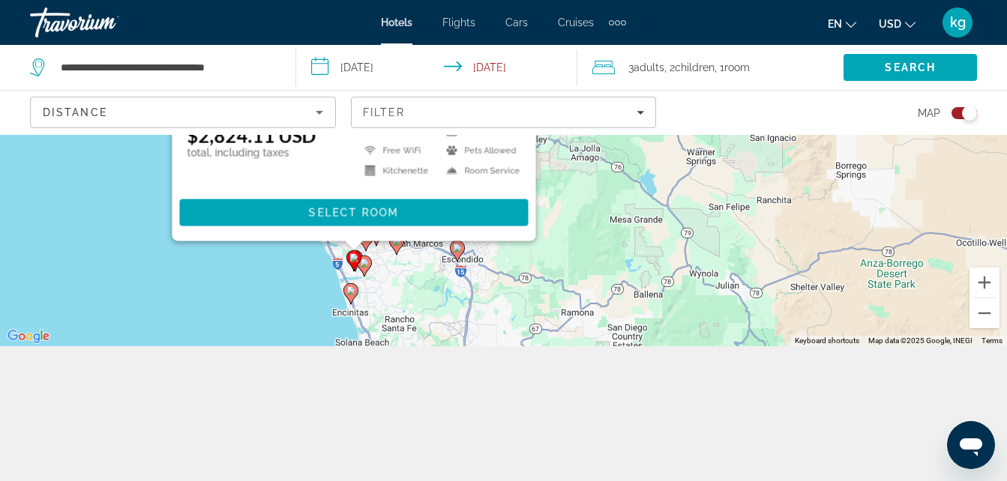
click at [365, 265] on image "Main content" at bounding box center [364, 263] width 9 height 9
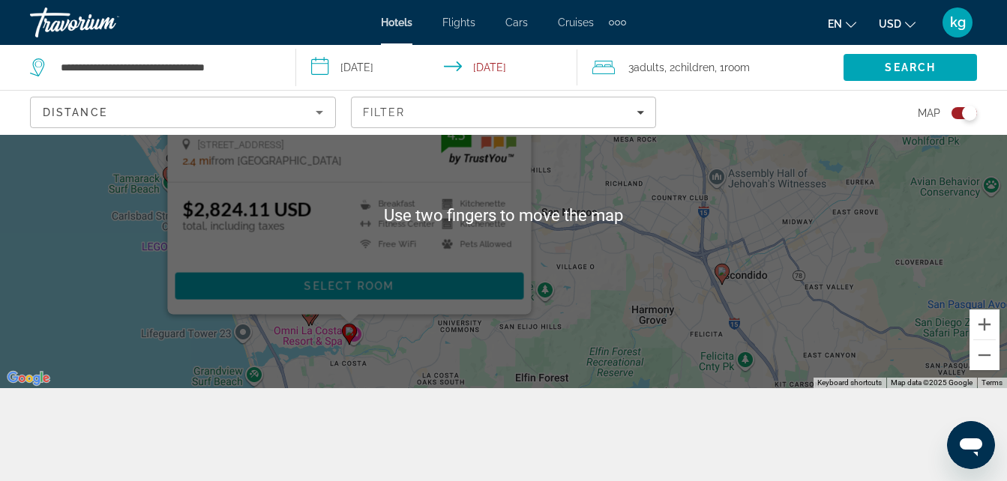
scroll to position [84, 0]
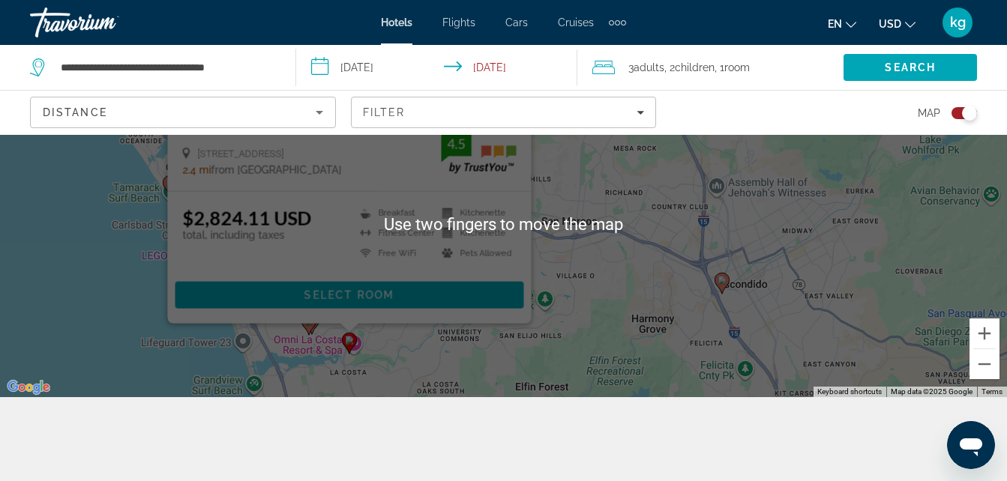
click at [721, 280] on image "Main content" at bounding box center [721, 280] width 9 height 9
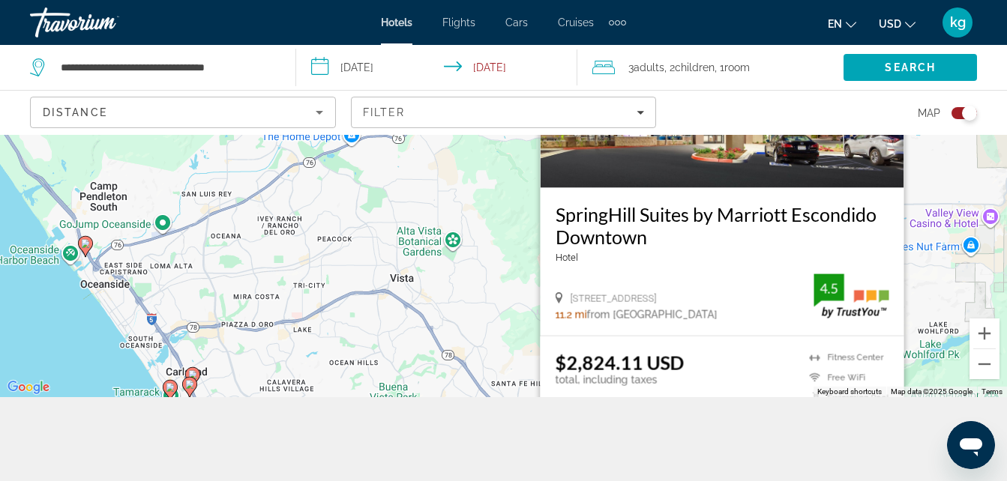
click at [330, 359] on div "To navigate, press the arrow keys. To activate drag with keyboard, press Alt + …" at bounding box center [503, 224] width 1007 height 346
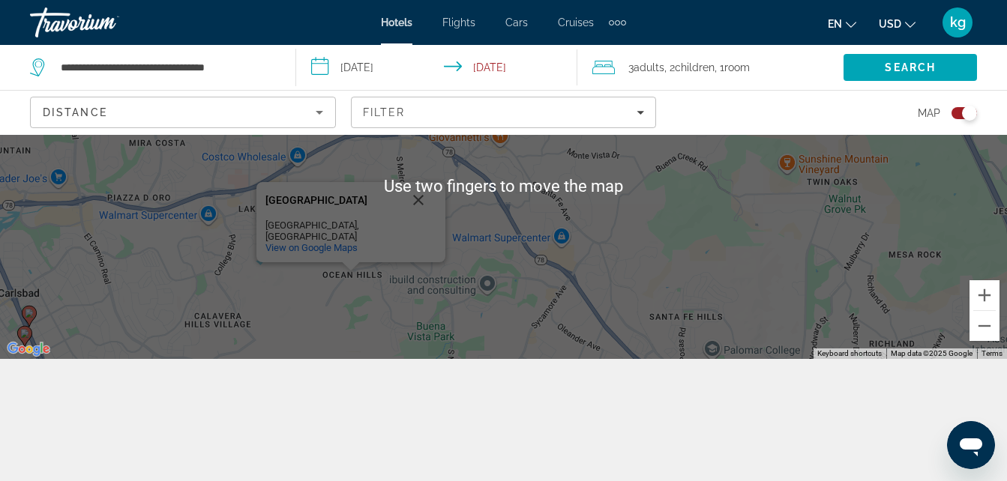
scroll to position [135, 0]
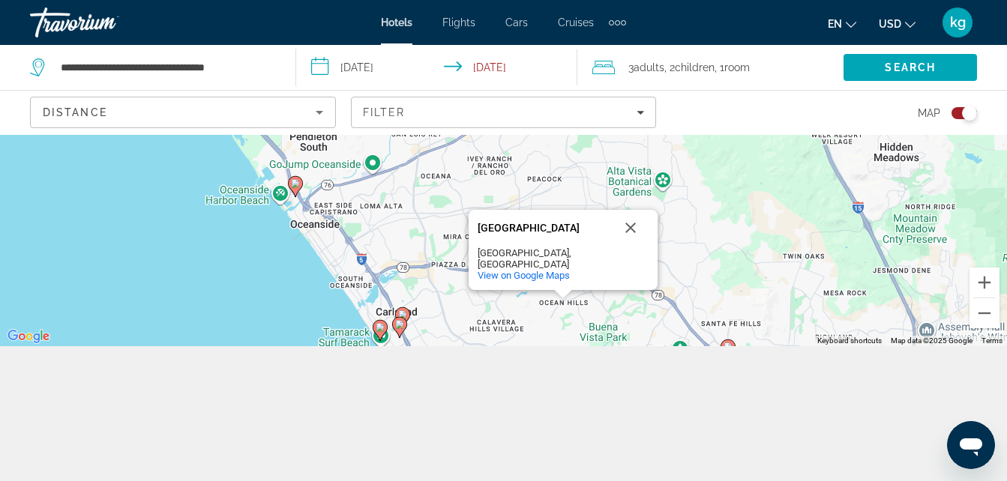
click at [295, 183] on image "Main content" at bounding box center [295, 183] width 9 height 9
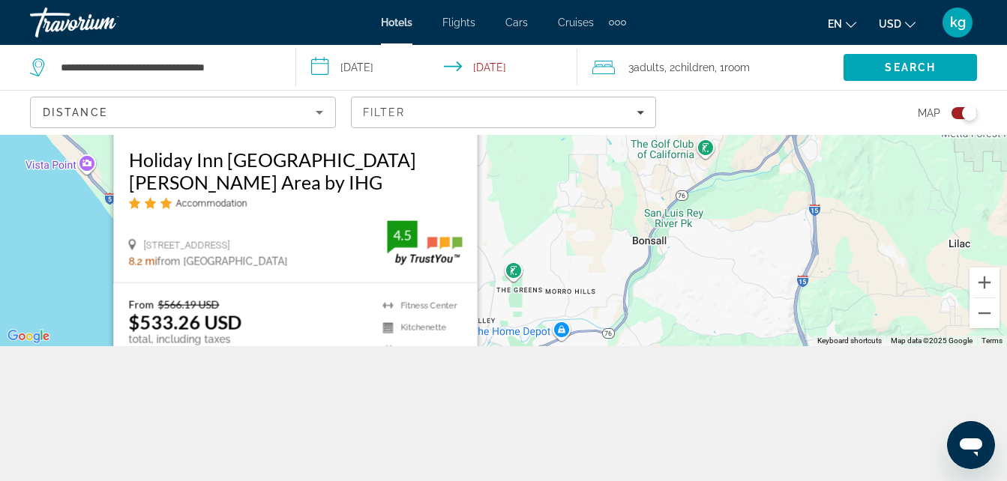
click at [91, 223] on div "To navigate, press the arrow keys. To activate drag with keyboard, press Alt + …" at bounding box center [503, 173] width 1007 height 346
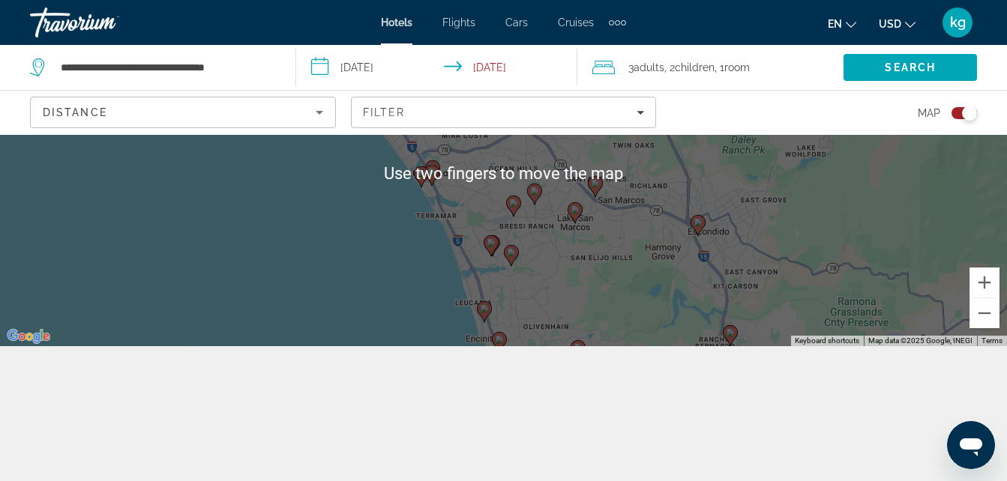
click at [463, 272] on div "To navigate, press the arrow keys. To activate drag with keyboard, press Alt + …" at bounding box center [503, 173] width 1007 height 346
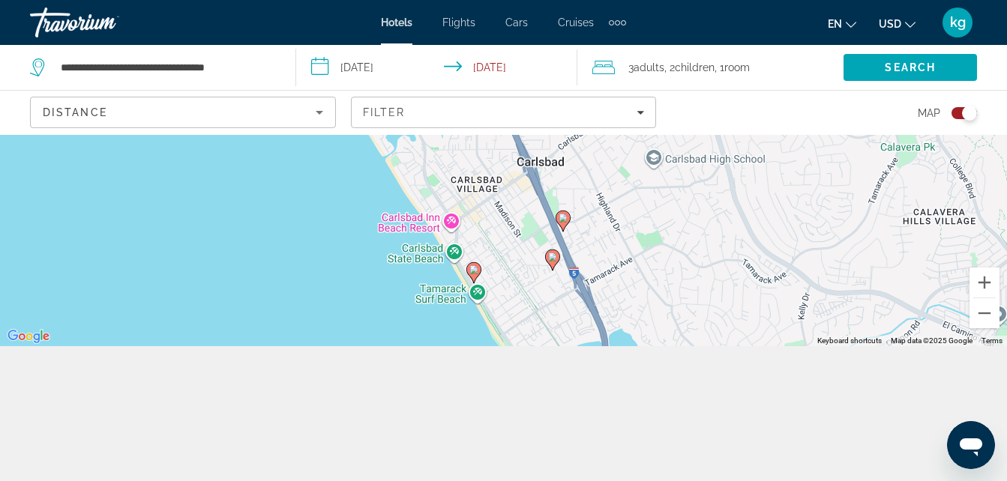
click at [473, 269] on image "Main content" at bounding box center [473, 269] width 9 height 9
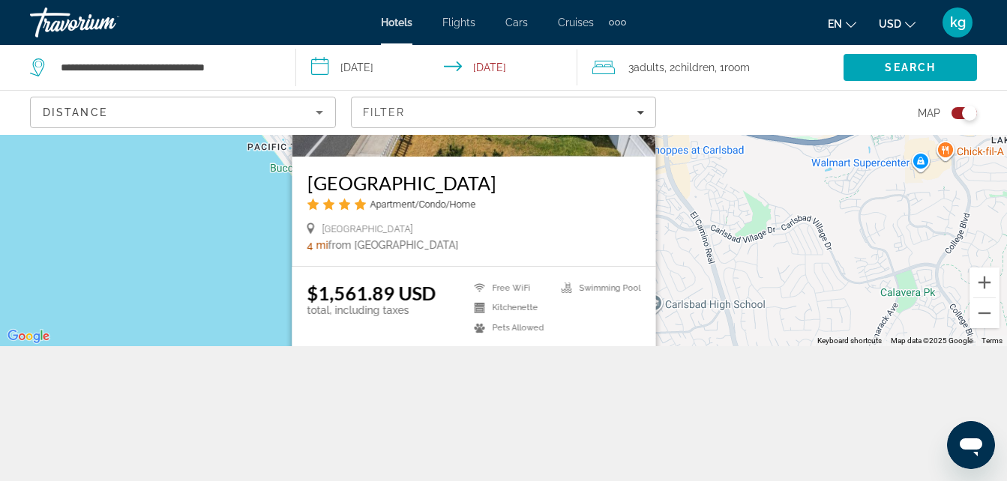
click at [965, 115] on div "Toggle map" at bounding box center [969, 113] width 15 height 15
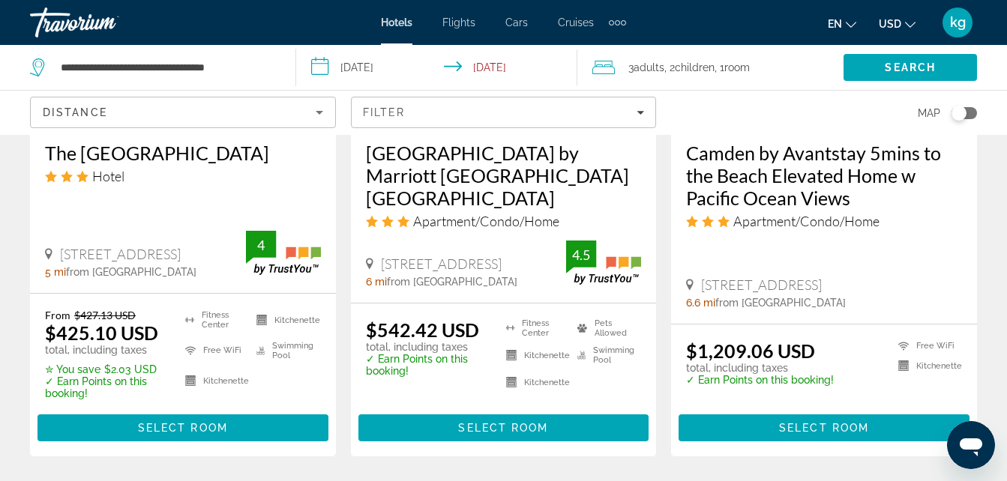
scroll to position [2256, 0]
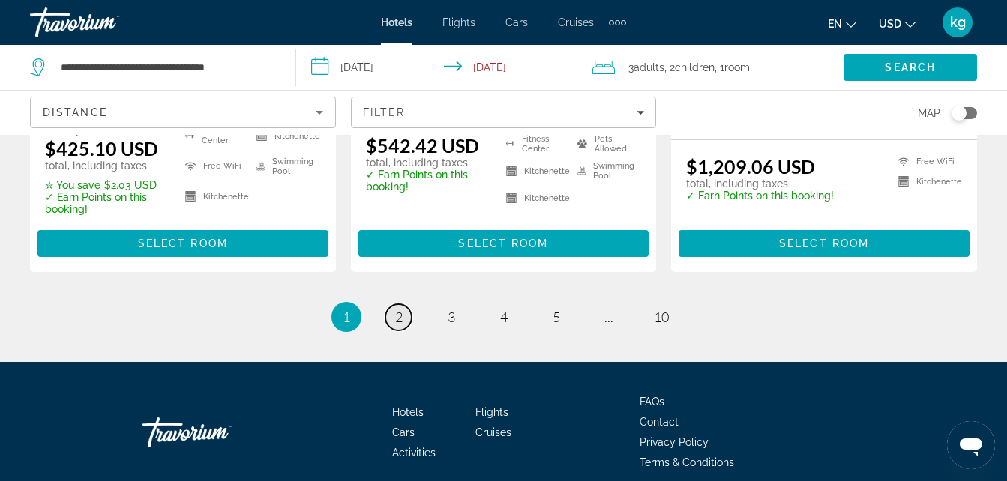
click at [405, 304] on link "page 2" at bounding box center [398, 317] width 26 height 26
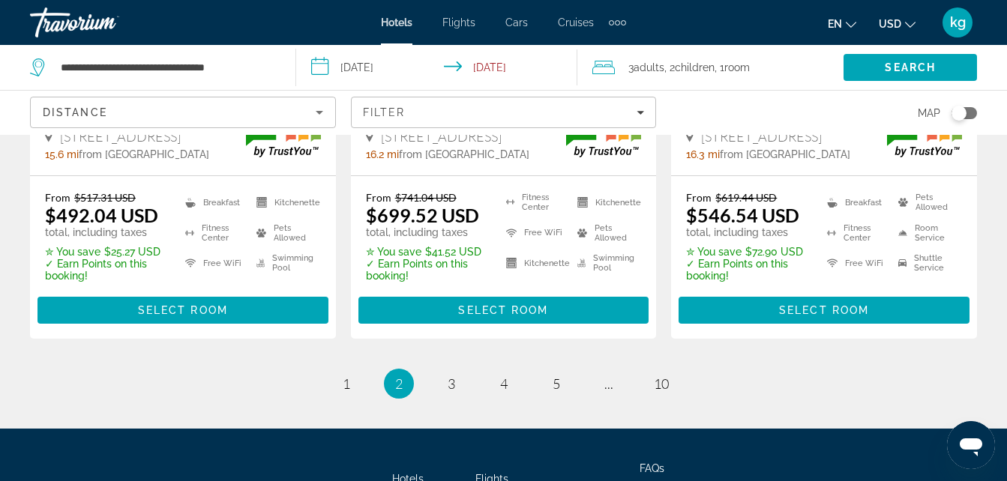
scroll to position [2302, 0]
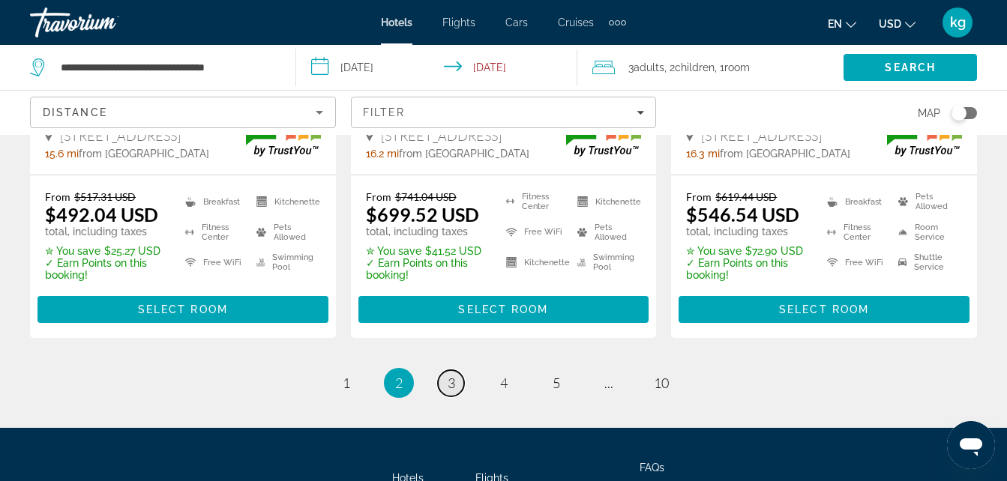
click at [450, 375] on span "3" at bounding box center [450, 383] width 7 height 16
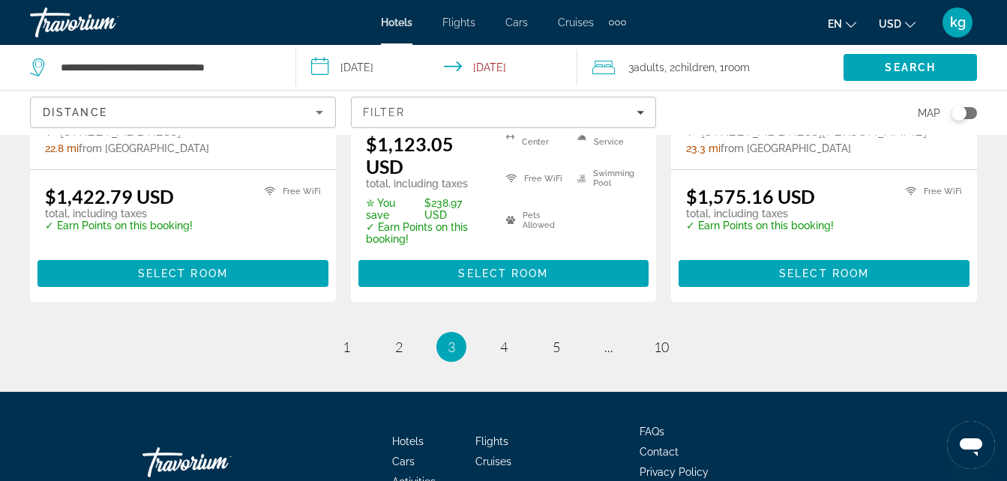
scroll to position [2222, 0]
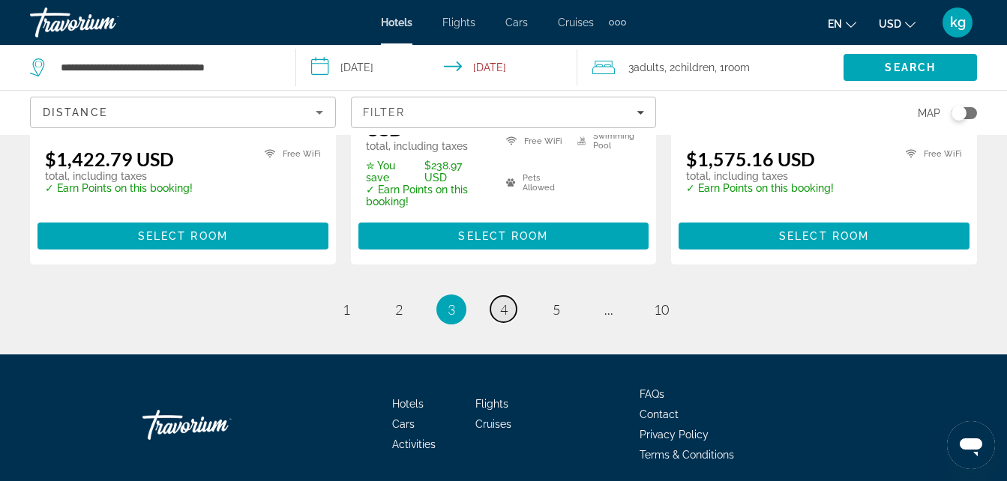
click at [513, 308] on link "page 4" at bounding box center [503, 309] width 26 height 26
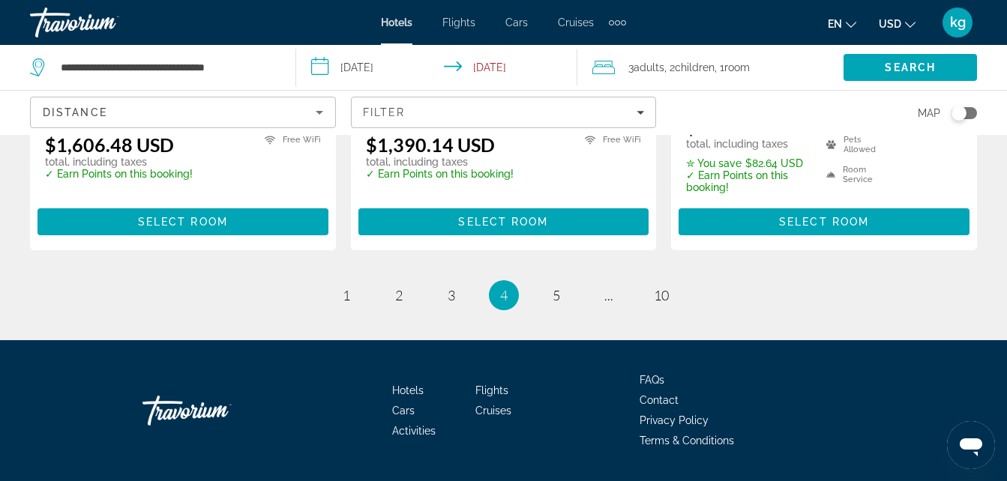
scroll to position [2324, 0]
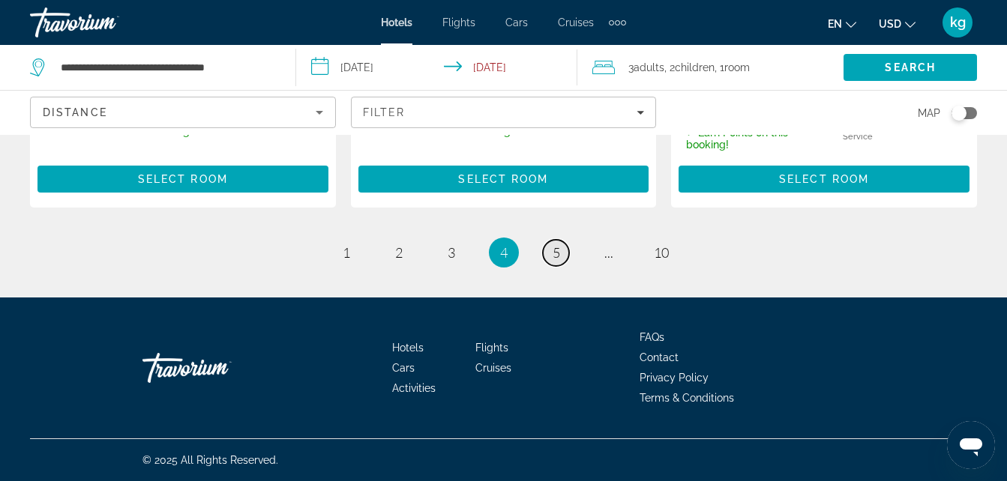
click at [544, 250] on link "page 5" at bounding box center [556, 253] width 26 height 26
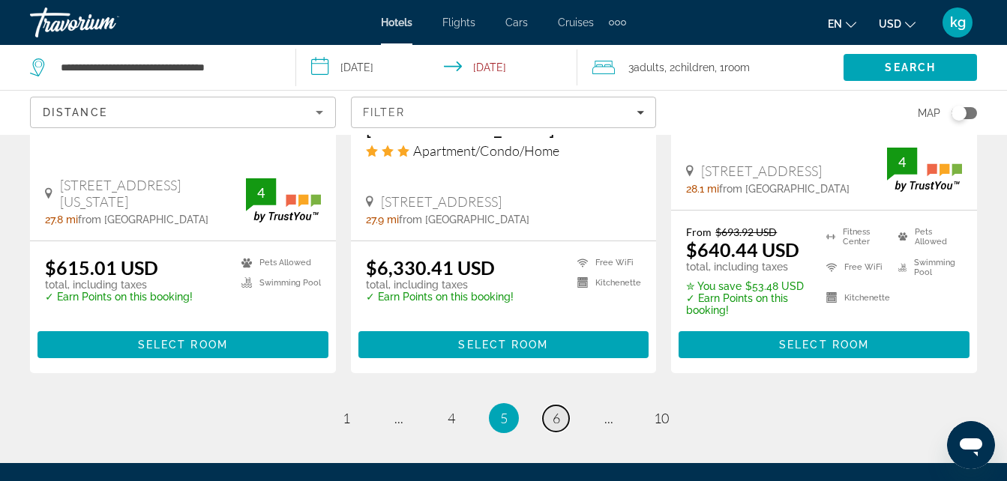
scroll to position [2301, 0]
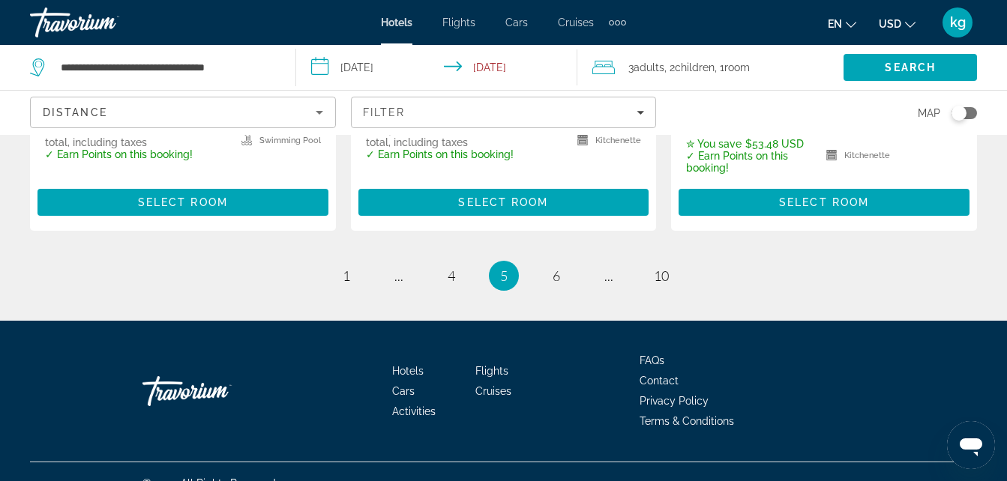
click at [345, 265] on li "page 1" at bounding box center [346, 276] width 30 height 30
click at [345, 268] on span "1" at bounding box center [346, 276] width 7 height 16
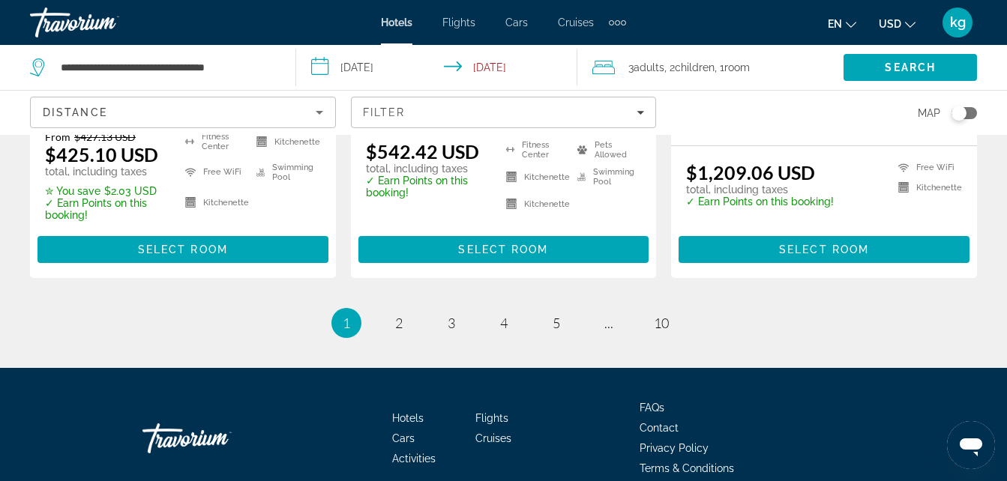
scroll to position [2256, 0]
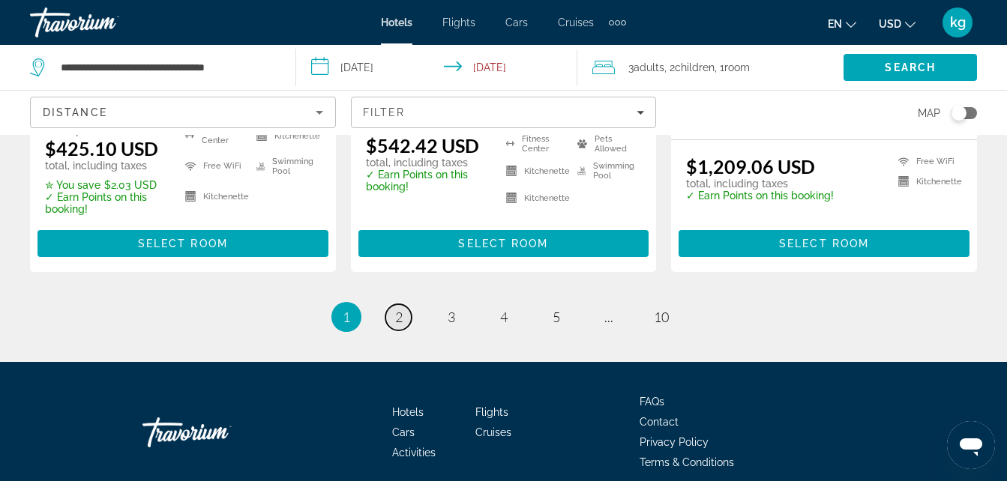
click at [399, 304] on link "page 2" at bounding box center [398, 317] width 26 height 26
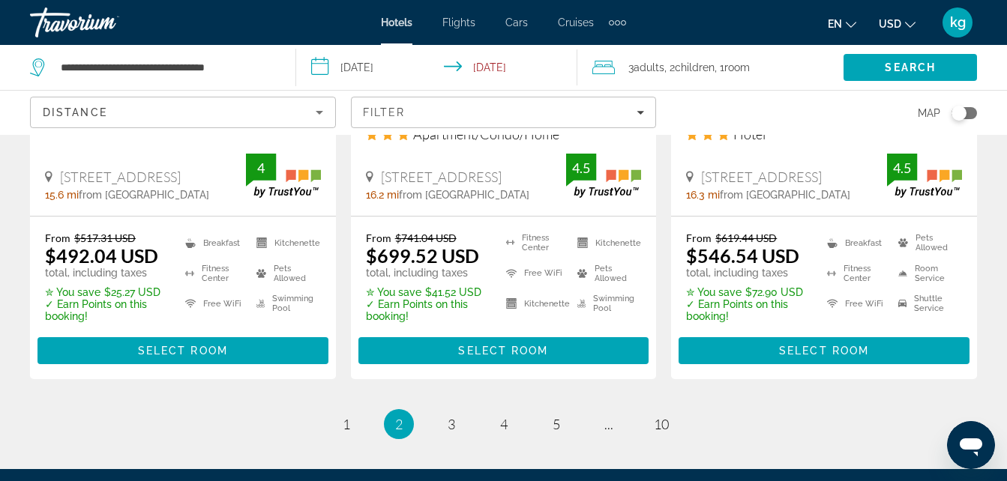
scroll to position [2253, 0]
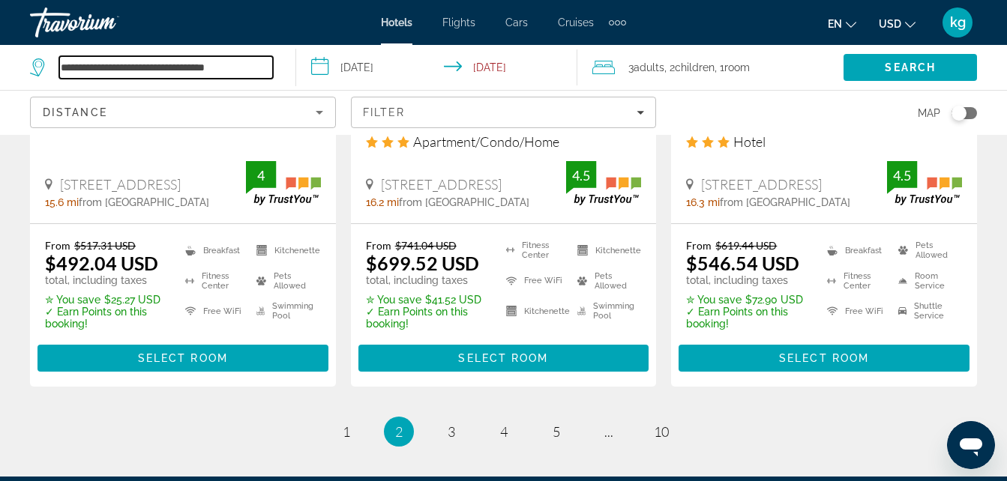
click at [94, 68] on input "**********" at bounding box center [166, 67] width 214 height 22
click at [249, 74] on input "**********" at bounding box center [166, 67] width 214 height 22
type input "*"
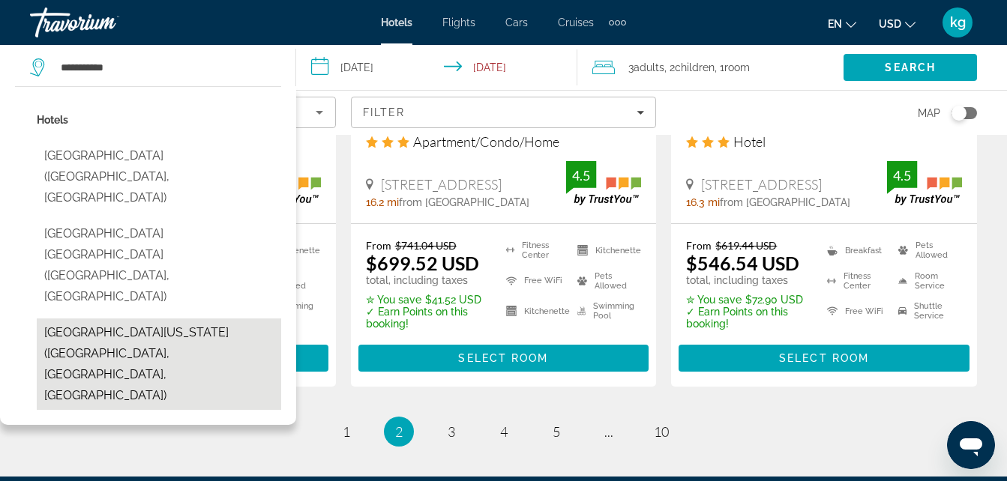
click at [61, 319] on button "[GEOGRAPHIC_DATA][US_STATE] ([GEOGRAPHIC_DATA], [GEOGRAPHIC_DATA], [GEOGRAPHIC_…" at bounding box center [159, 364] width 244 height 91
type input "**********"
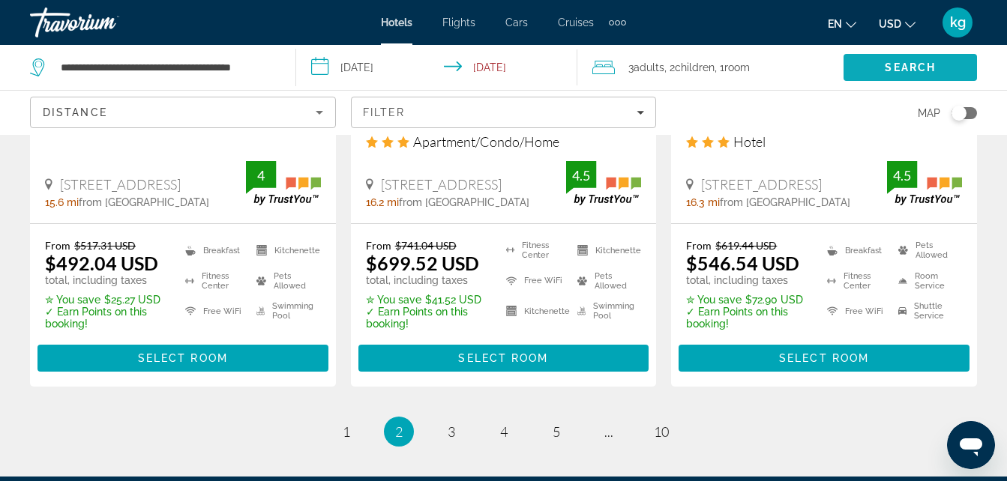
click at [876, 65] on span "Search" at bounding box center [909, 67] width 133 height 36
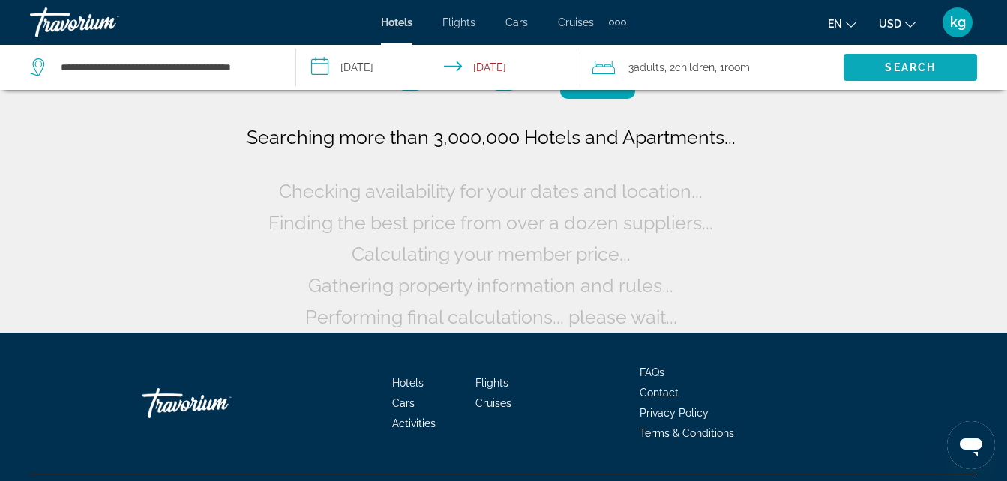
scroll to position [0, 0]
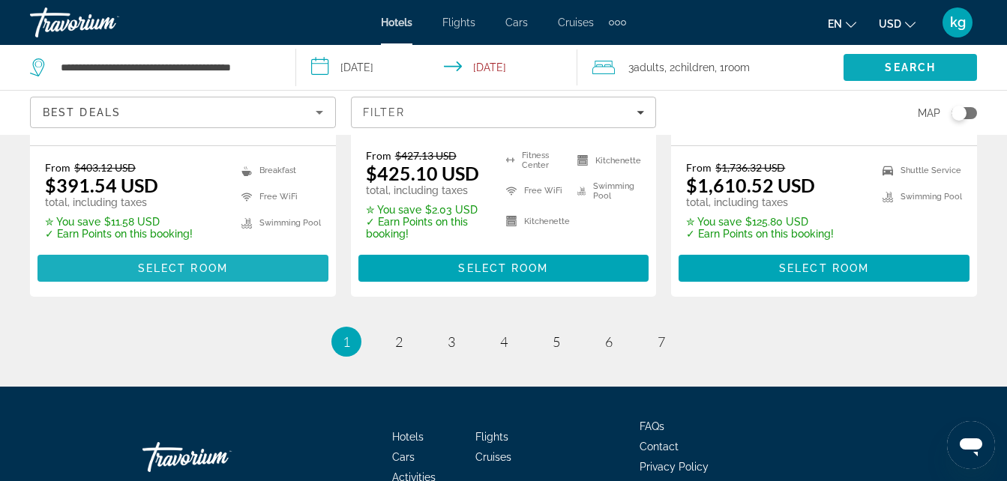
scroll to position [2292, 0]
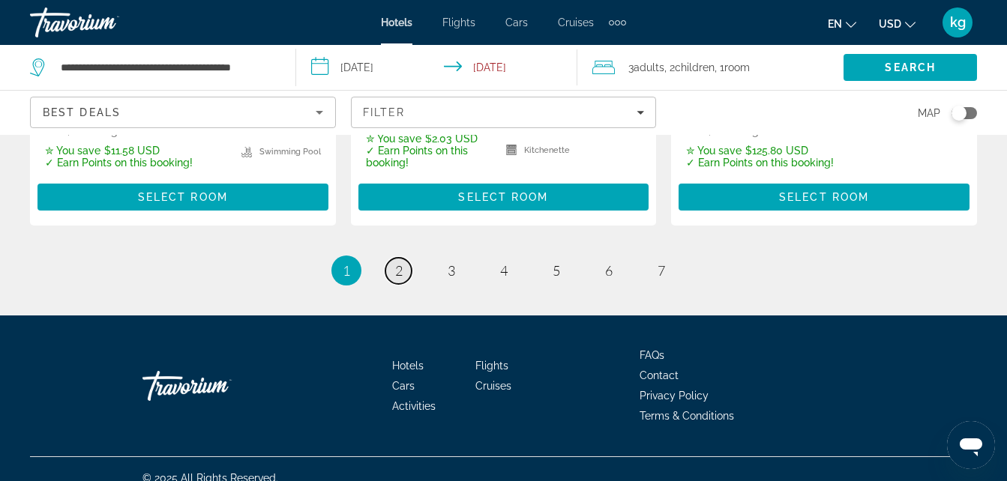
click at [406, 258] on link "page 2" at bounding box center [398, 271] width 26 height 26
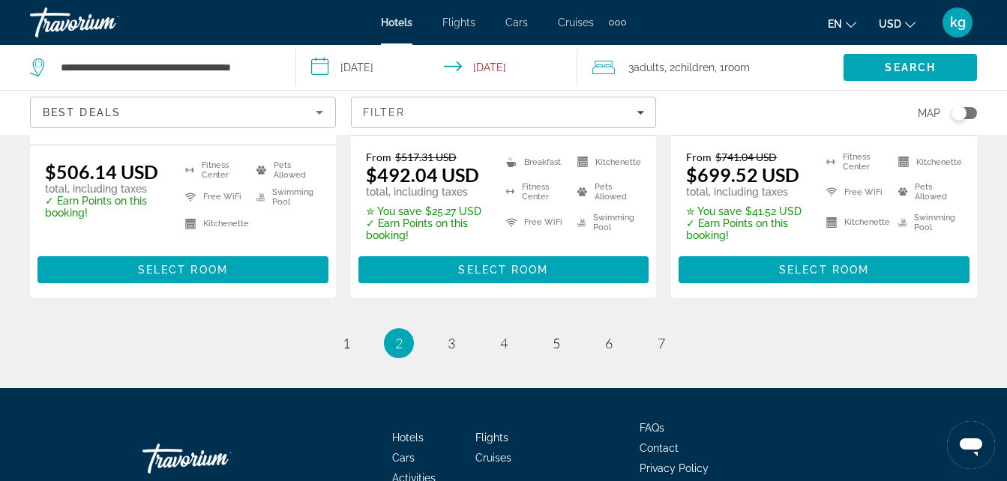
scroll to position [2318, 0]
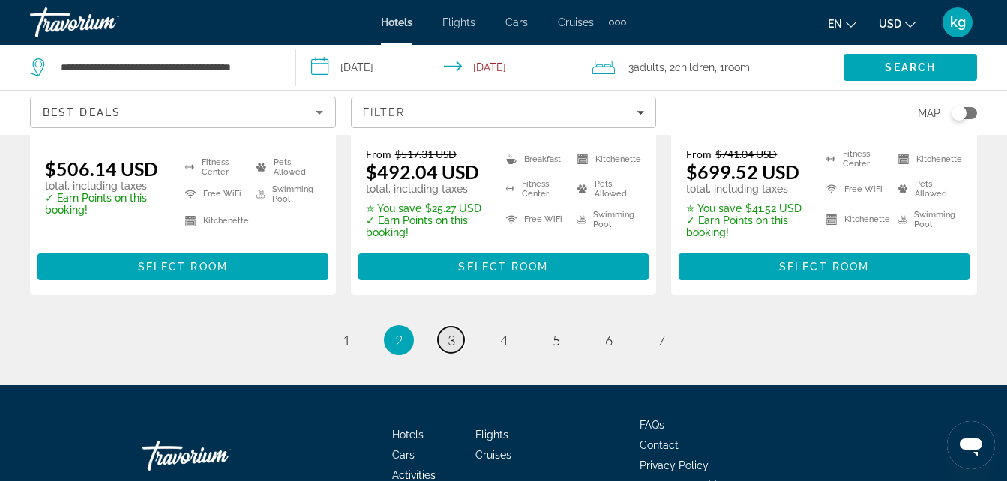
click at [447, 332] on span "3" at bounding box center [450, 340] width 7 height 16
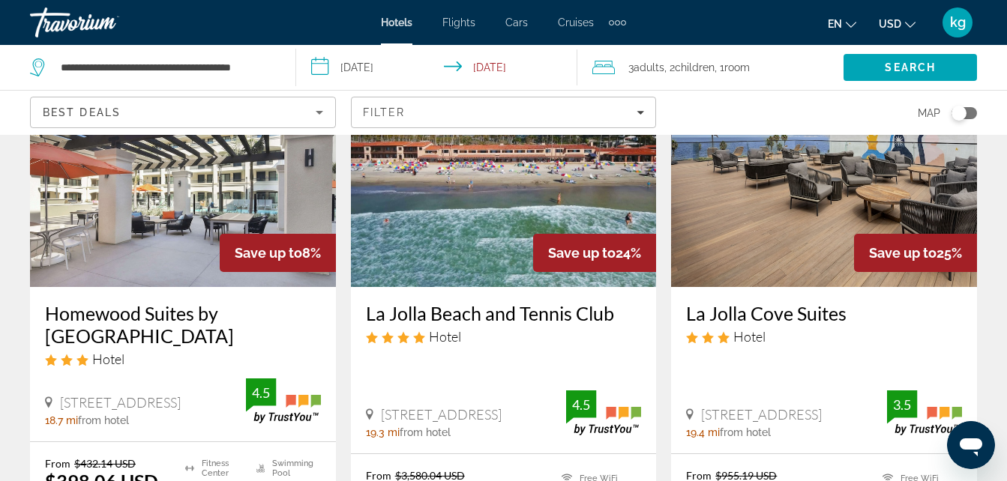
scroll to position [826, 0]
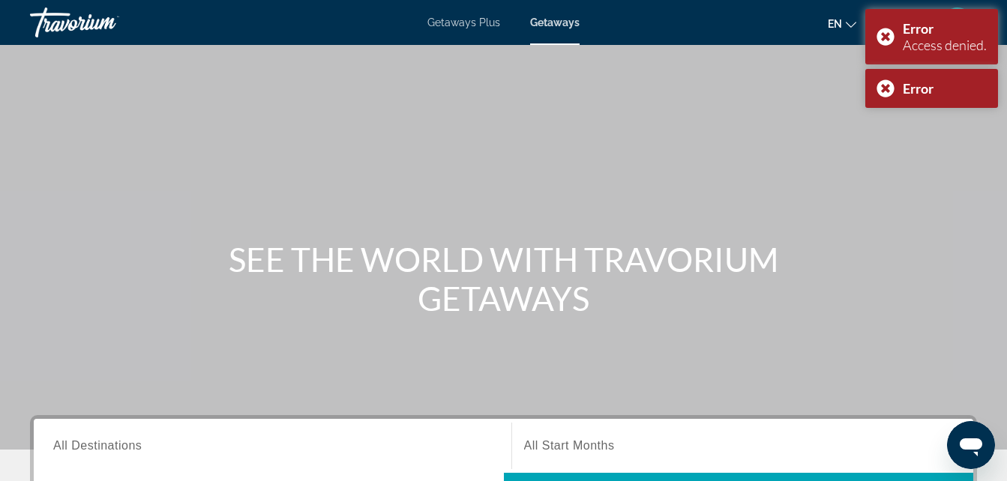
click at [77, 25] on div "Travorium" at bounding box center [105, 22] width 150 height 39
click at [46, 26] on div "Travorium" at bounding box center [105, 22] width 150 height 39
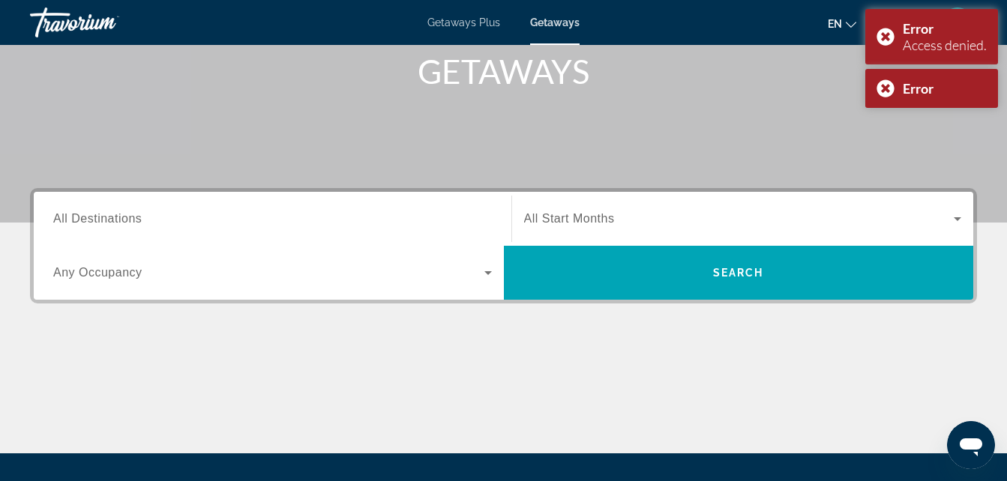
scroll to position [231, 0]
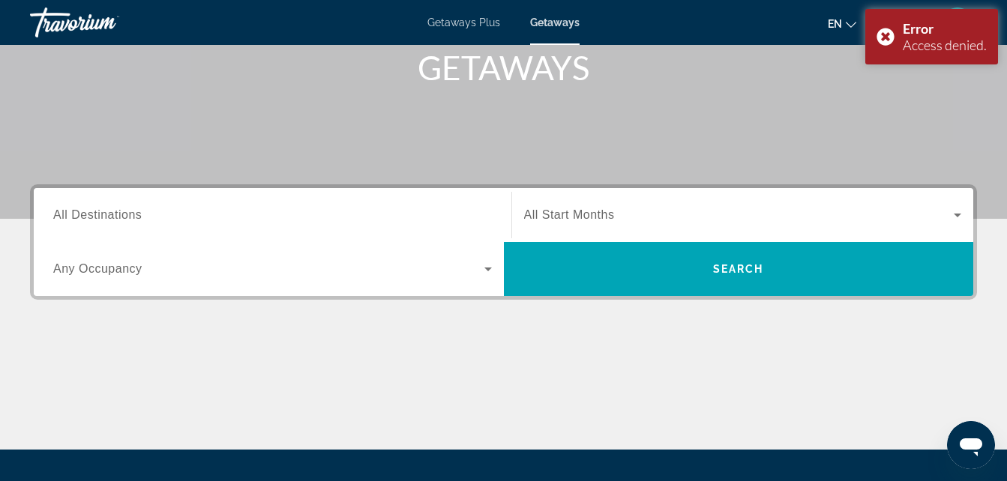
click at [93, 21] on div "Travorium" at bounding box center [105, 22] width 150 height 39
